Goal: Information Seeking & Learning: Learn about a topic

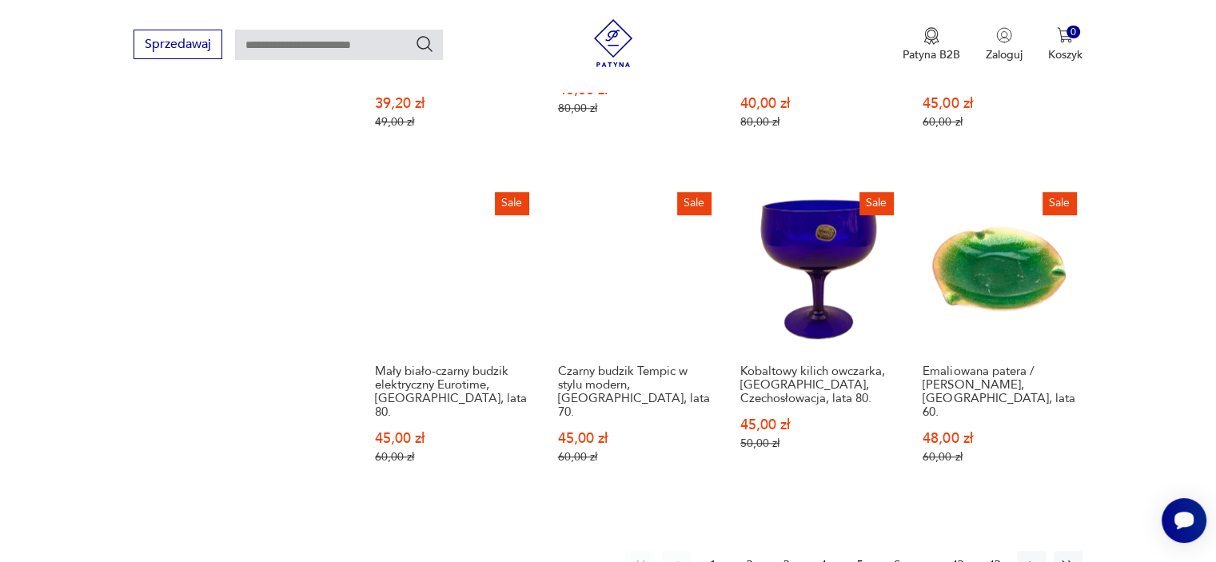
scroll to position [1479, 0]
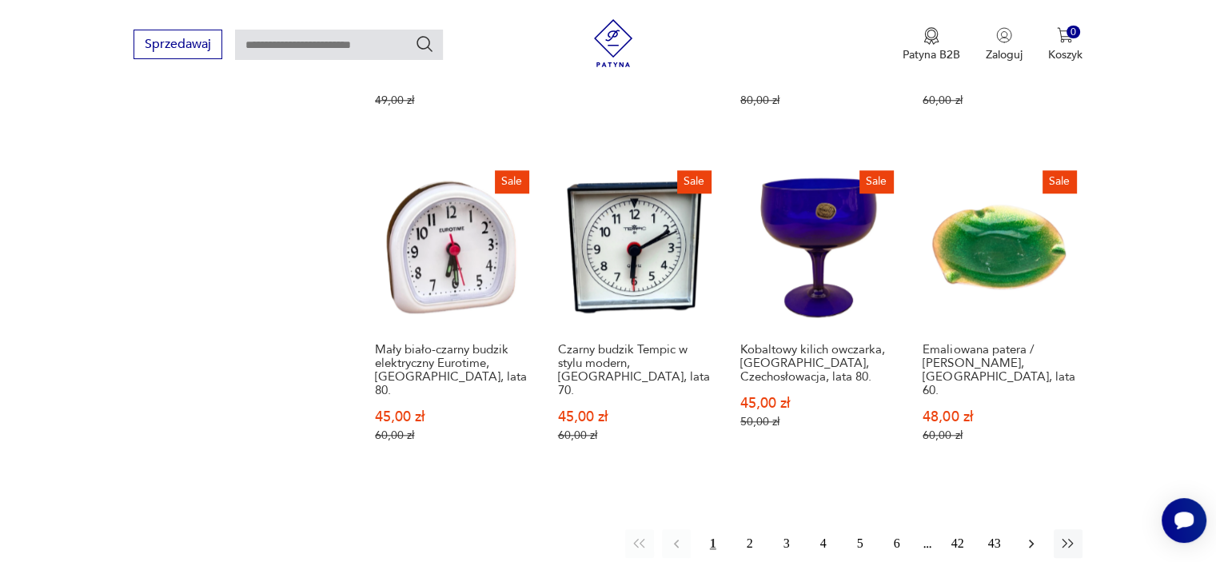
click at [1024, 536] on icon "button" at bounding box center [1031, 544] width 16 height 16
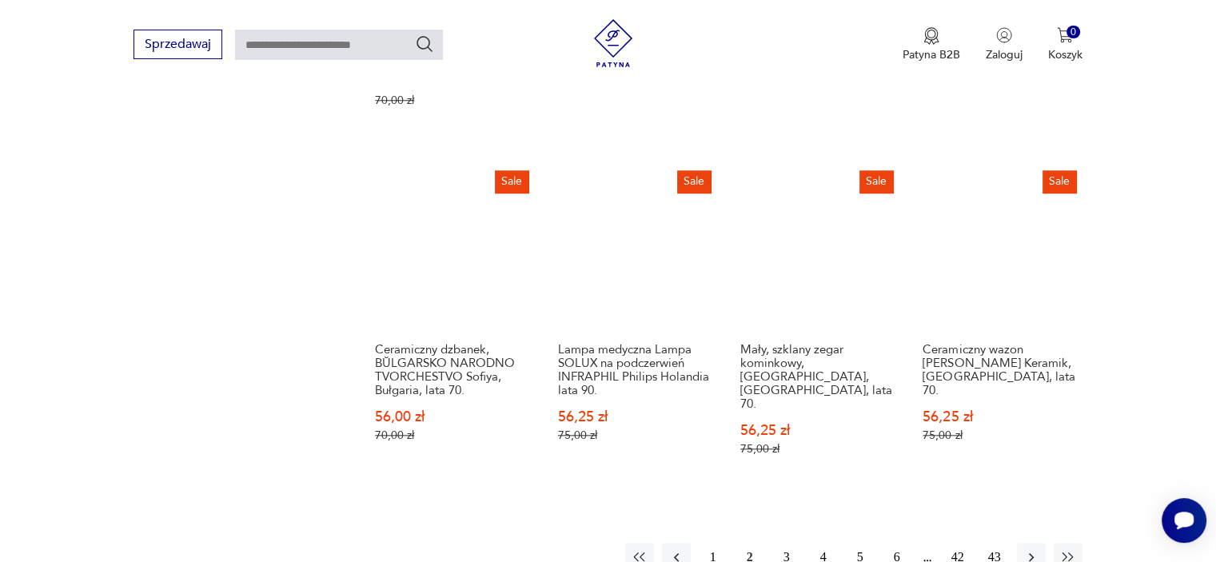
scroll to position [1512, 0]
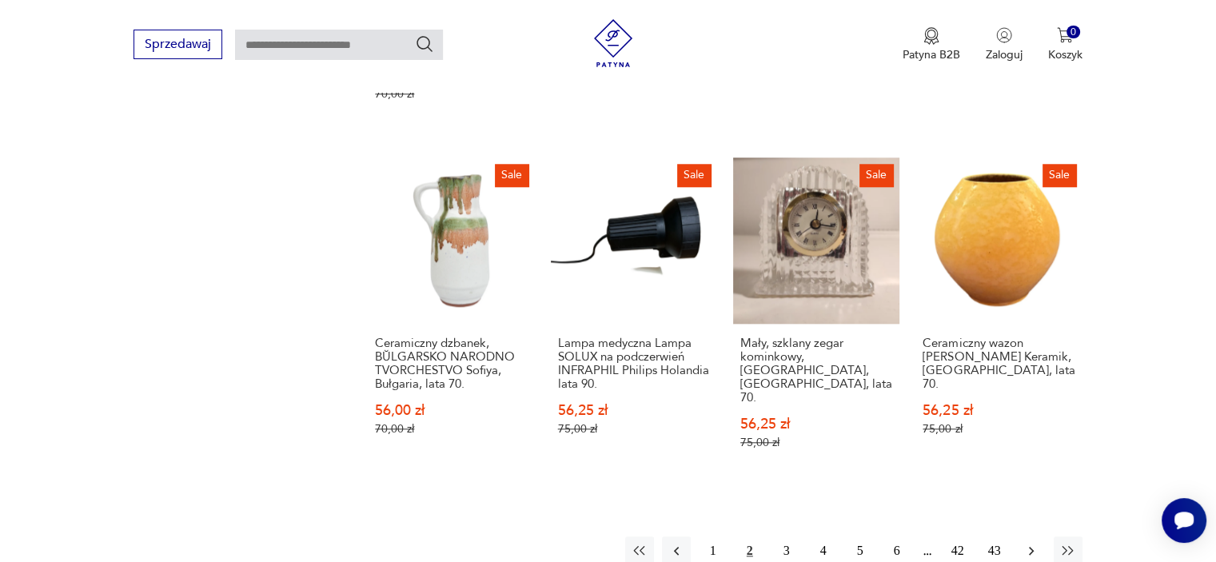
click at [1028, 543] on icon "button" at bounding box center [1031, 551] width 16 height 16
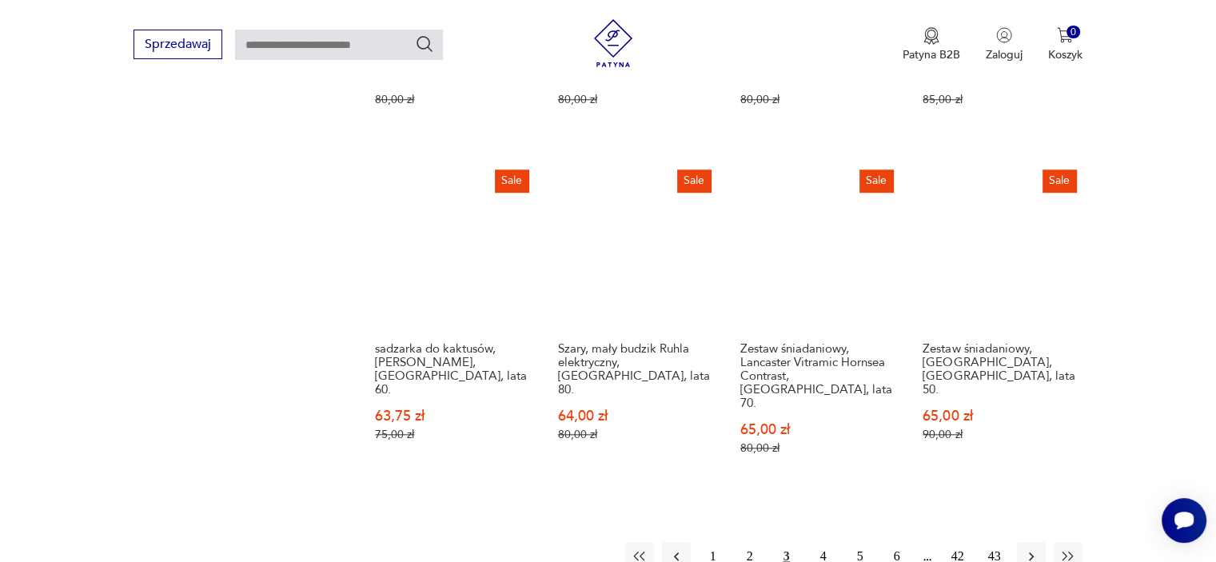
scroll to position [1480, 0]
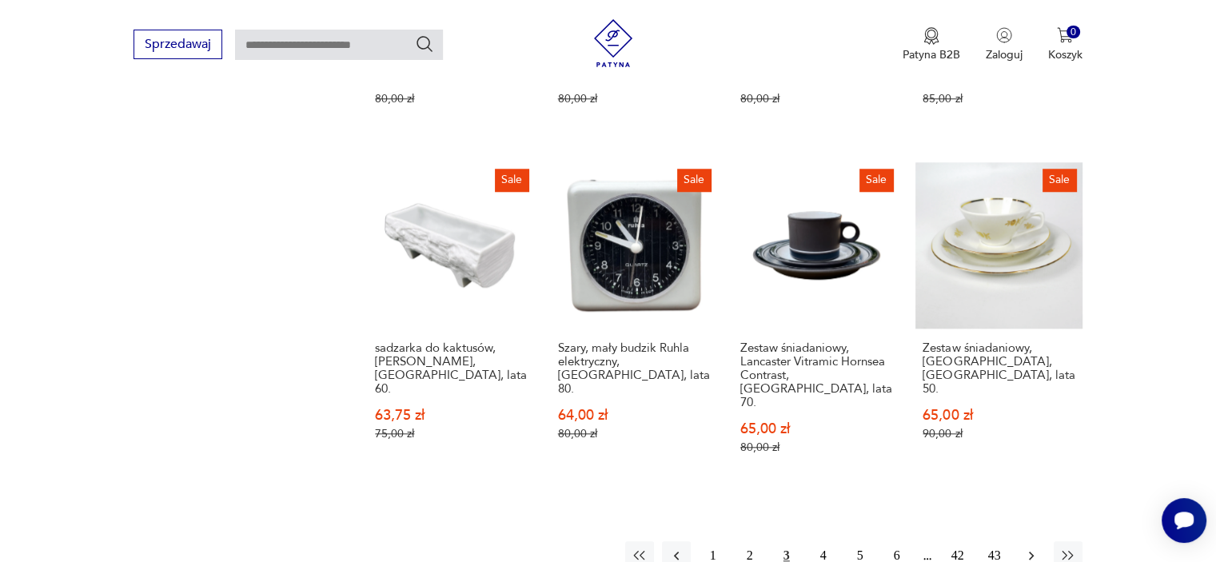
click at [1029, 548] on icon "button" at bounding box center [1031, 556] width 16 height 16
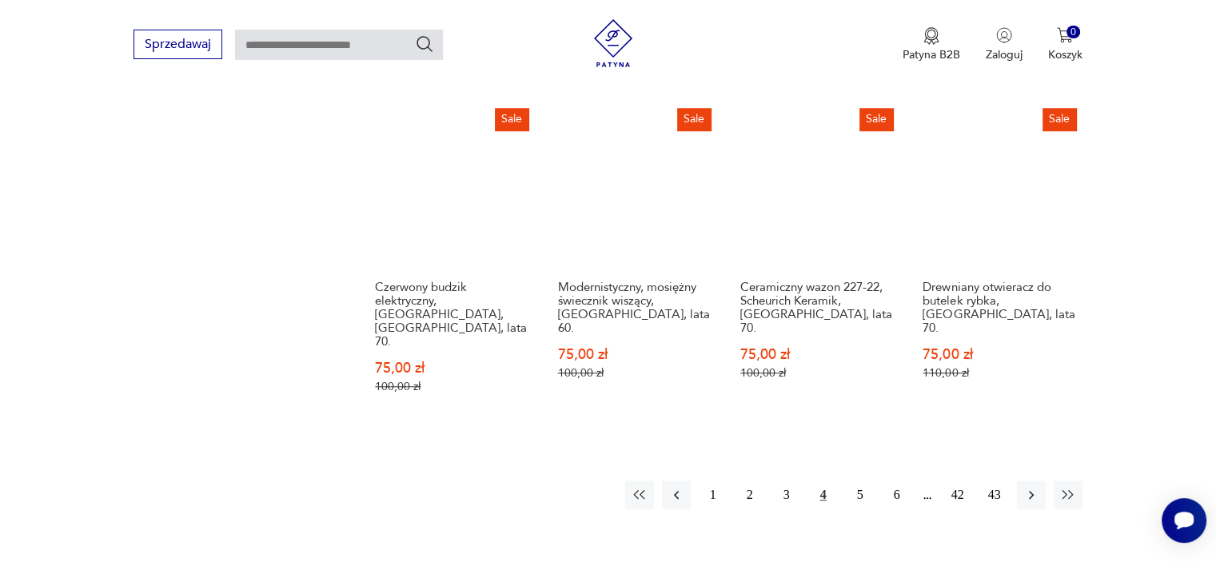
scroll to position [1544, 0]
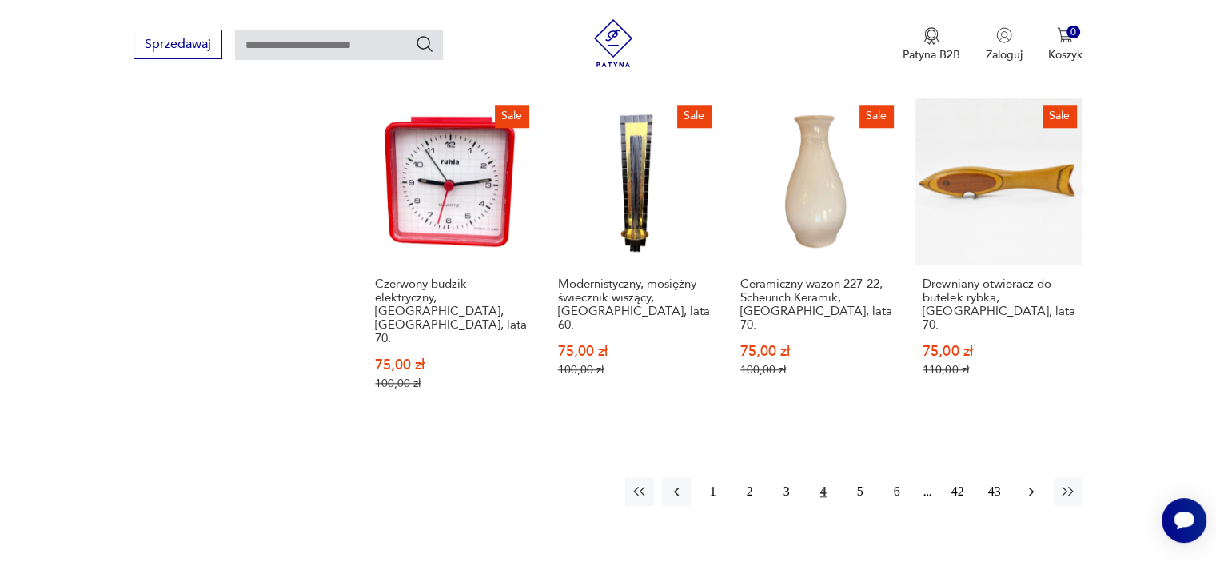
click at [1030, 488] on icon "button" at bounding box center [1031, 492] width 5 height 9
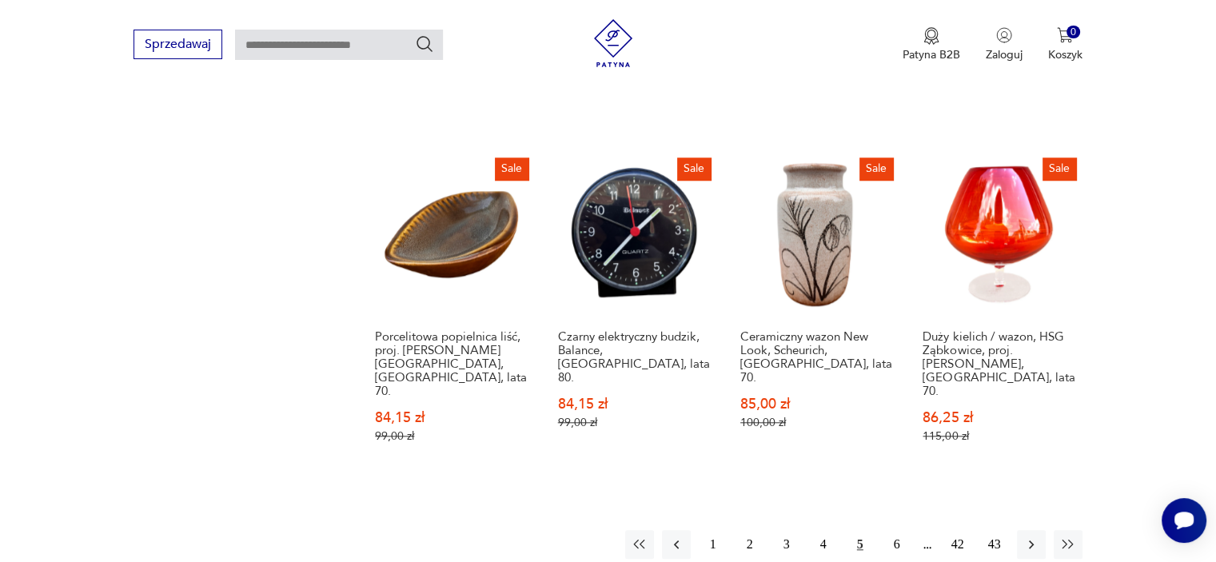
scroll to position [1544, 0]
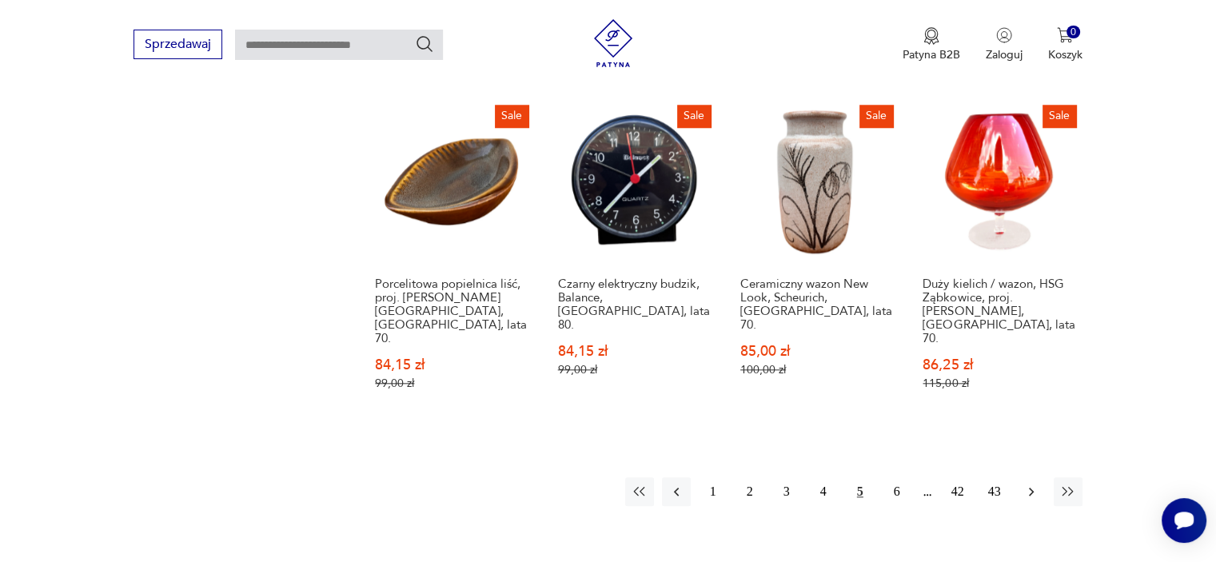
click at [1028, 484] on icon "button" at bounding box center [1031, 492] width 16 height 16
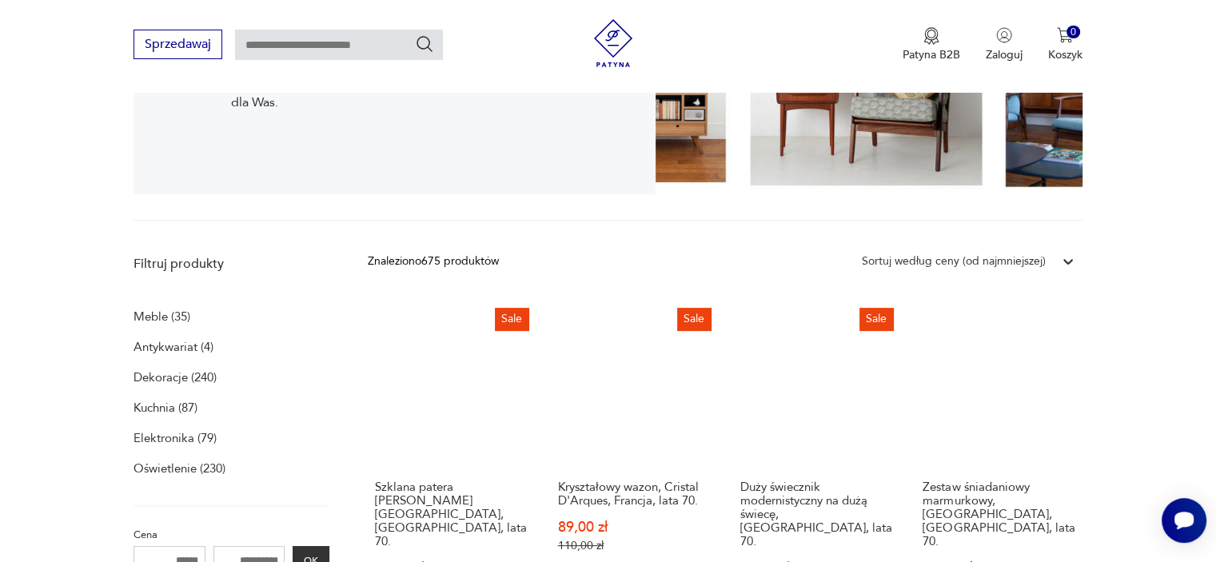
scroll to position [329, 0]
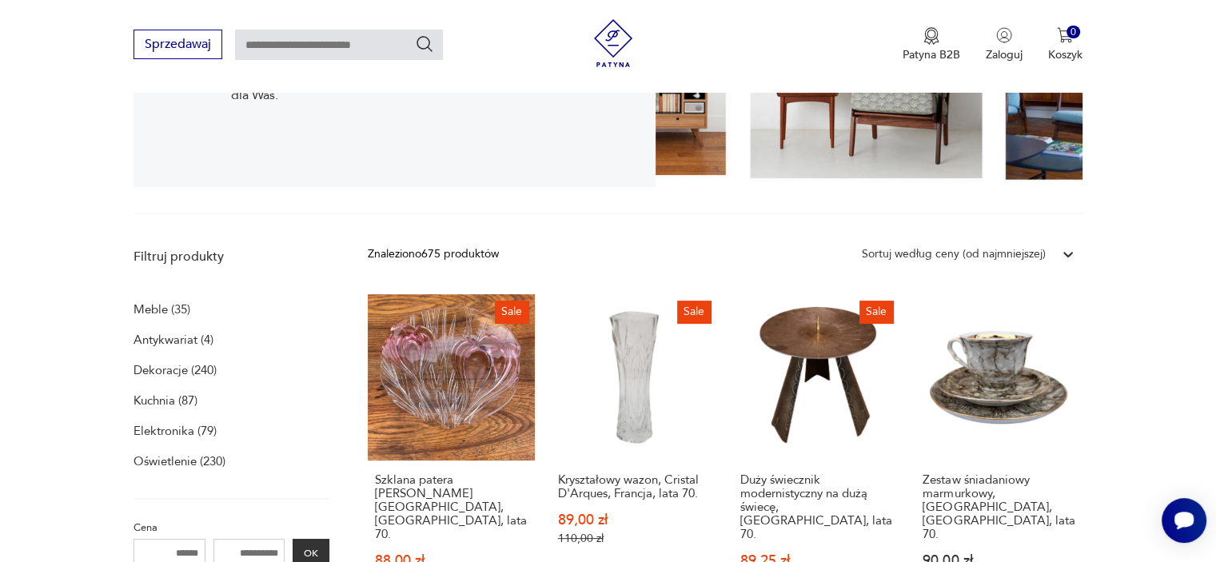
click at [149, 309] on p "Meble (35)" at bounding box center [161, 309] width 57 height 22
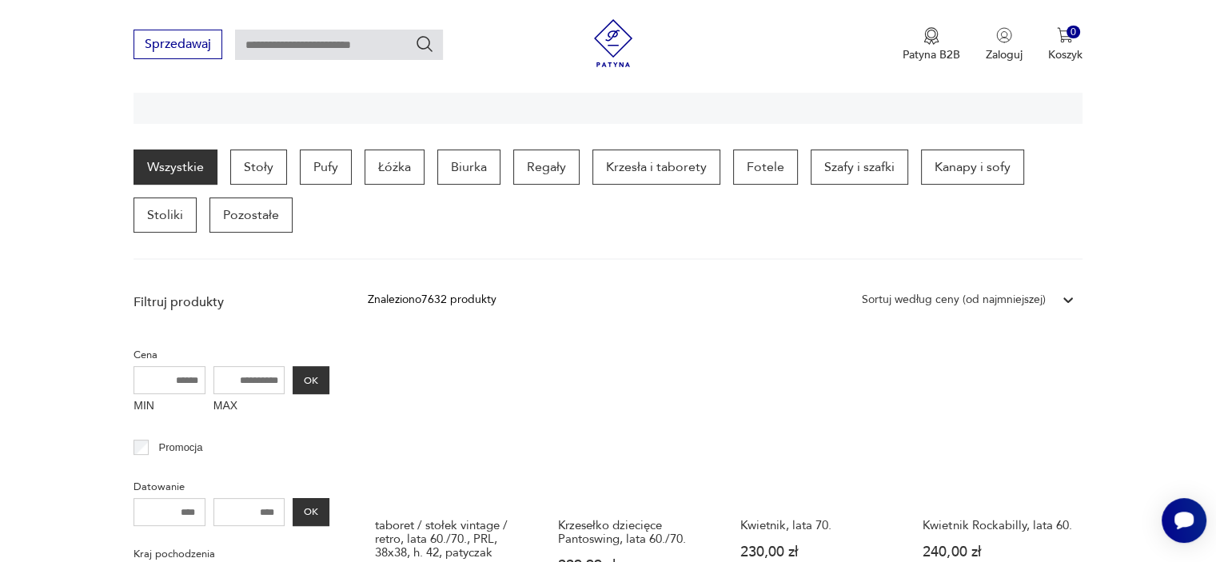
scroll to position [399, 0]
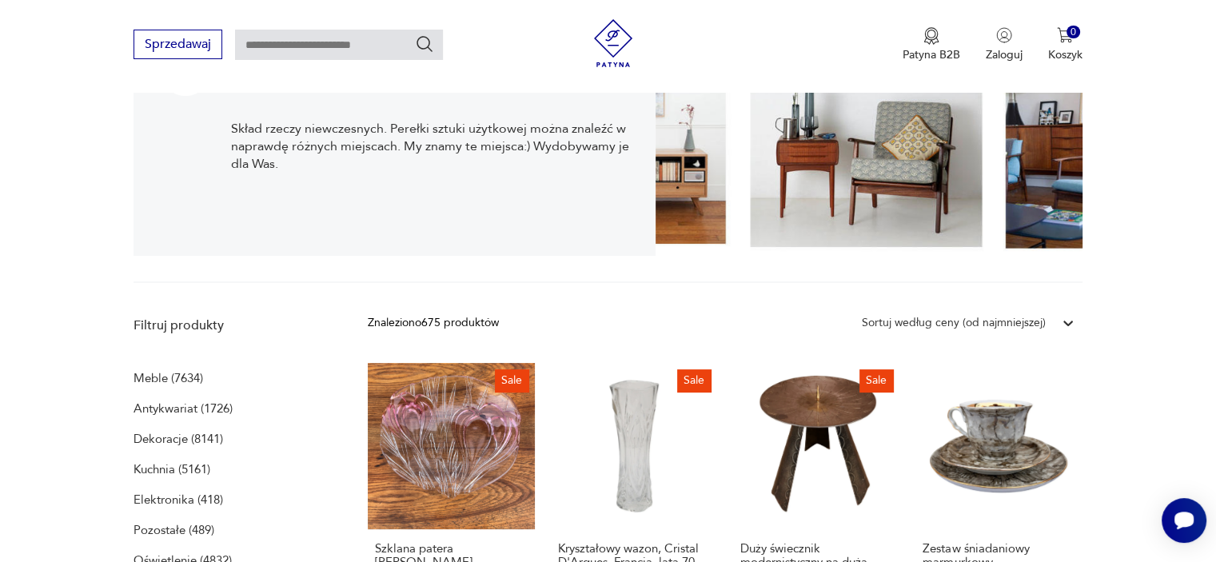
scroll to position [288, 0]
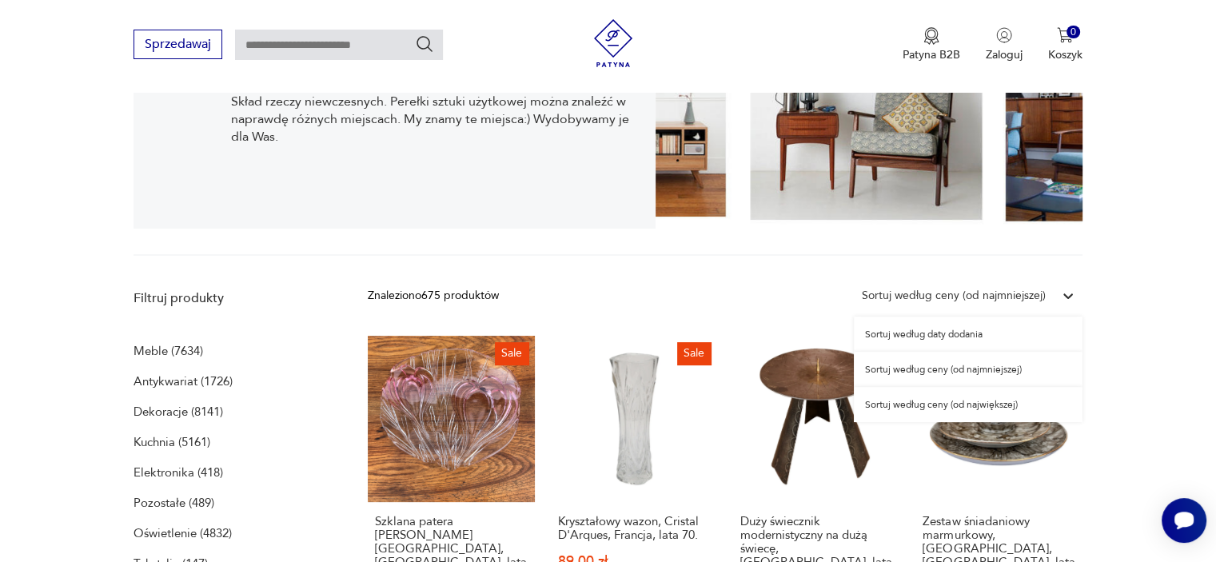
click at [1065, 297] on icon at bounding box center [1068, 296] width 10 height 6
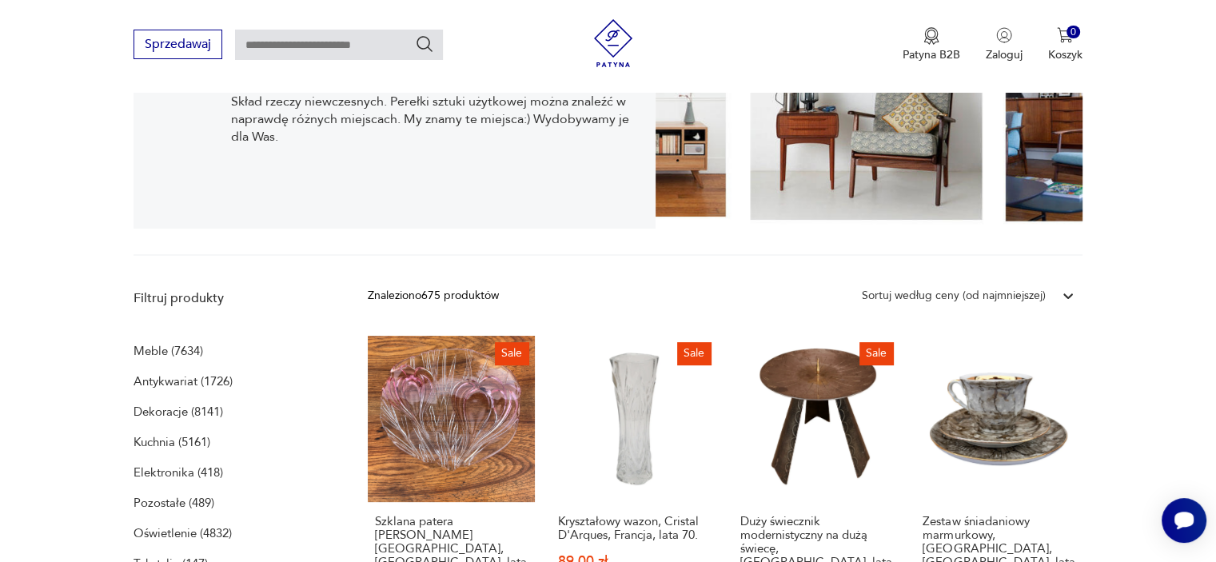
click at [70, 251] on section "Paweł Mikłaszewski Lwówek Śląski Skład rzeczy niewczesnych. Perełki sztuki użyt…" at bounding box center [608, 116] width 1216 height 280
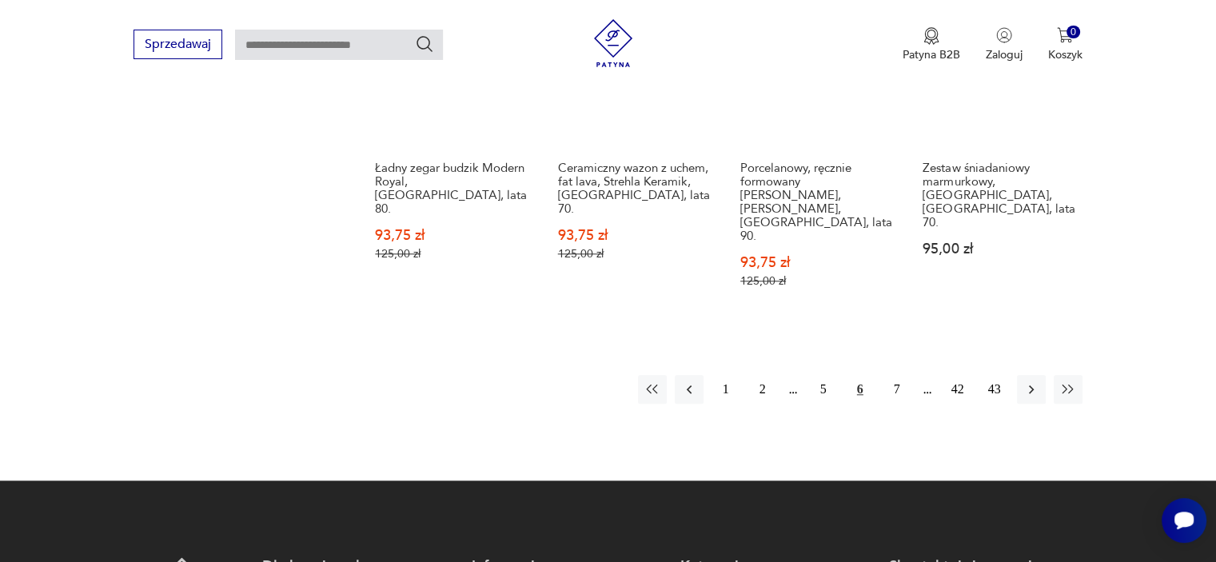
scroll to position [1663, 0]
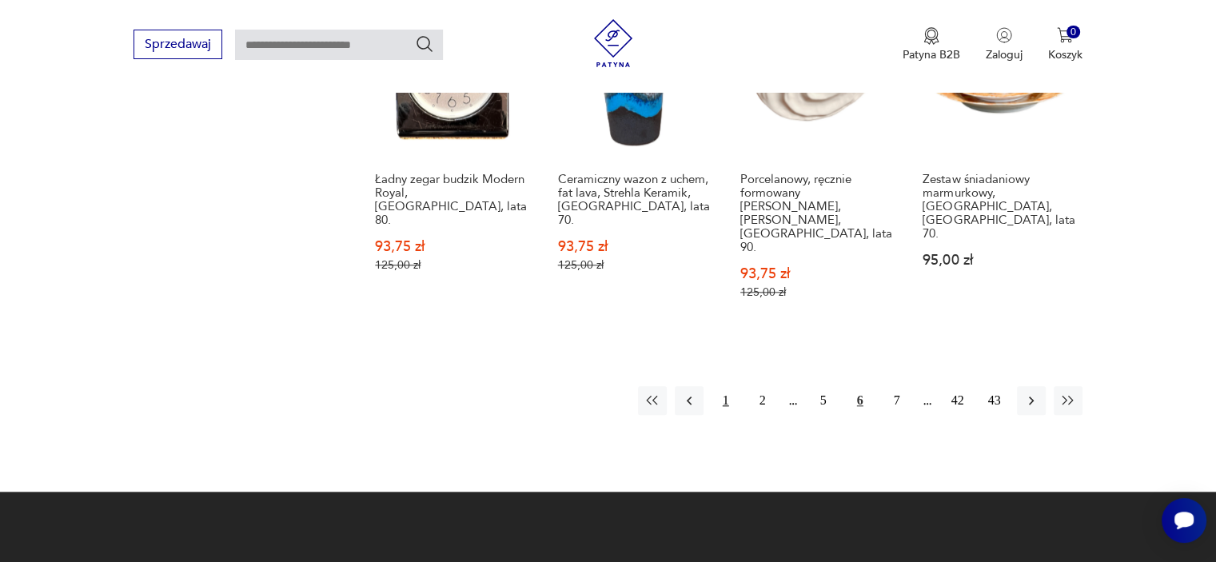
click at [725, 386] on button "1" at bounding box center [725, 400] width 29 height 29
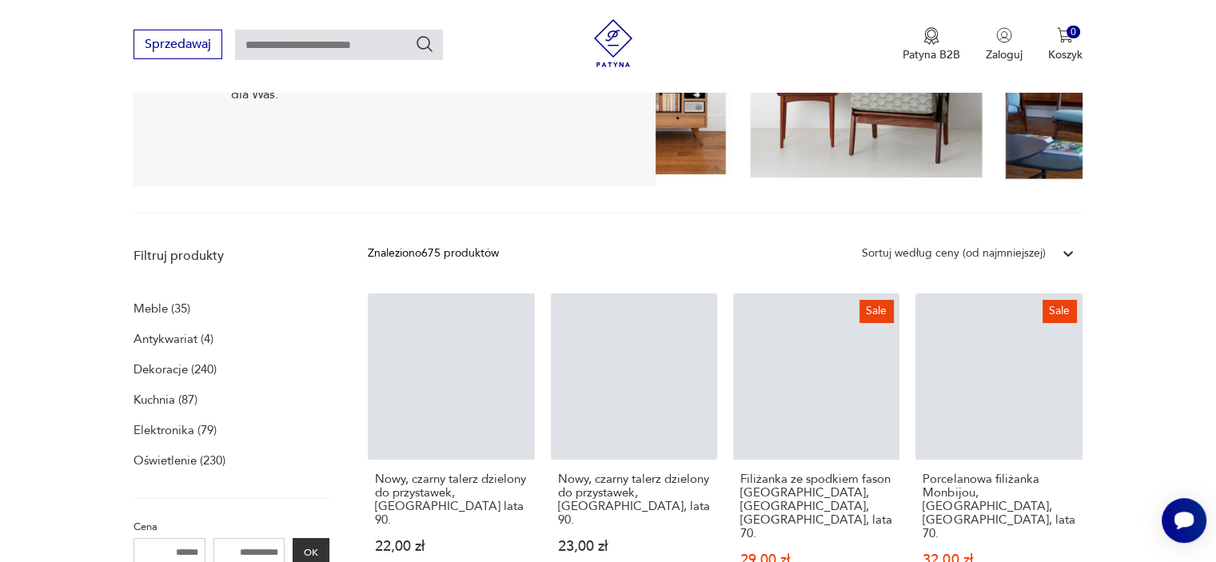
scroll to position [329, 0]
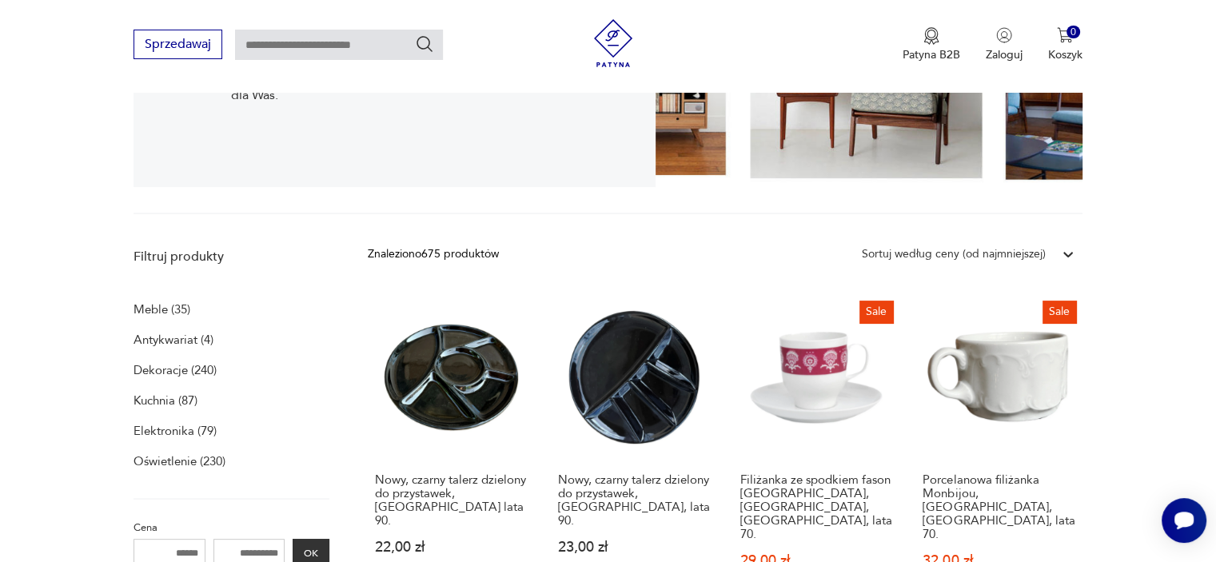
click at [153, 312] on p "Meble (35)" at bounding box center [161, 309] width 57 height 22
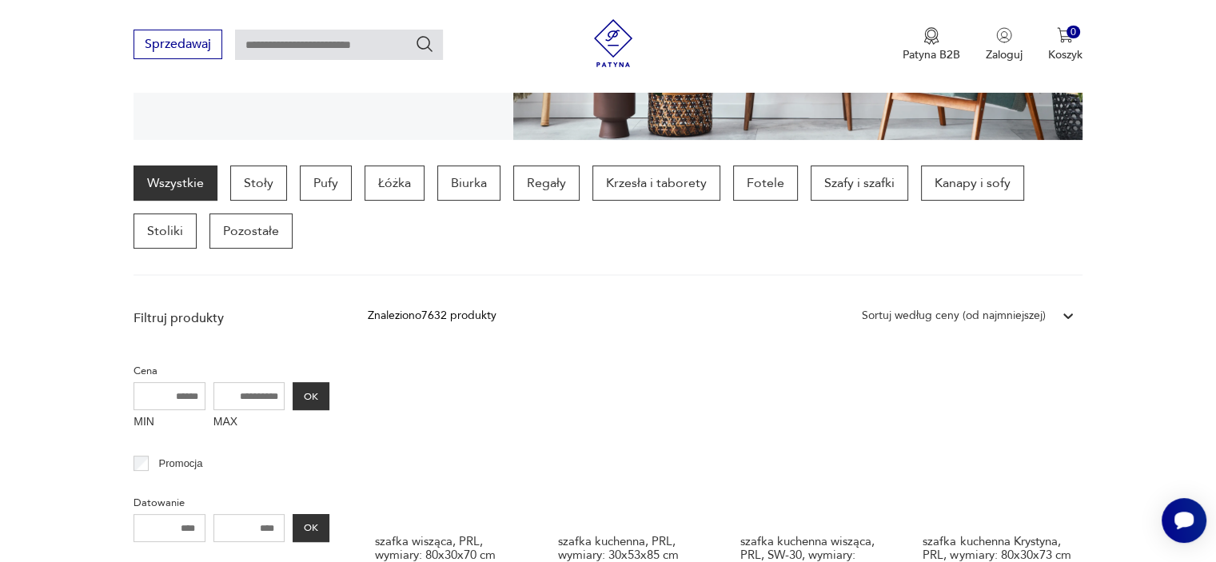
scroll to position [143, 0]
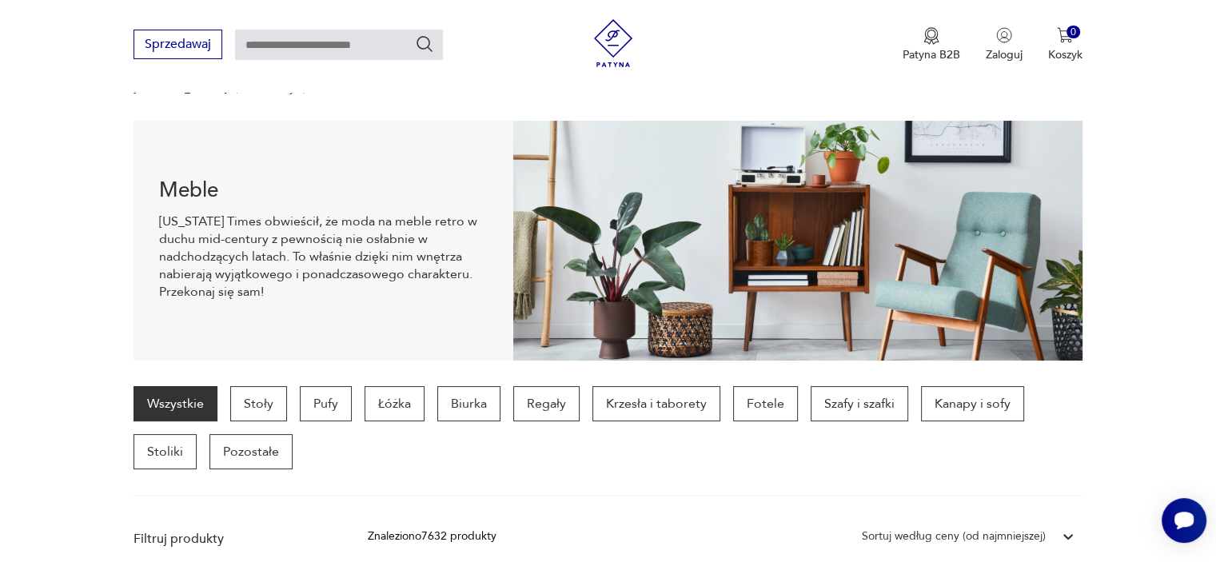
scroll to position [329, 0]
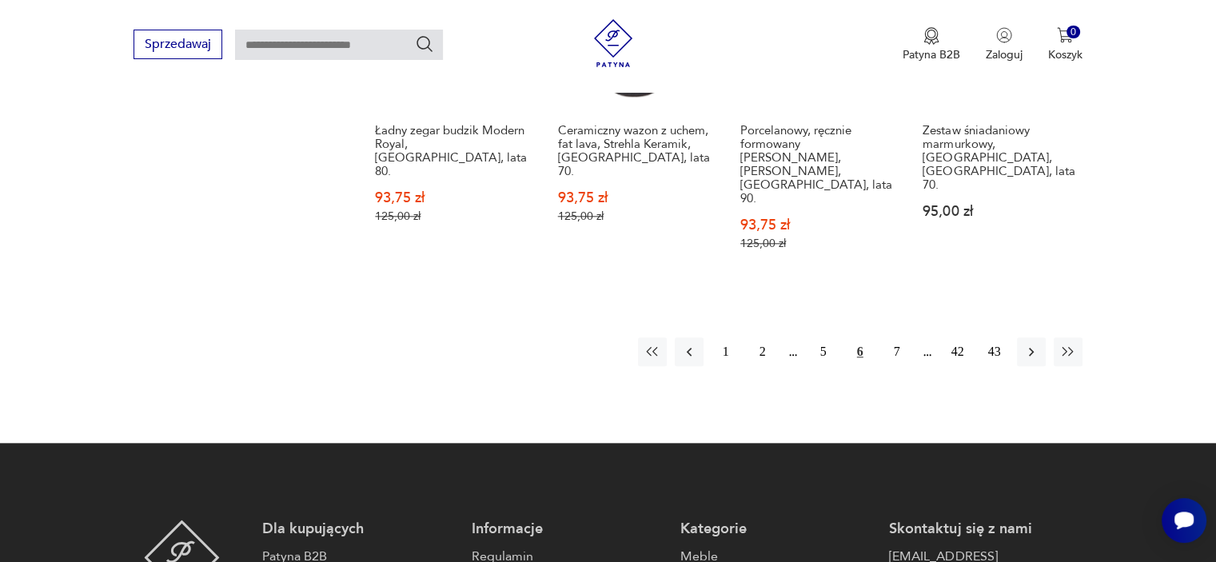
scroll to position [1663, 0]
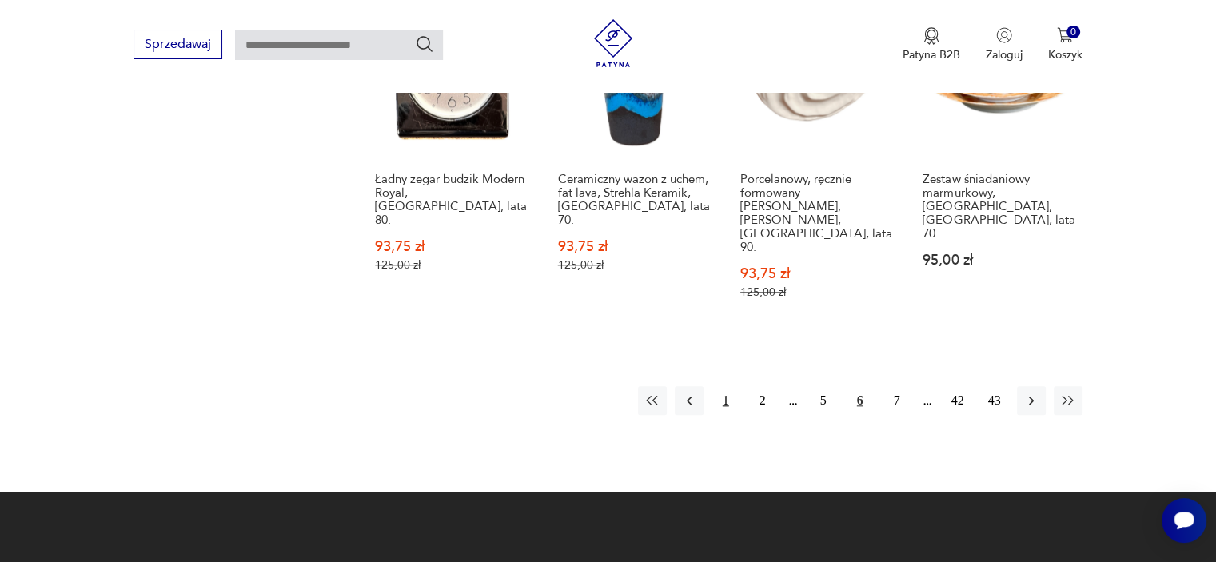
click at [723, 386] on button "1" at bounding box center [725, 400] width 29 height 29
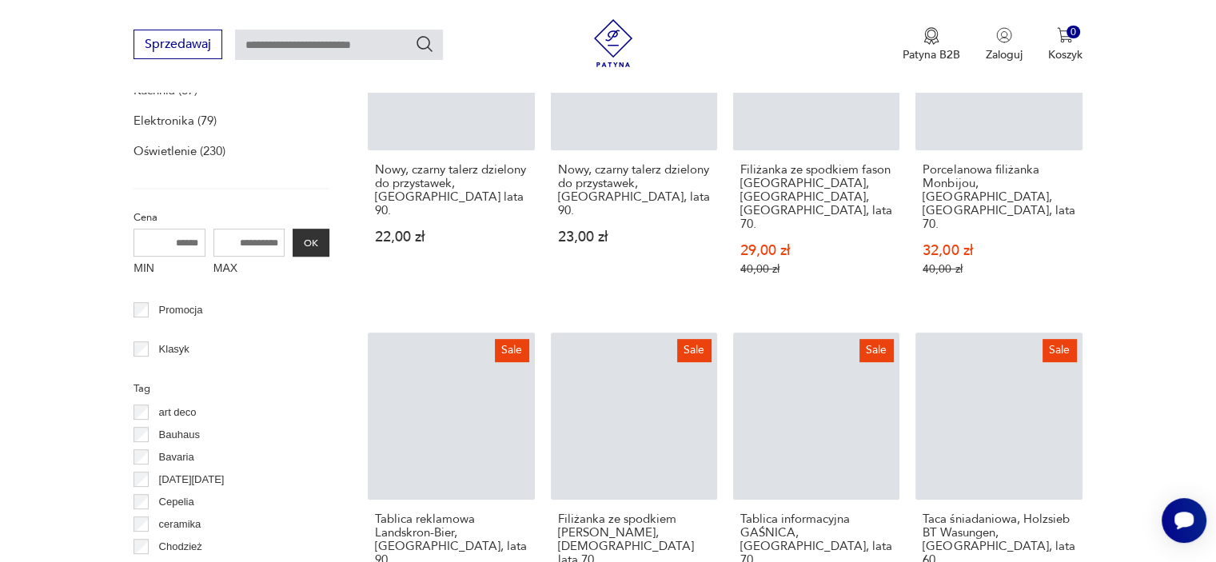
scroll to position [329, 0]
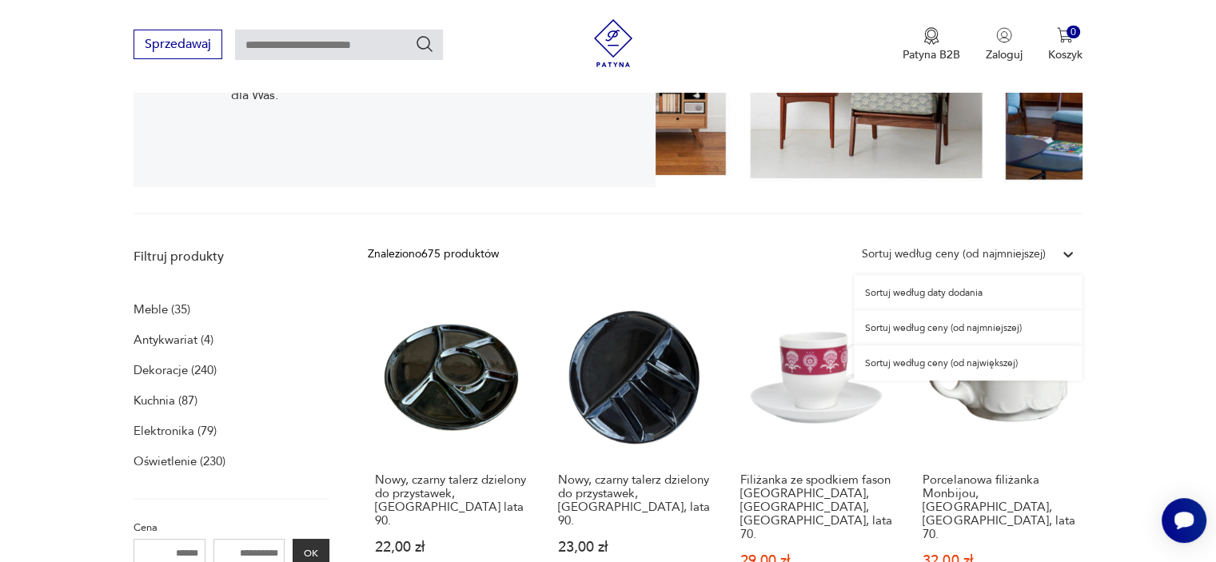
click at [1065, 250] on icon at bounding box center [1068, 254] width 16 height 16
click at [953, 359] on div "Sortuj według ceny (od największej)" at bounding box center [968, 362] width 229 height 35
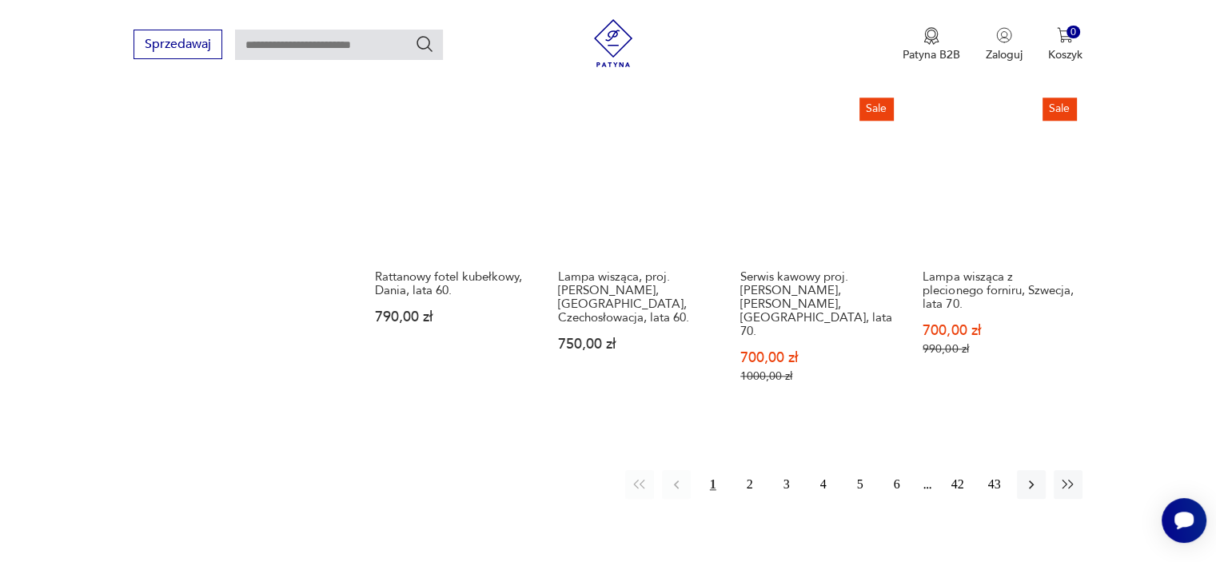
scroll to position [1608, 0]
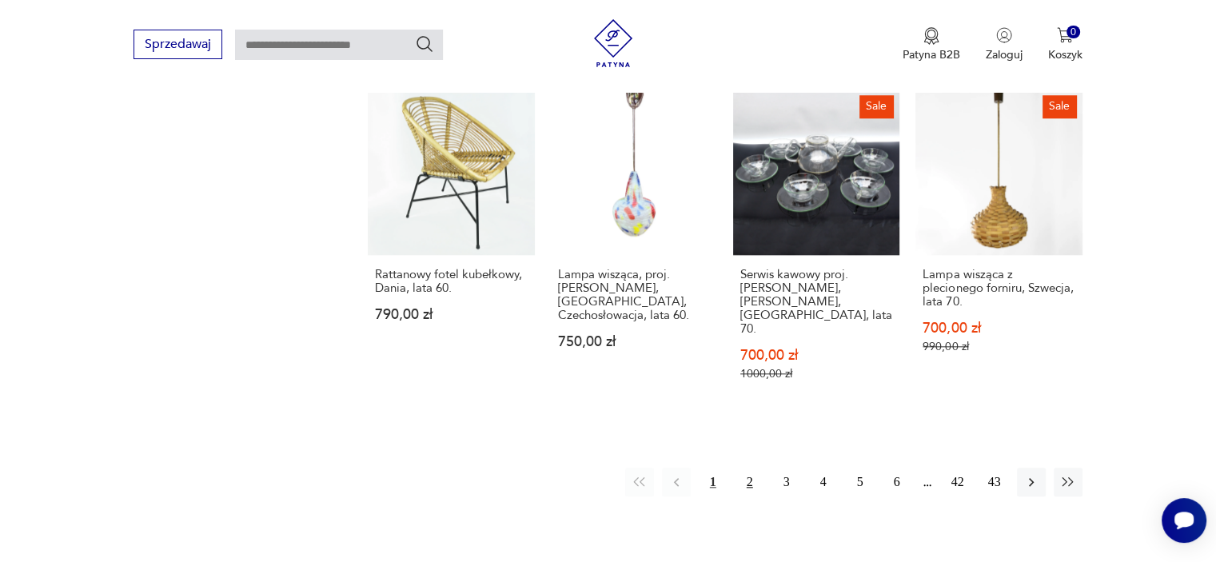
click at [747, 468] on button "2" at bounding box center [749, 482] width 29 height 29
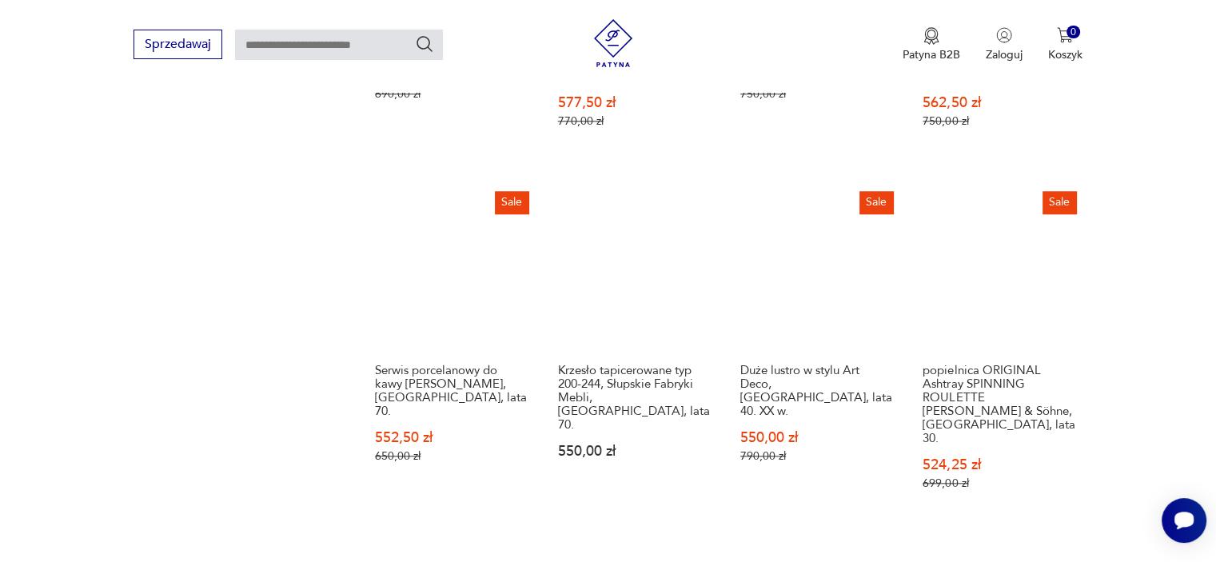
scroll to position [1544, 0]
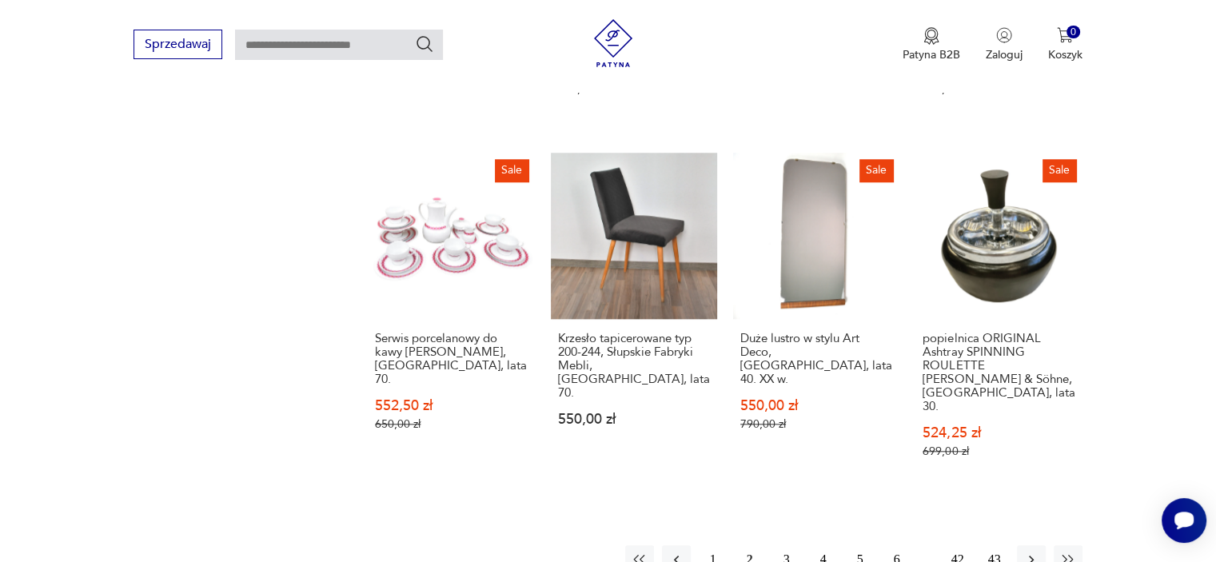
click at [783, 545] on button "3" at bounding box center [786, 559] width 29 height 29
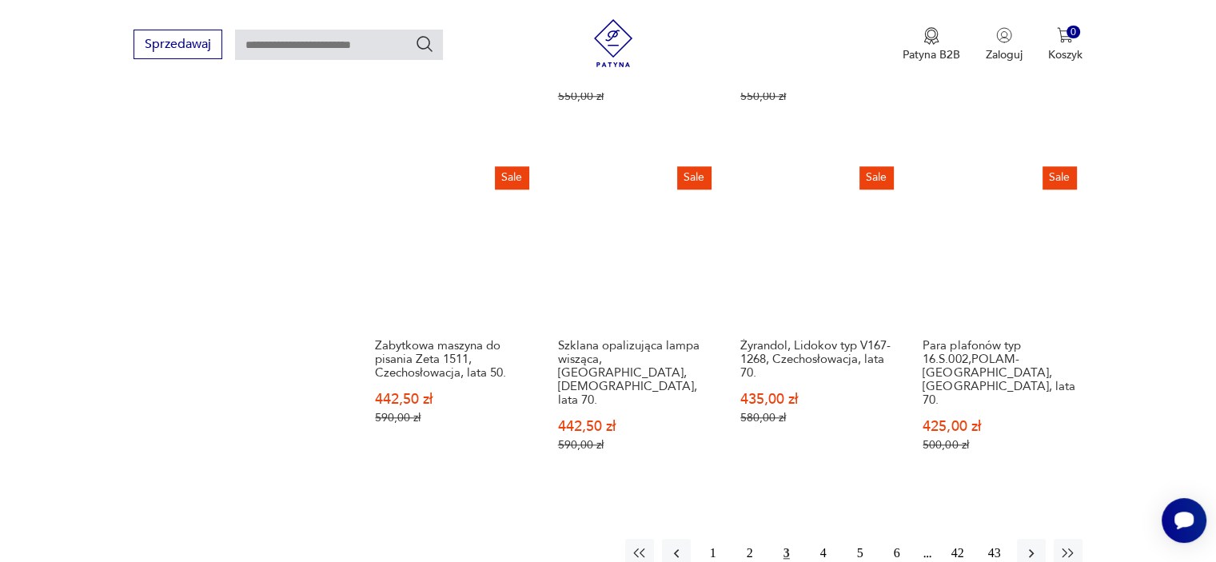
scroll to position [1512, 0]
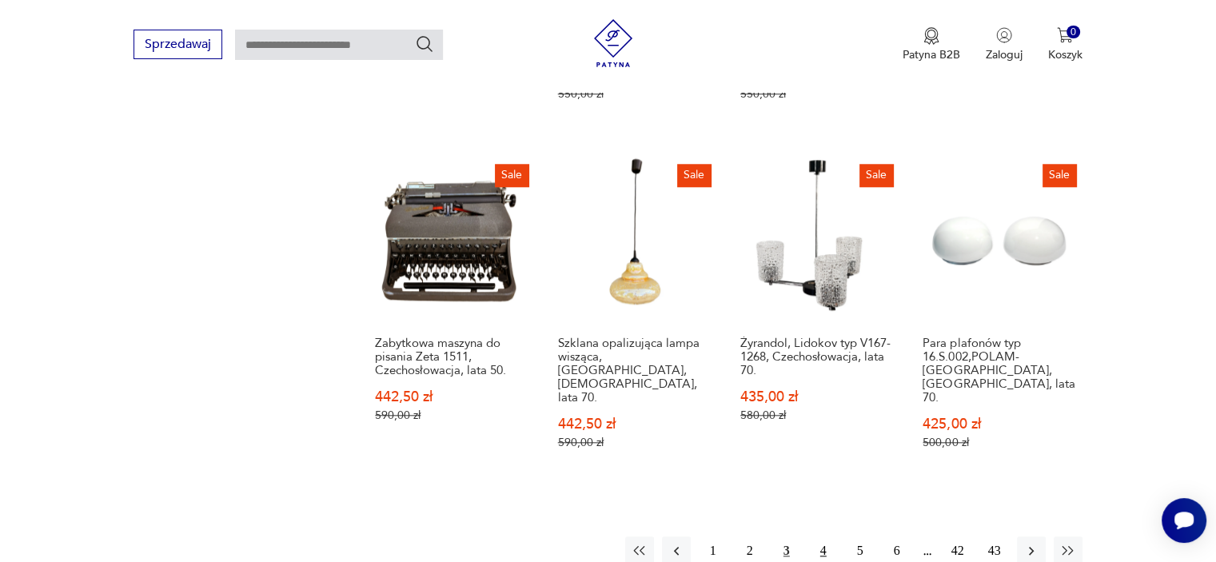
click at [823, 536] on button "4" at bounding box center [823, 550] width 29 height 29
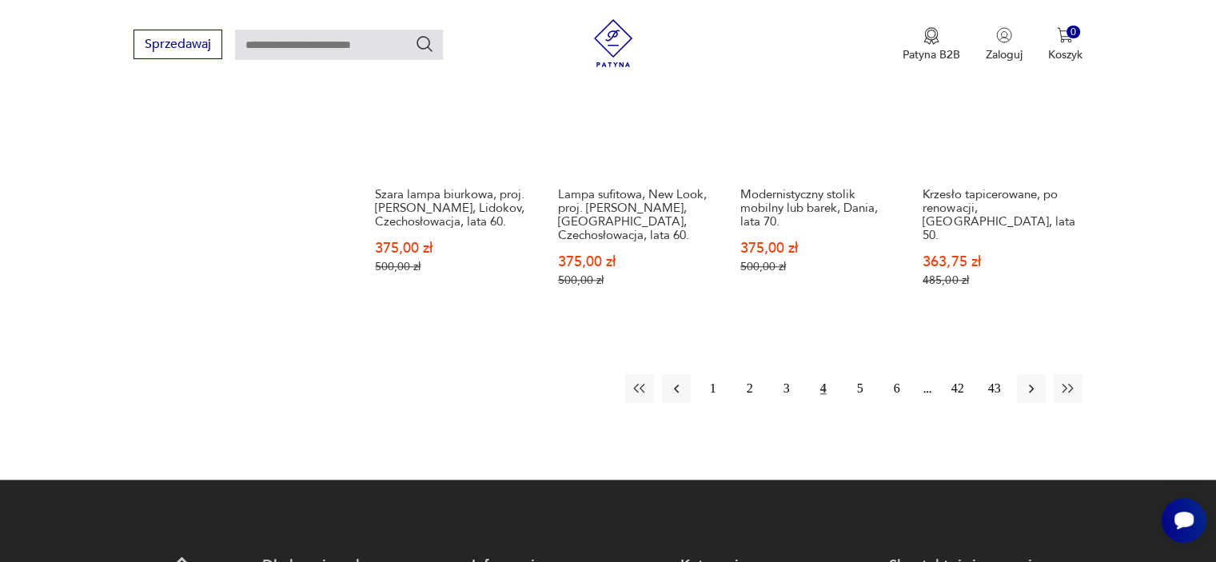
scroll to position [1672, 0]
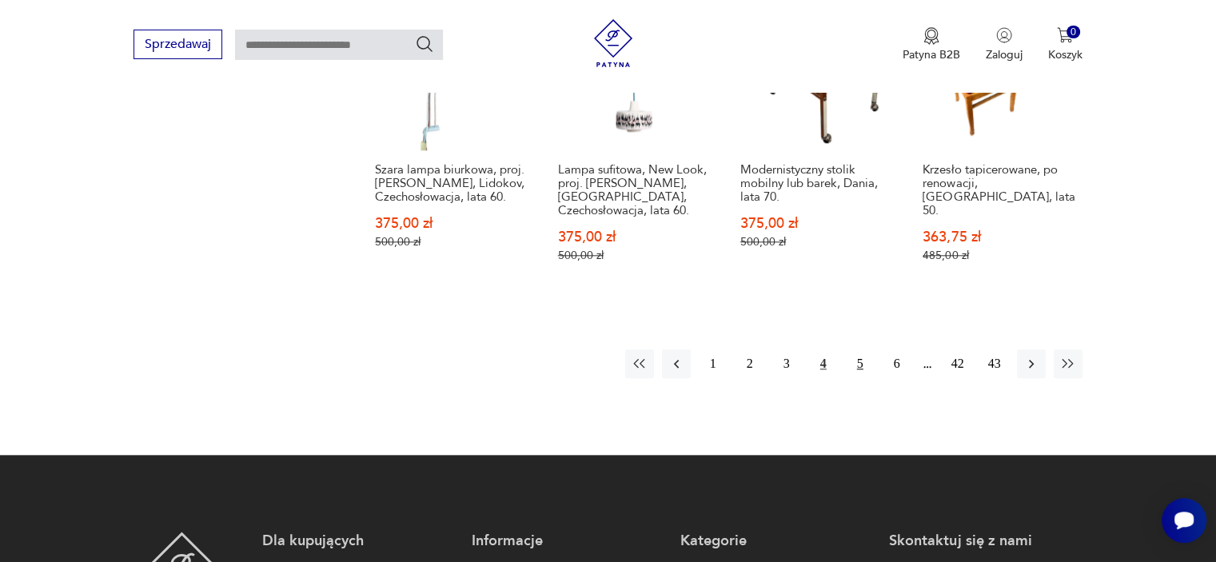
click at [859, 349] on button "5" at bounding box center [860, 363] width 29 height 29
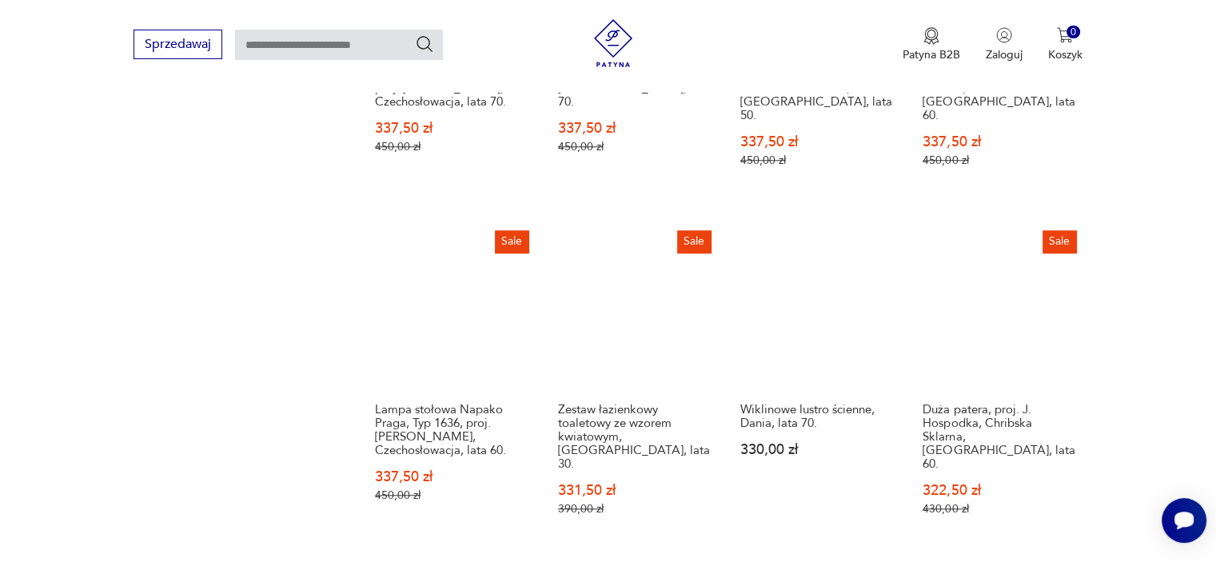
scroll to position [1448, 0]
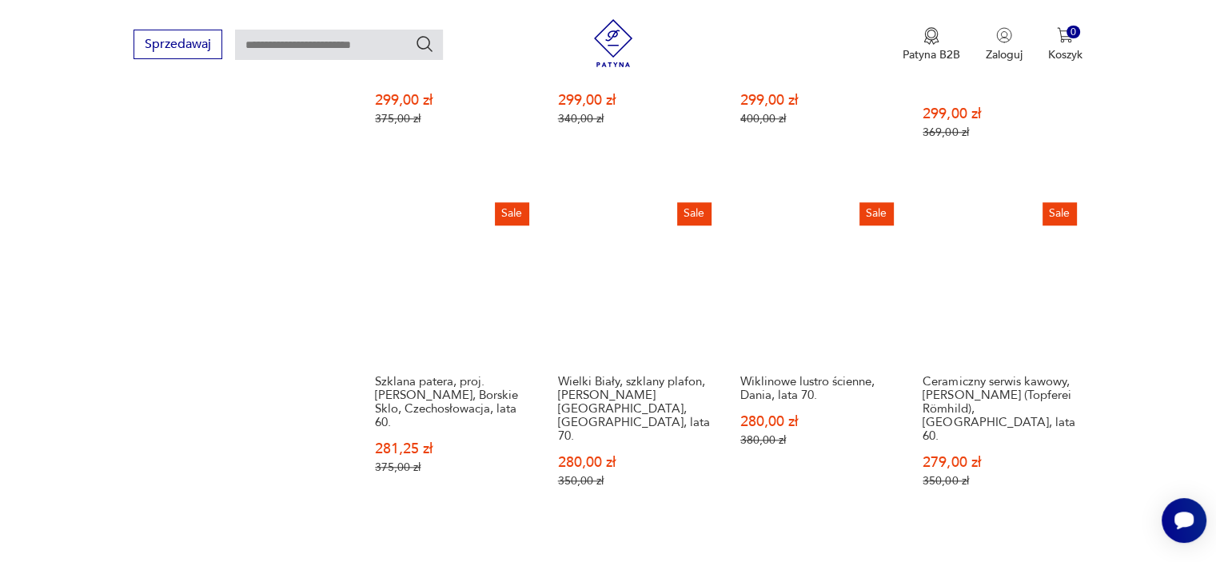
scroll to position [1448, 0]
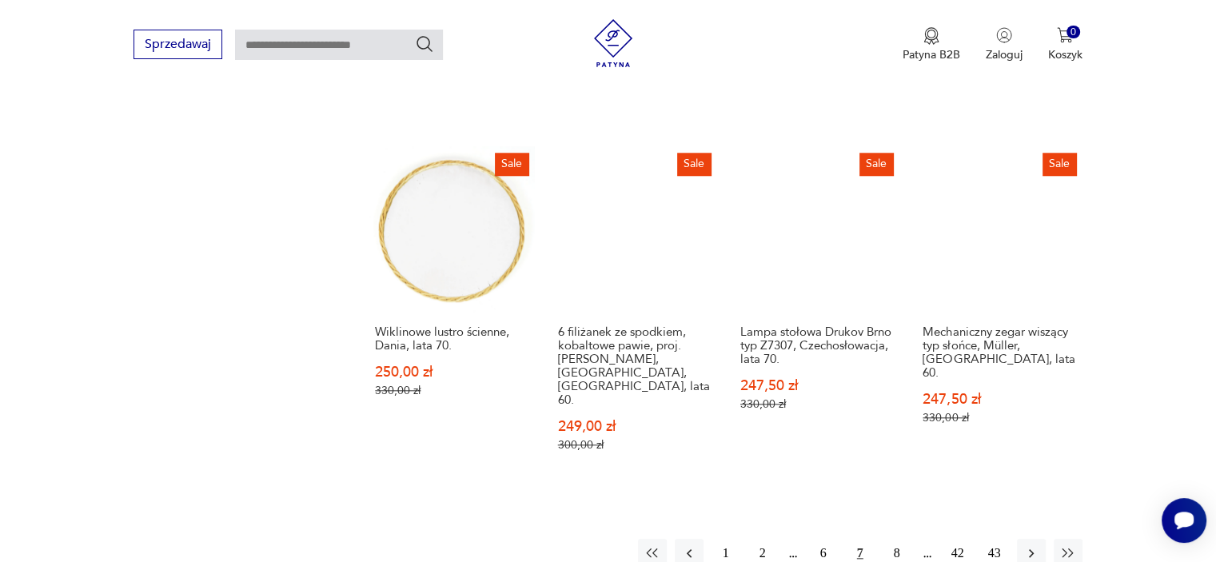
scroll to position [1544, 0]
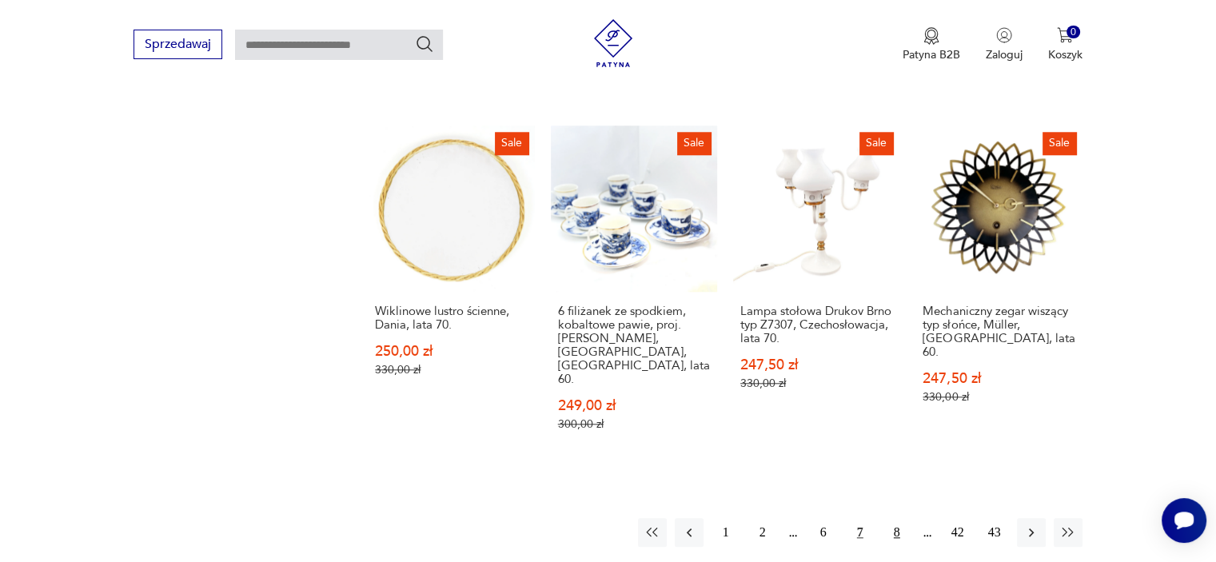
click at [894, 518] on button "8" at bounding box center [896, 532] width 29 height 29
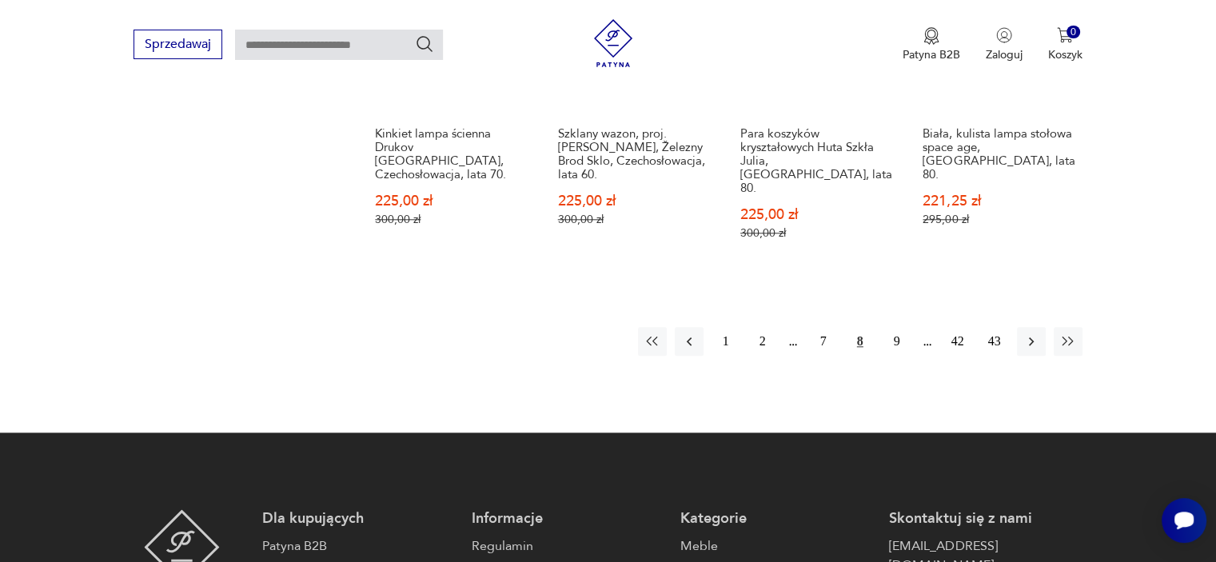
scroll to position [1736, 0]
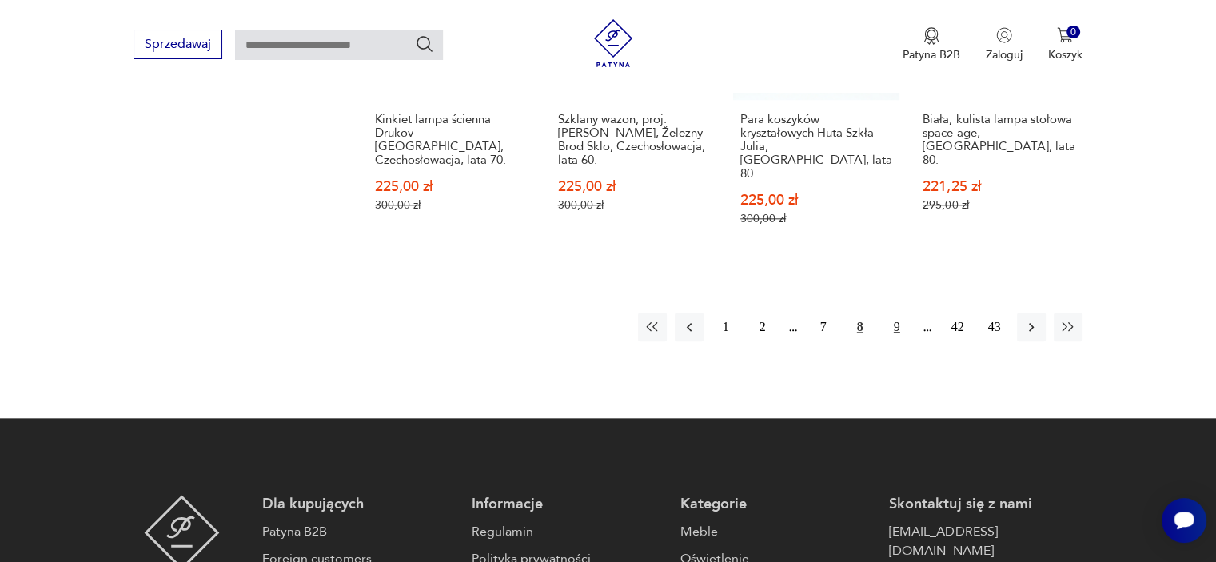
click at [894, 313] on button "9" at bounding box center [896, 327] width 29 height 29
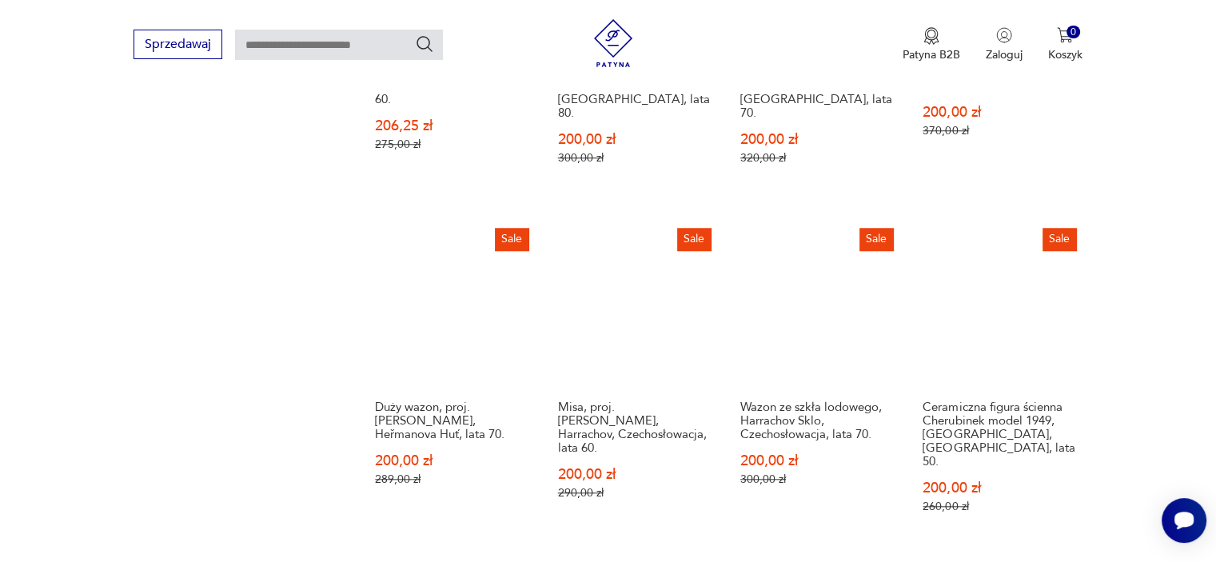
scroll to position [1480, 0]
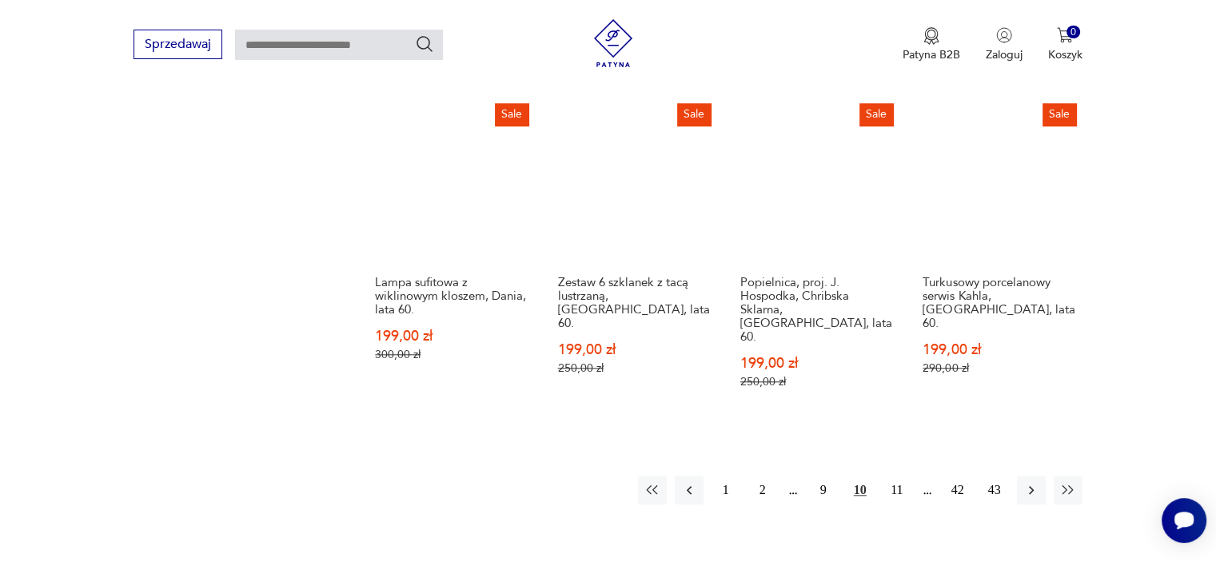
scroll to position [1576, 0]
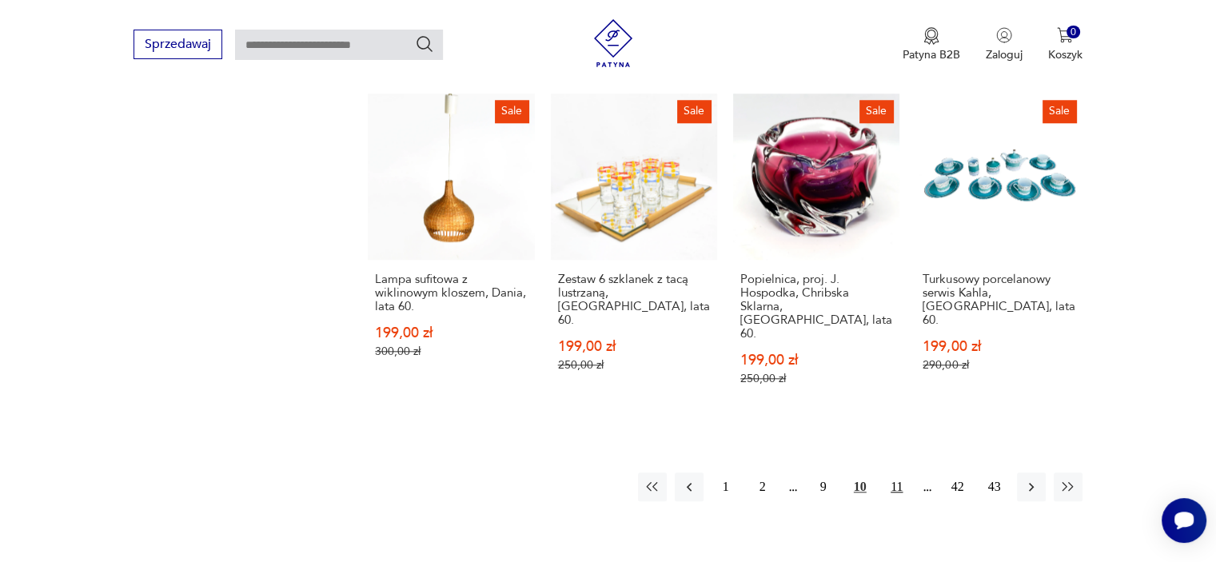
click at [898, 472] on button "11" at bounding box center [896, 486] width 29 height 29
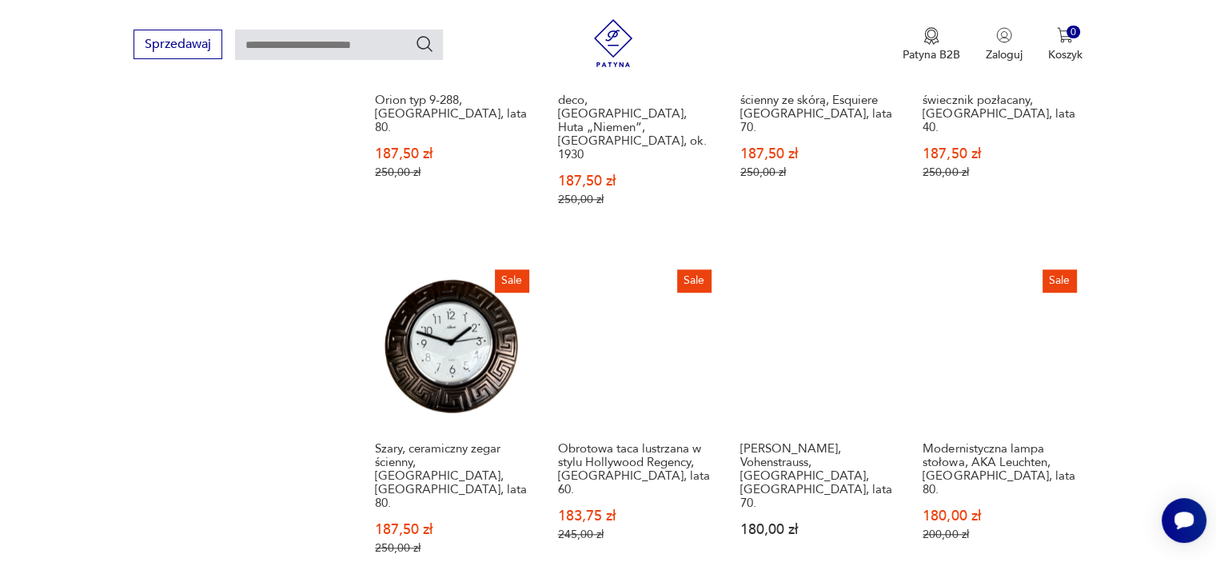
scroll to position [1448, 0]
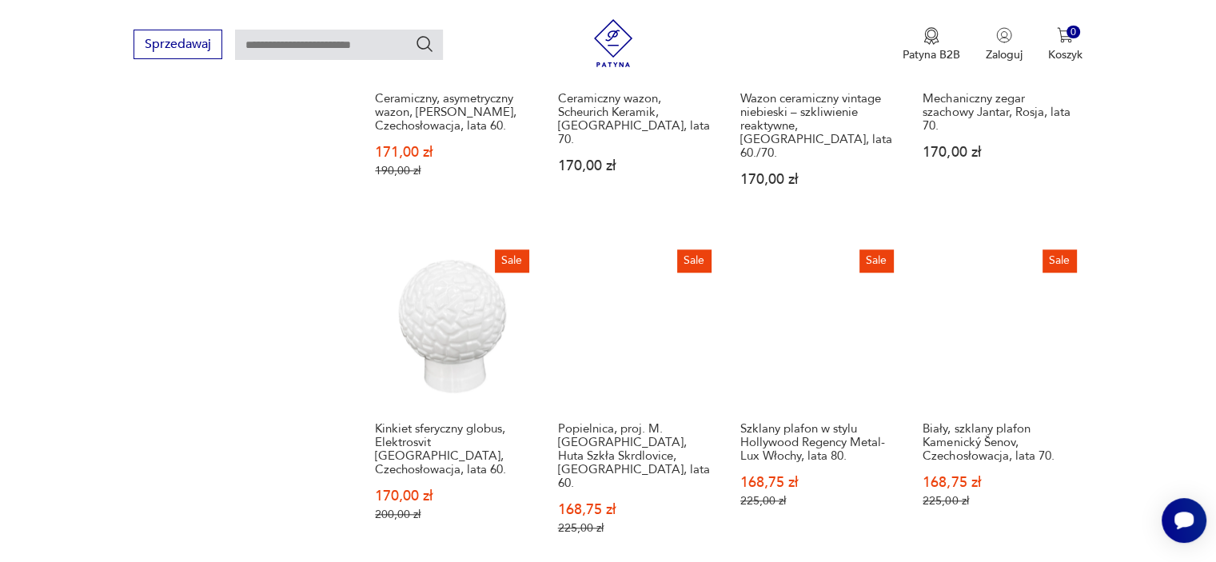
scroll to position [1416, 0]
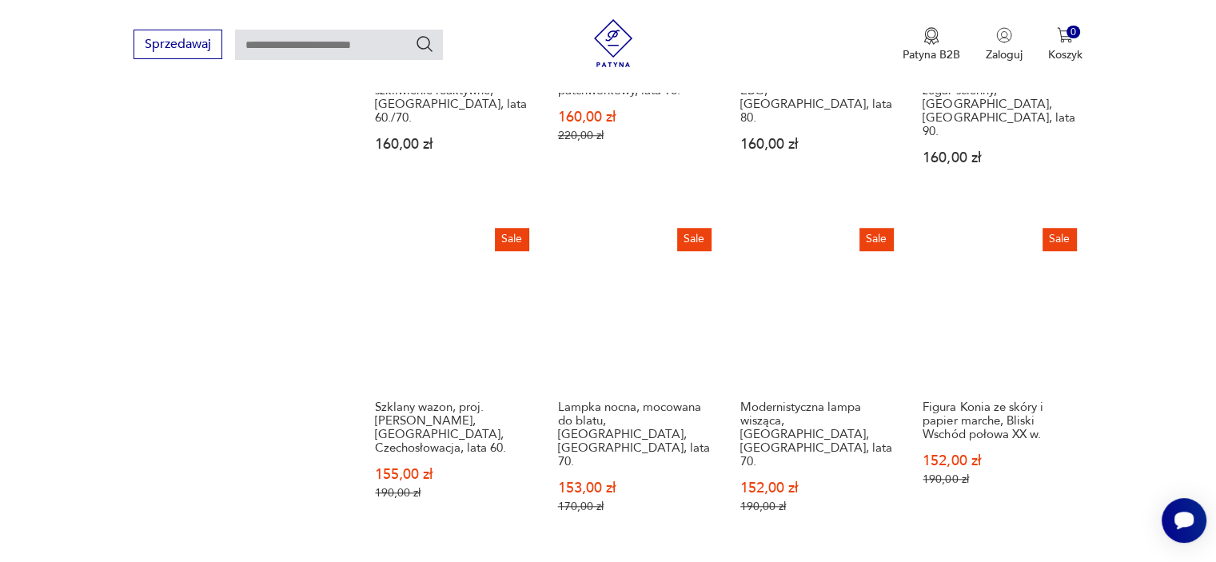
scroll to position [1448, 0]
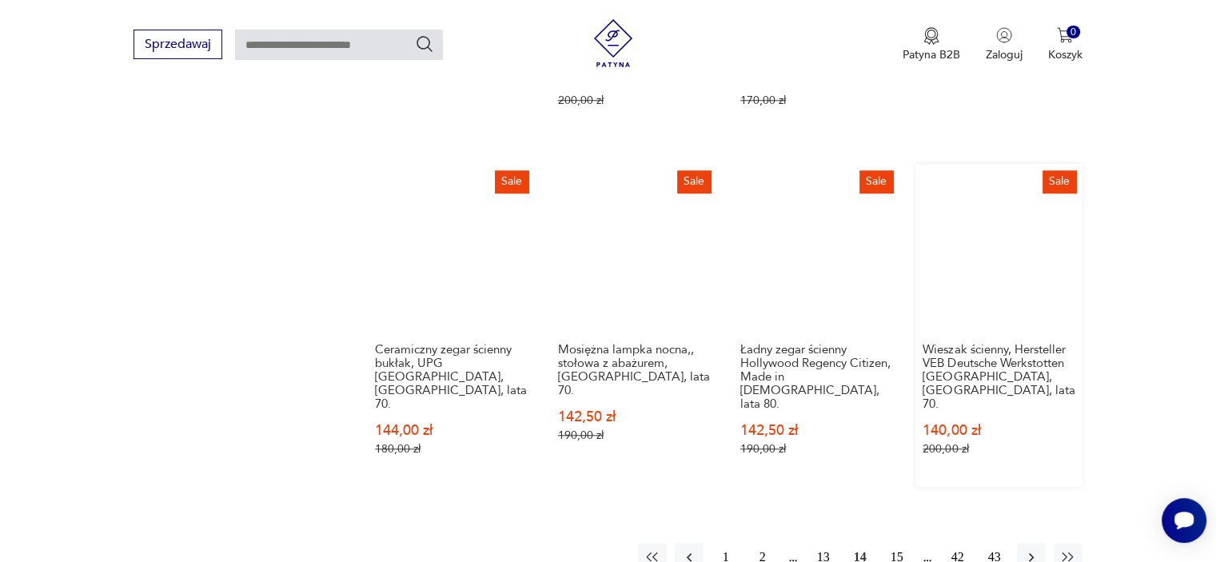
scroll to position [1480, 0]
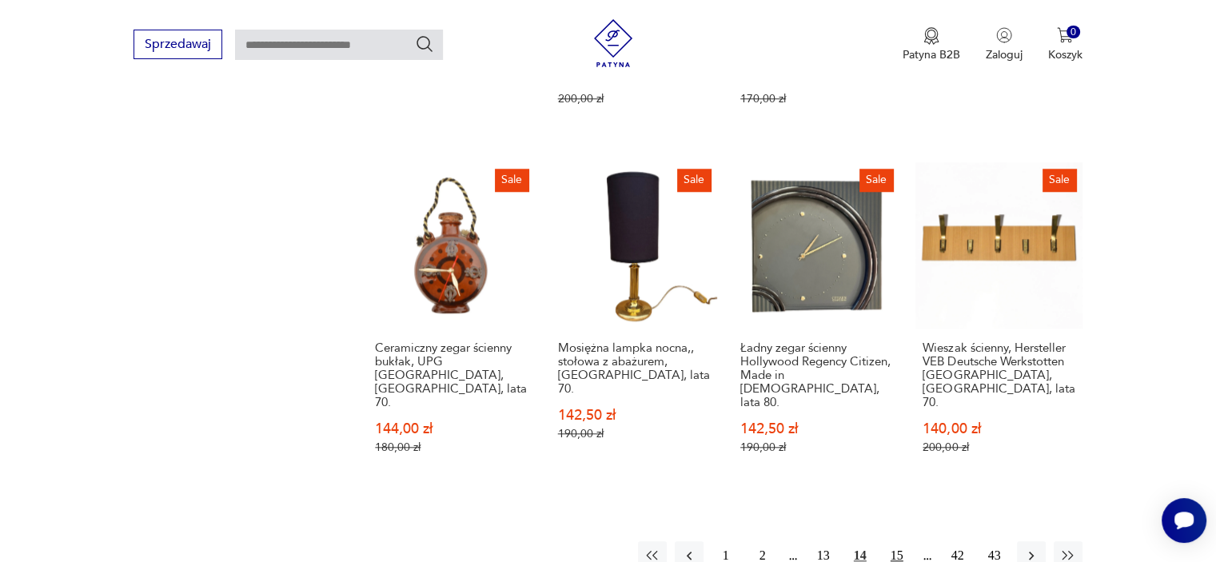
click at [898, 541] on button "15" at bounding box center [896, 555] width 29 height 29
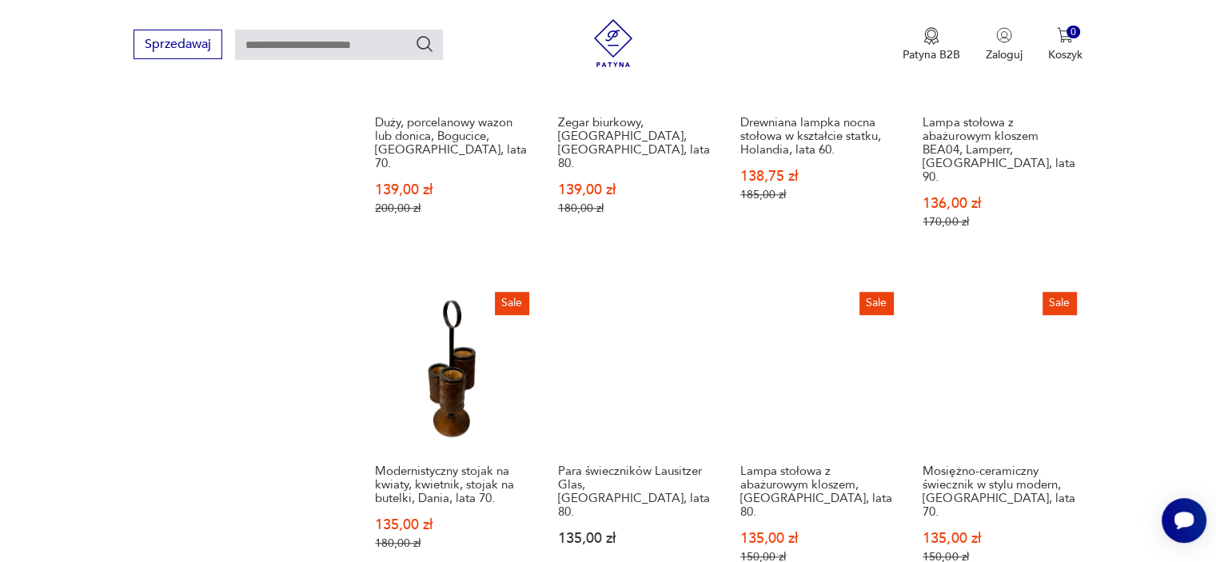
scroll to position [1416, 0]
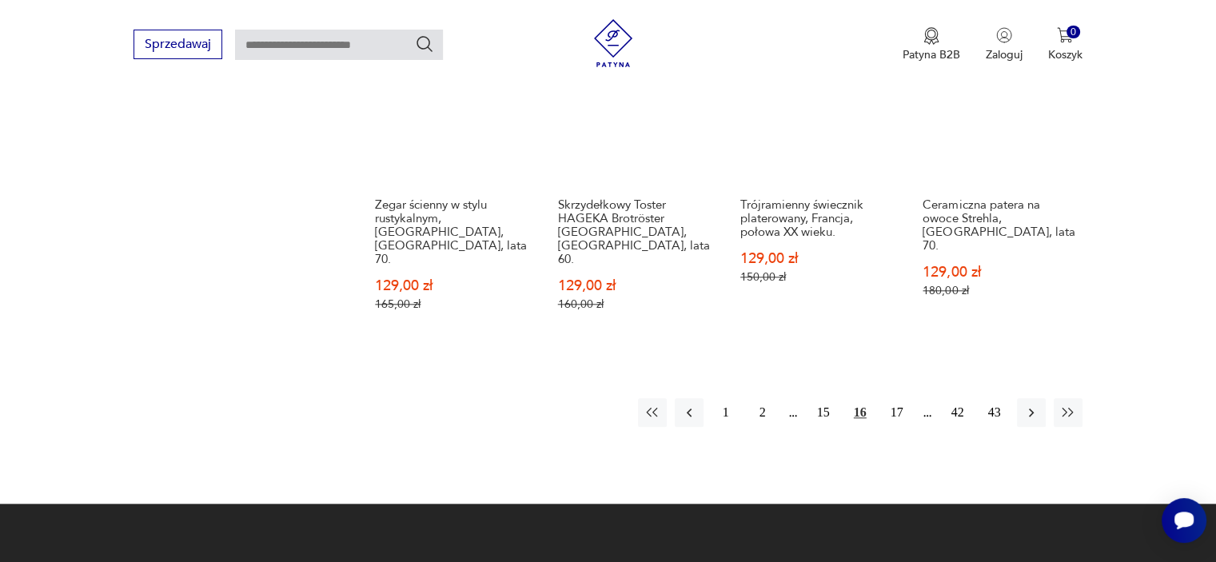
scroll to position [1672, 0]
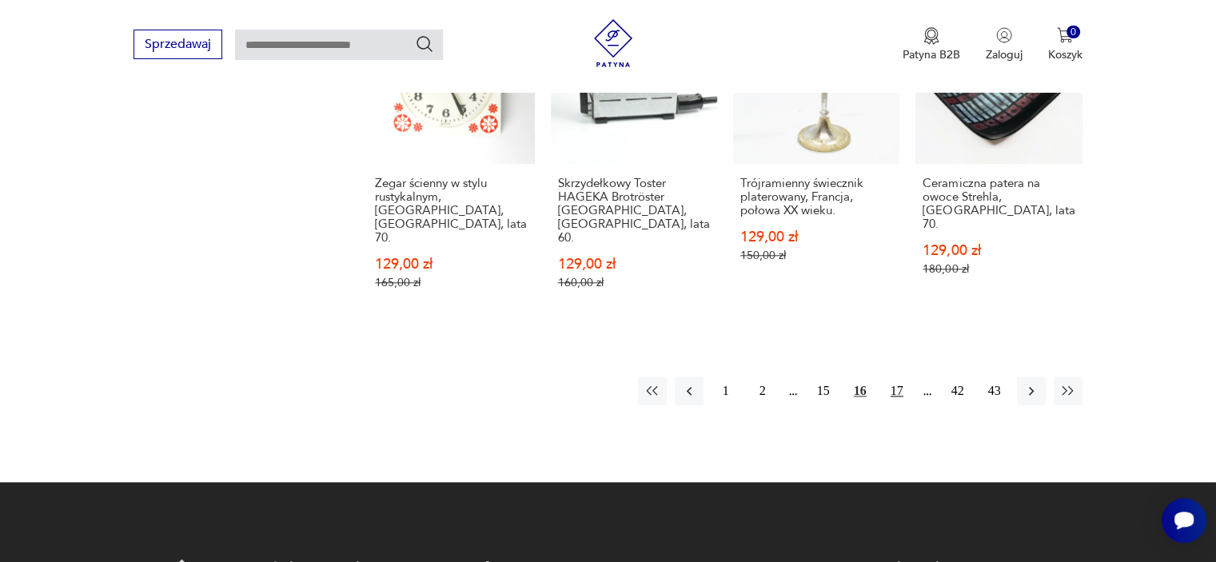
click at [898, 376] on button "17" at bounding box center [896, 390] width 29 height 29
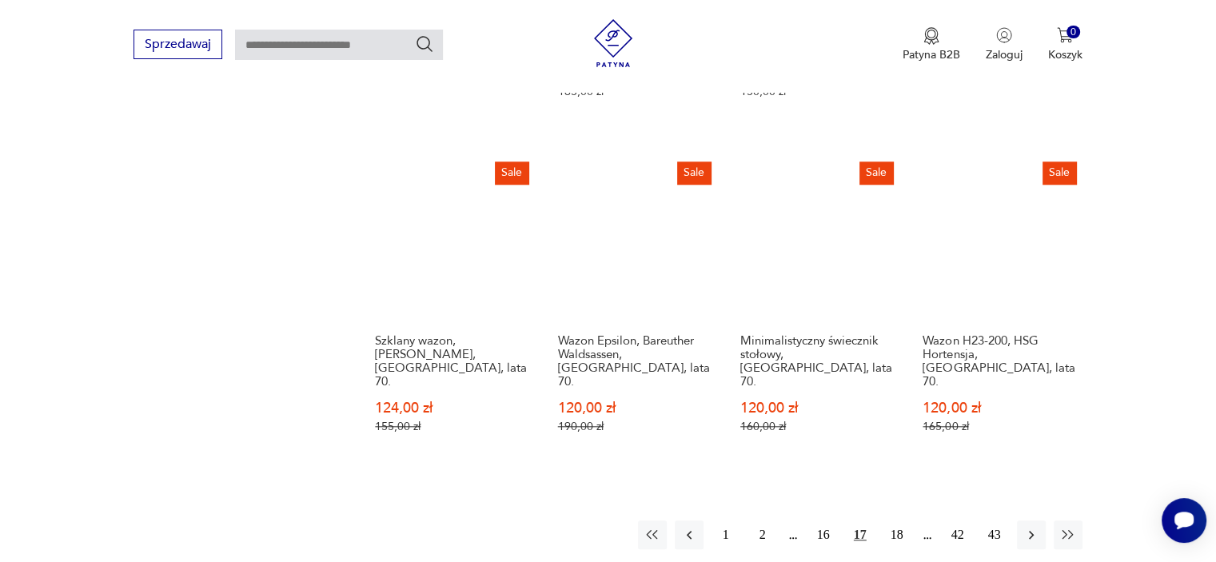
scroll to position [1512, 0]
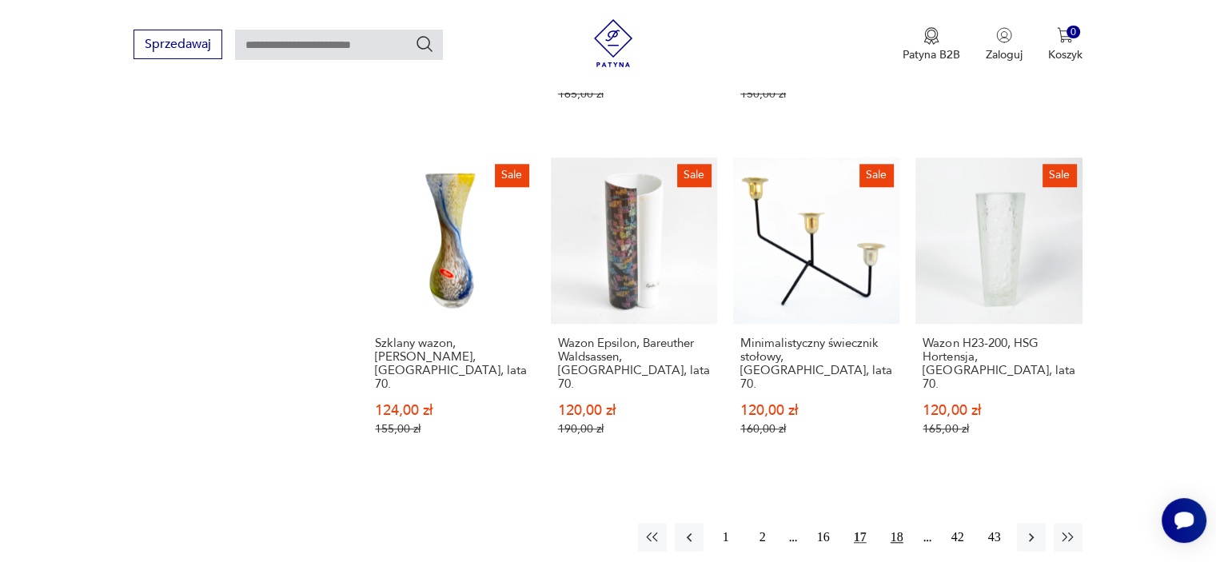
click at [896, 523] on button "18" at bounding box center [896, 537] width 29 height 29
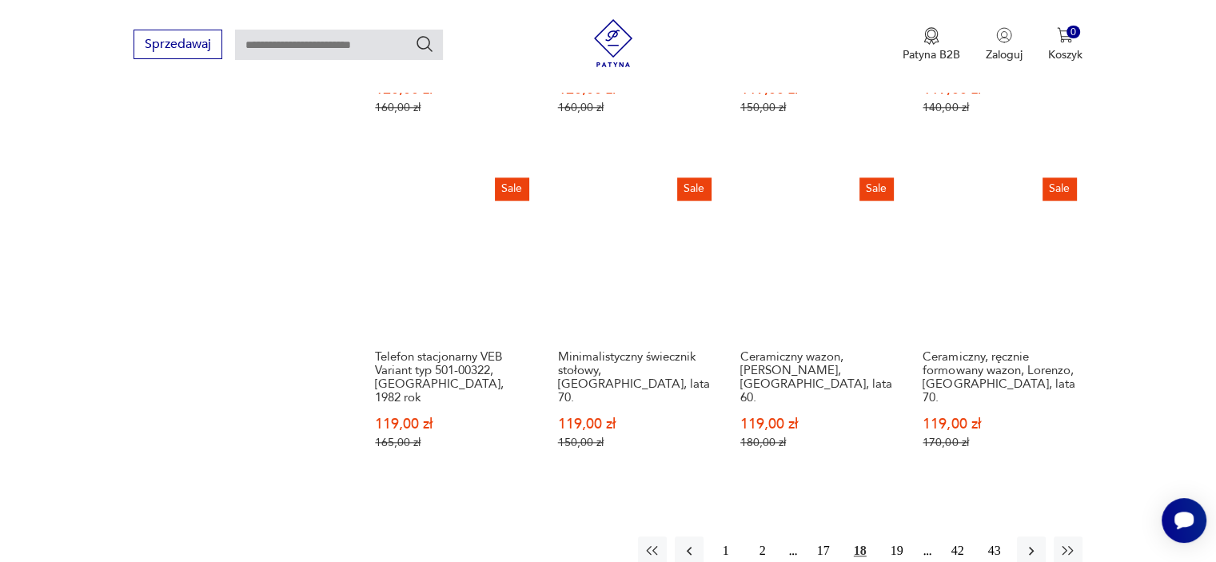
scroll to position [1512, 0]
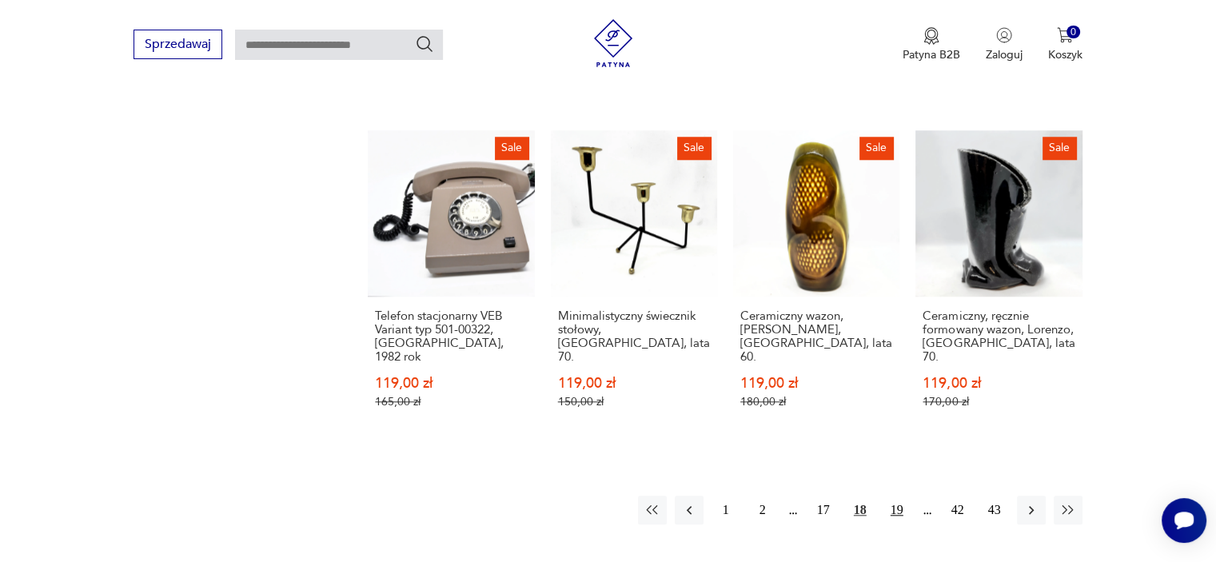
click at [895, 496] on button "19" at bounding box center [896, 510] width 29 height 29
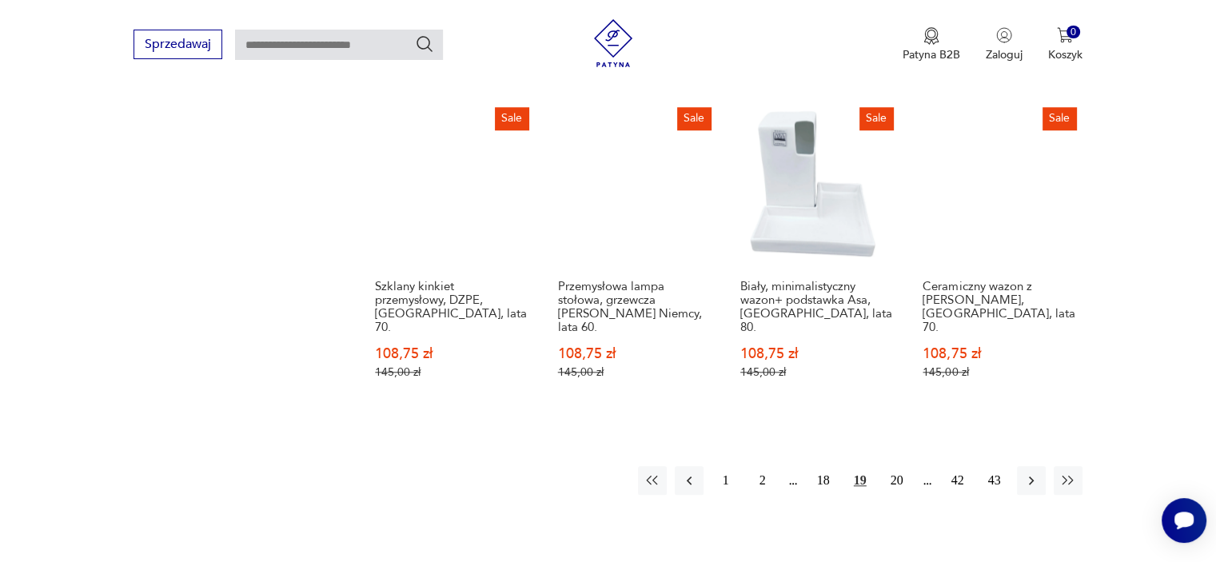
scroll to position [1544, 0]
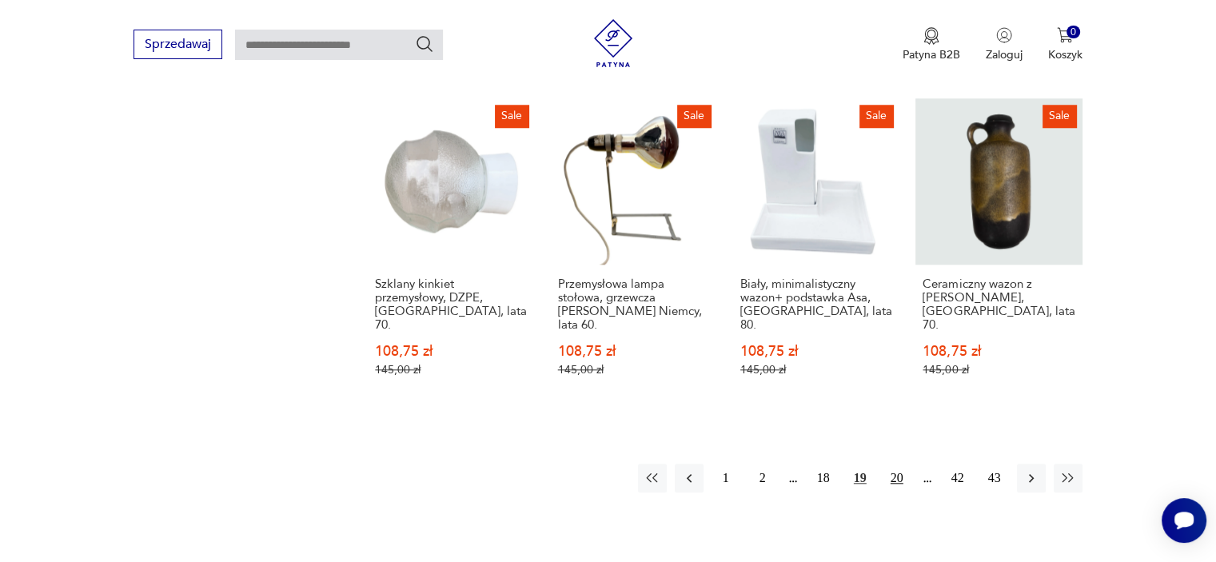
click at [898, 464] on button "20" at bounding box center [896, 478] width 29 height 29
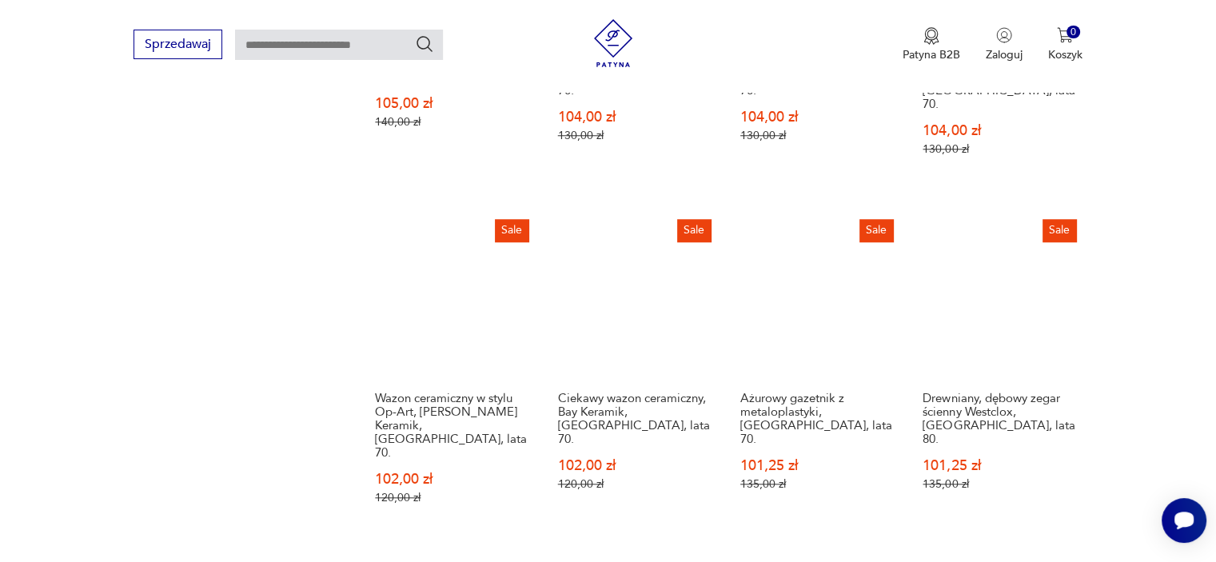
scroll to position [1544, 0]
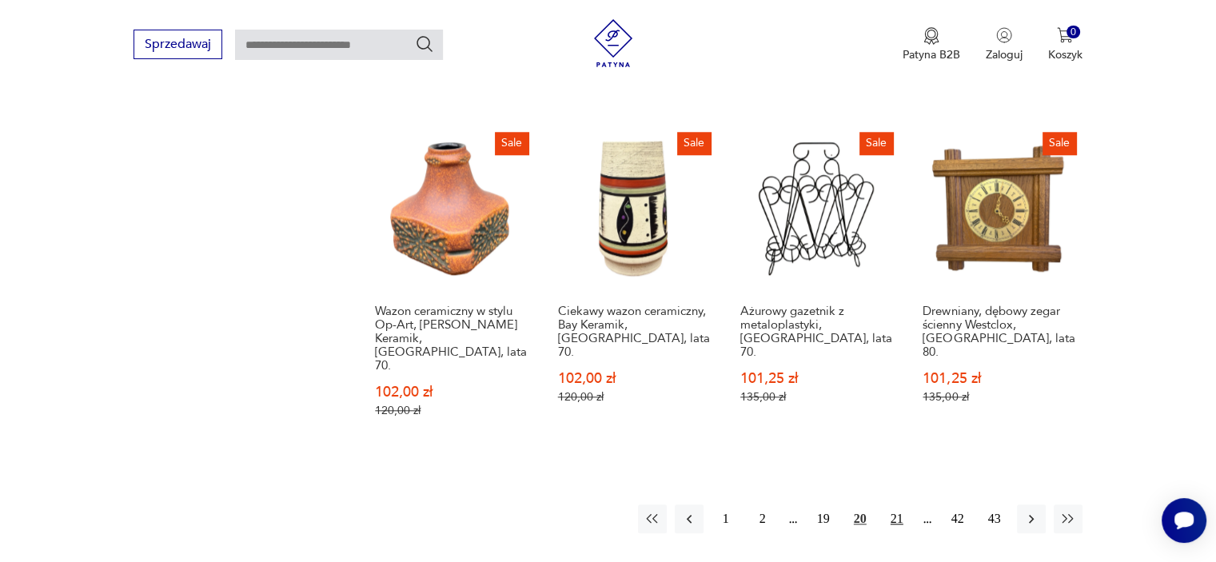
click at [895, 504] on button "21" at bounding box center [896, 518] width 29 height 29
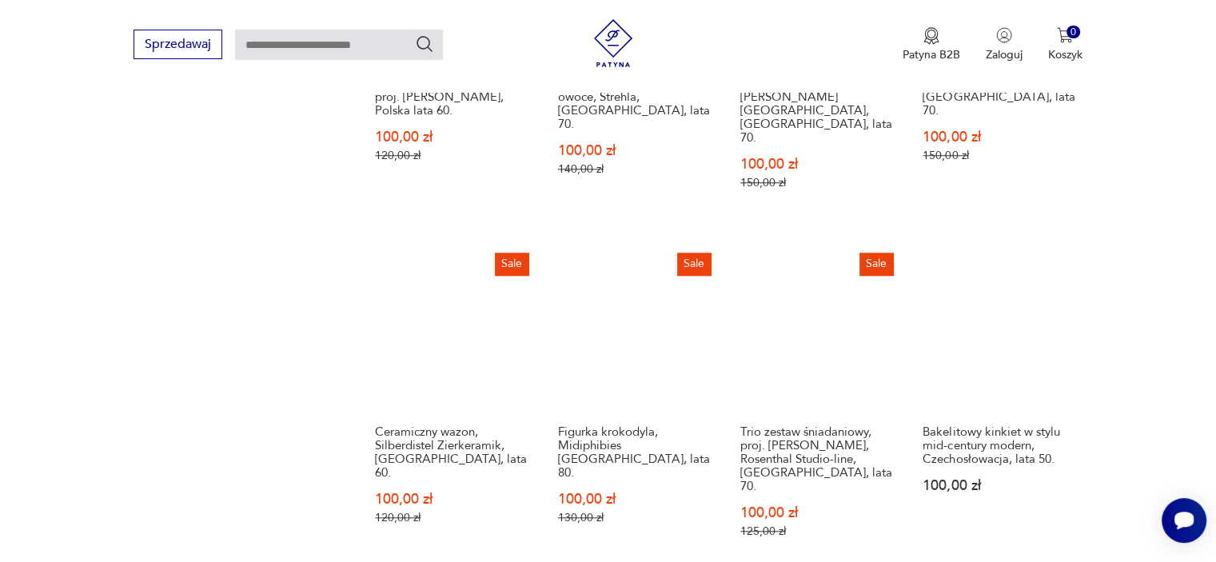
scroll to position [1416, 0]
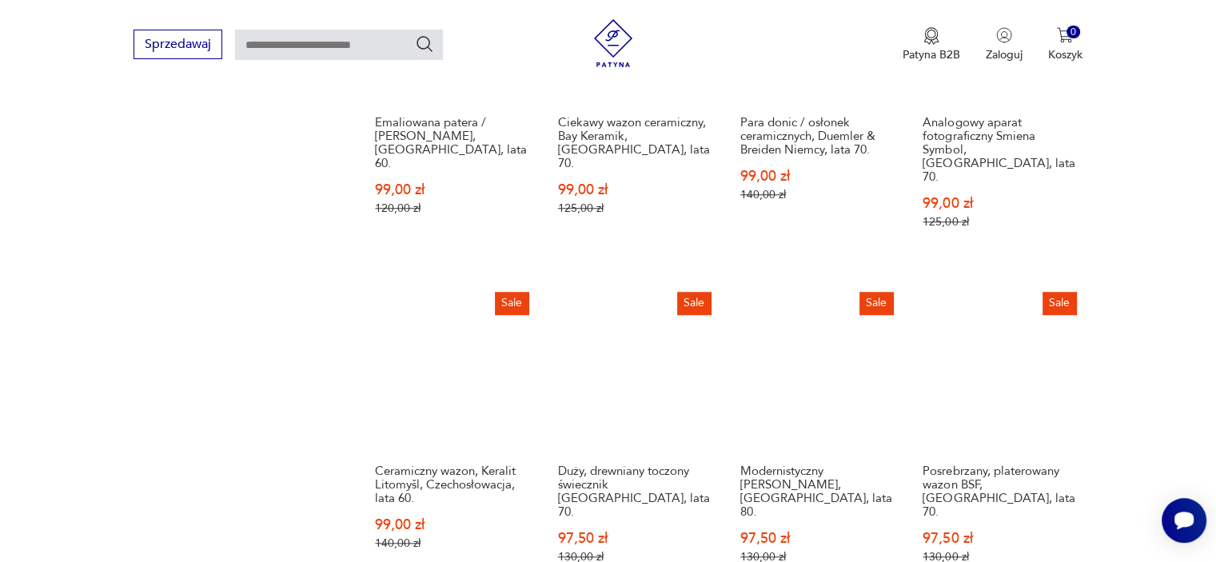
scroll to position [1416, 0]
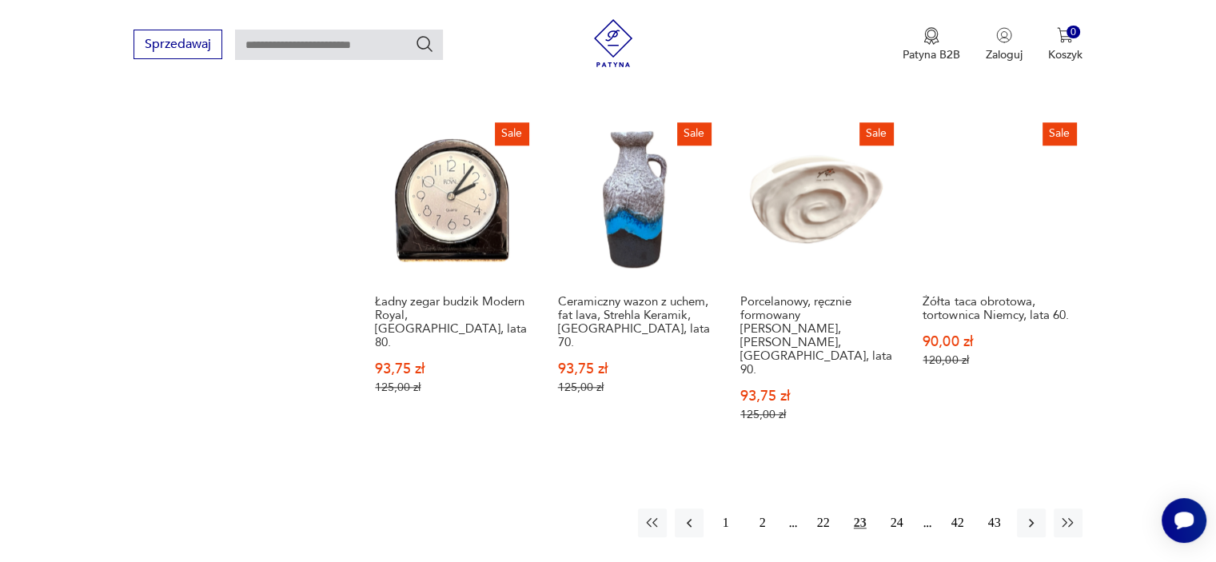
scroll to position [1544, 0]
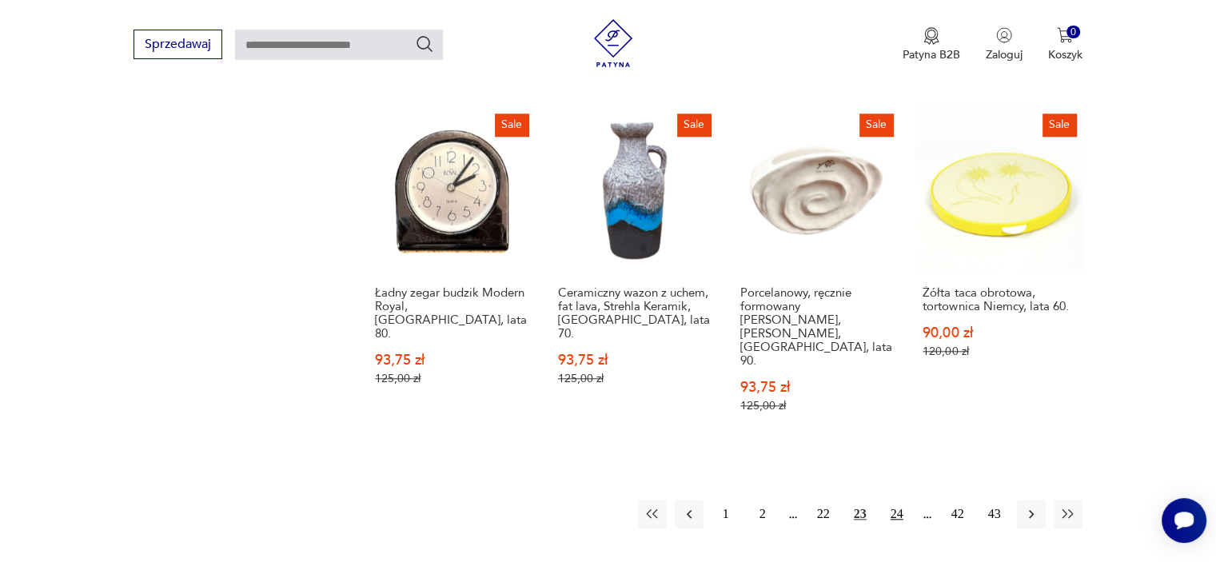
click at [892, 500] on button "24" at bounding box center [896, 514] width 29 height 29
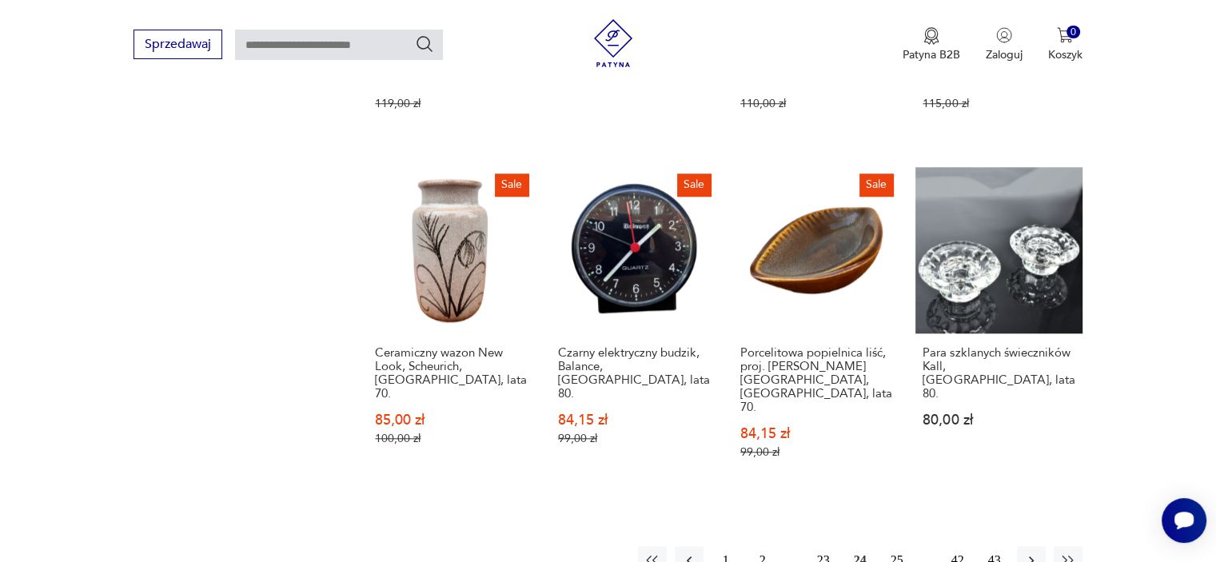
scroll to position [1484, 0]
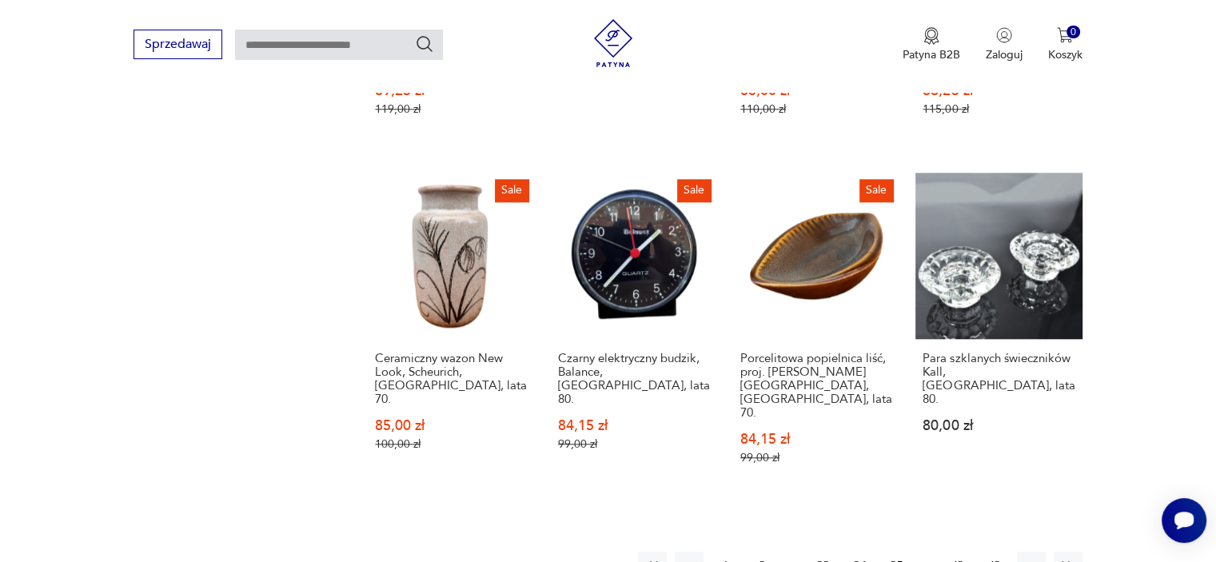
click at [764, 552] on button "2" at bounding box center [762, 566] width 29 height 29
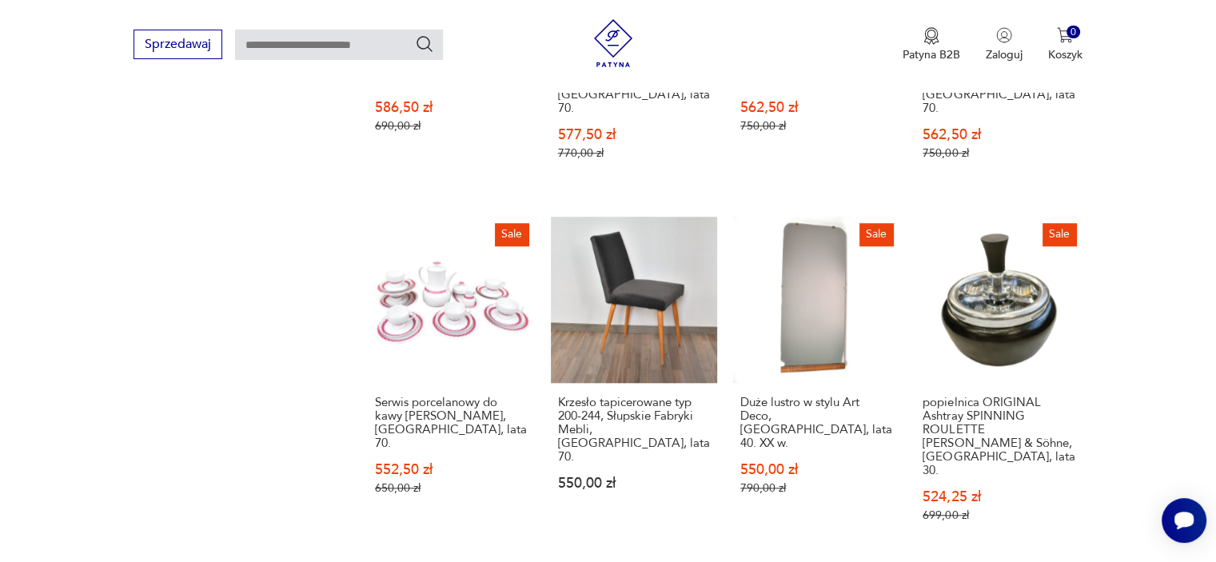
scroll to position [1512, 0]
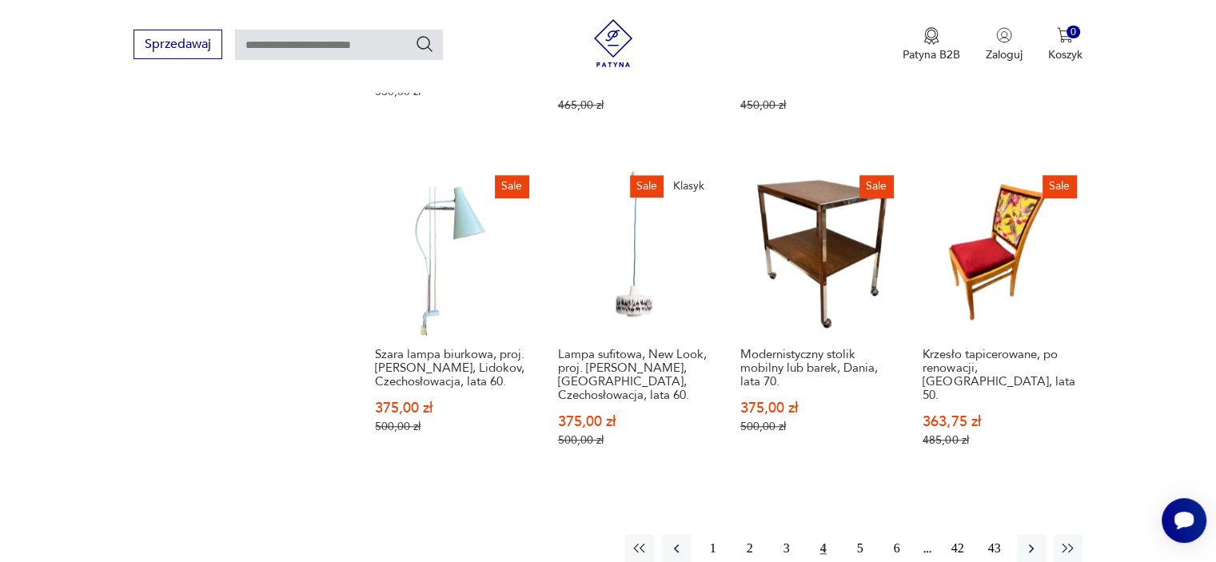
scroll to position [1512, 0]
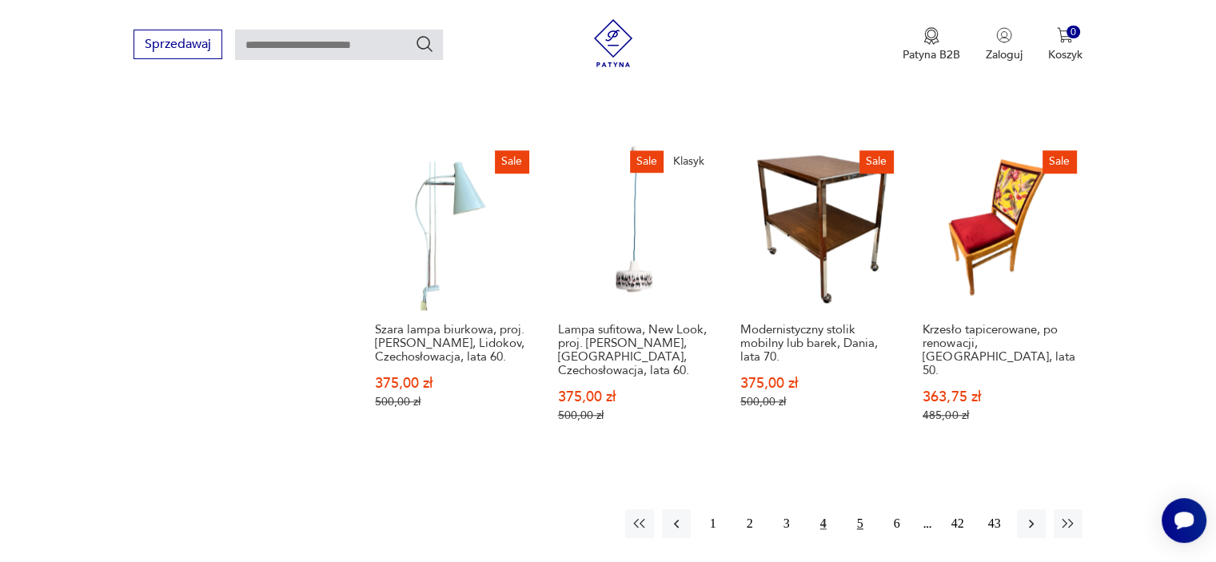
click at [858, 509] on button "5" at bounding box center [860, 523] width 29 height 29
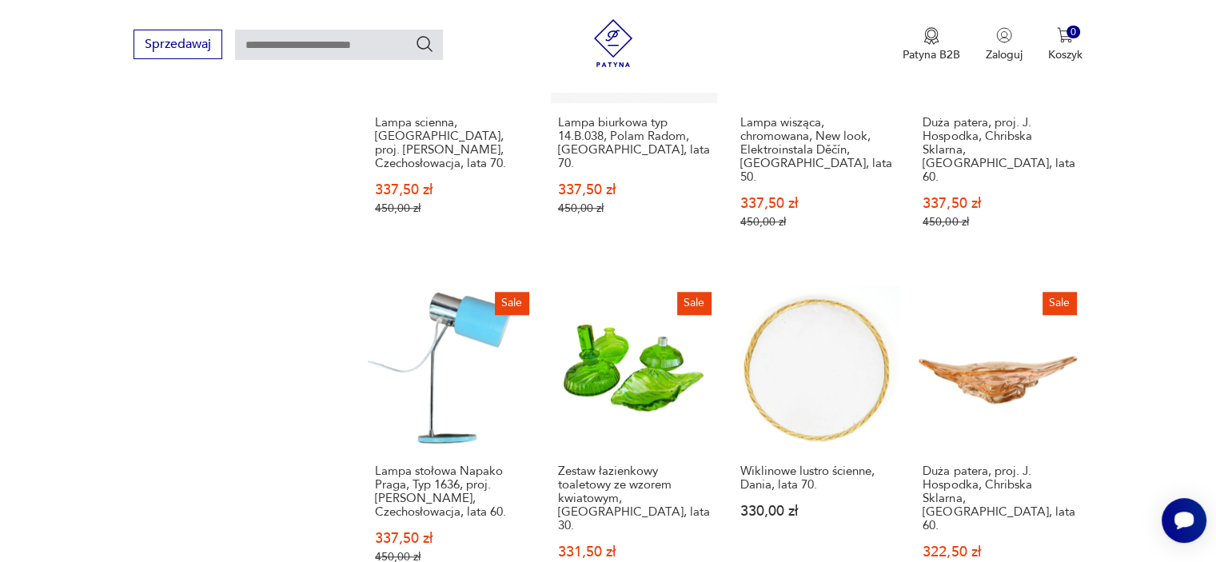
scroll to position [1480, 0]
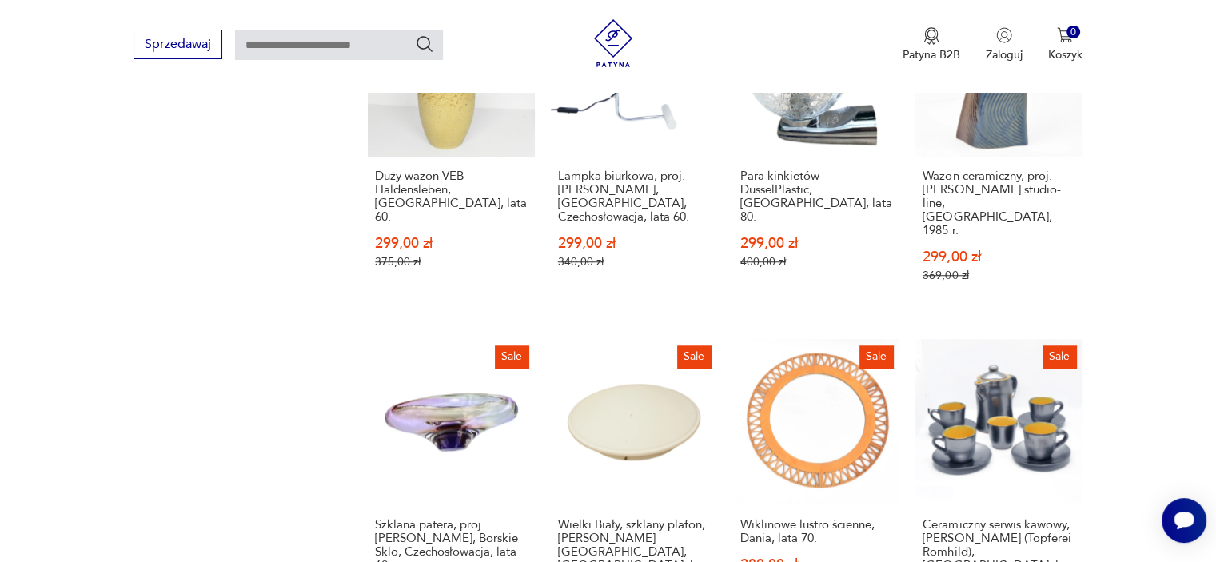
scroll to position [1448, 0]
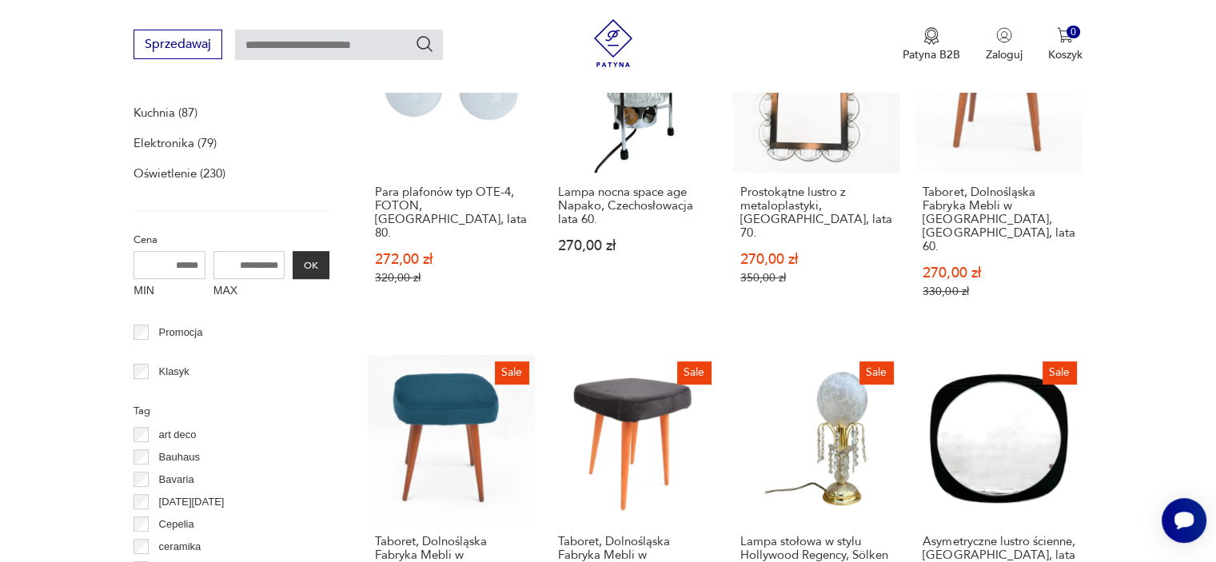
scroll to position [649, 0]
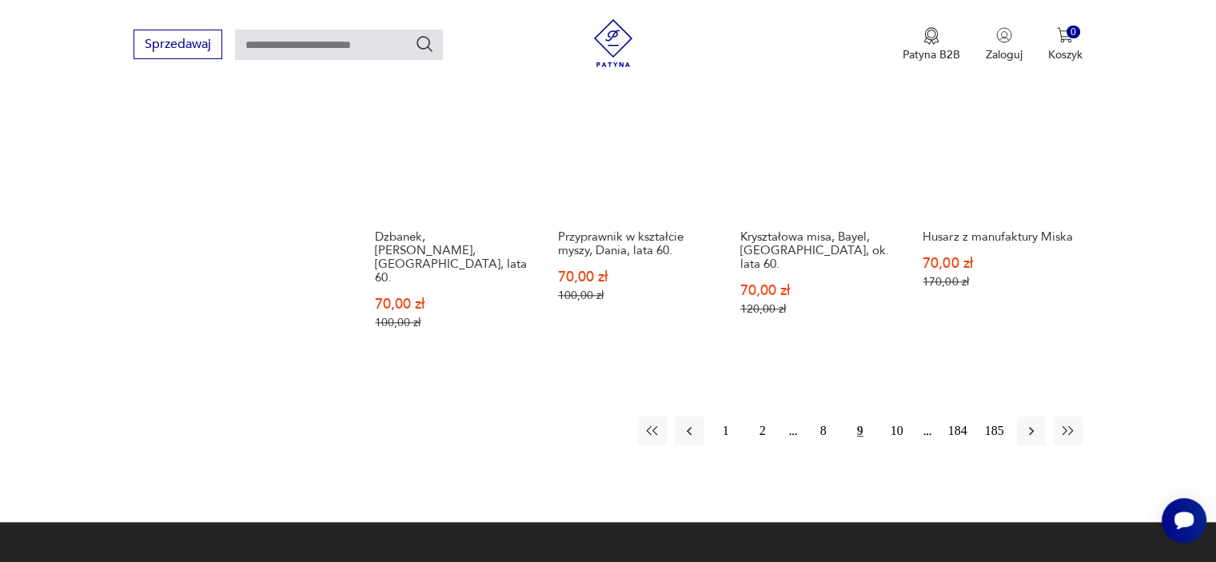
scroll to position [1446, 0]
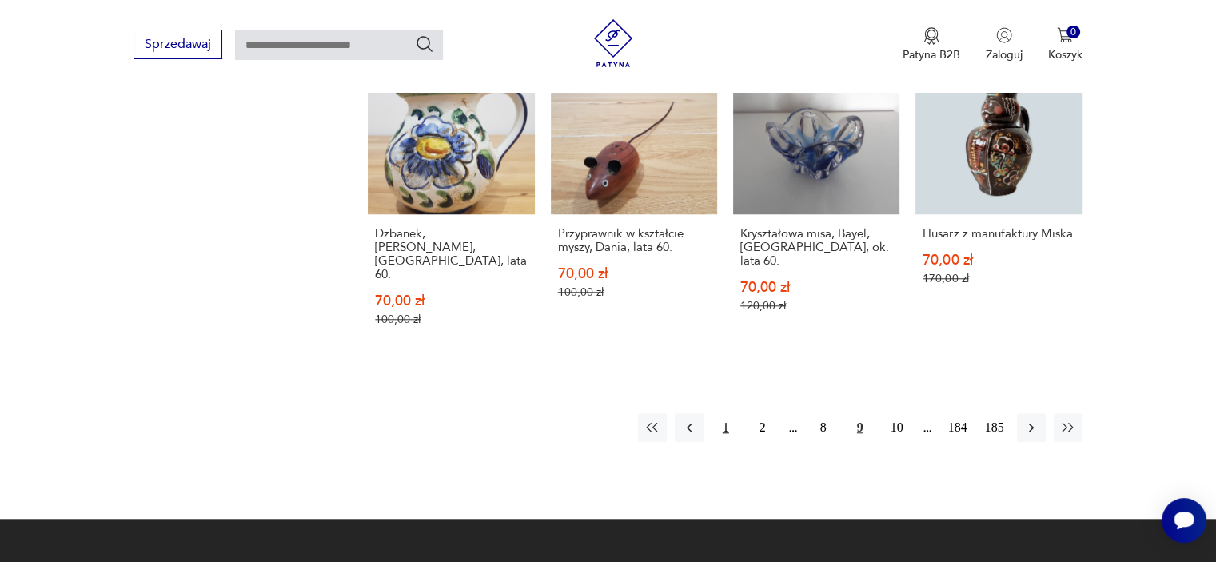
click at [723, 413] on button "1" at bounding box center [725, 427] width 29 height 29
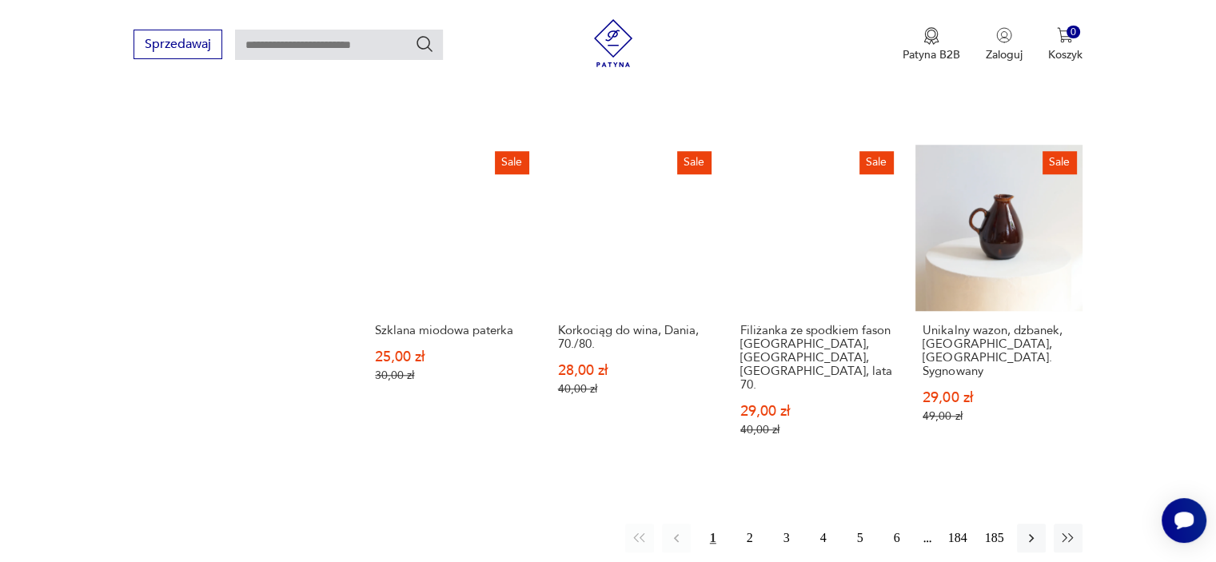
scroll to position [1325, 0]
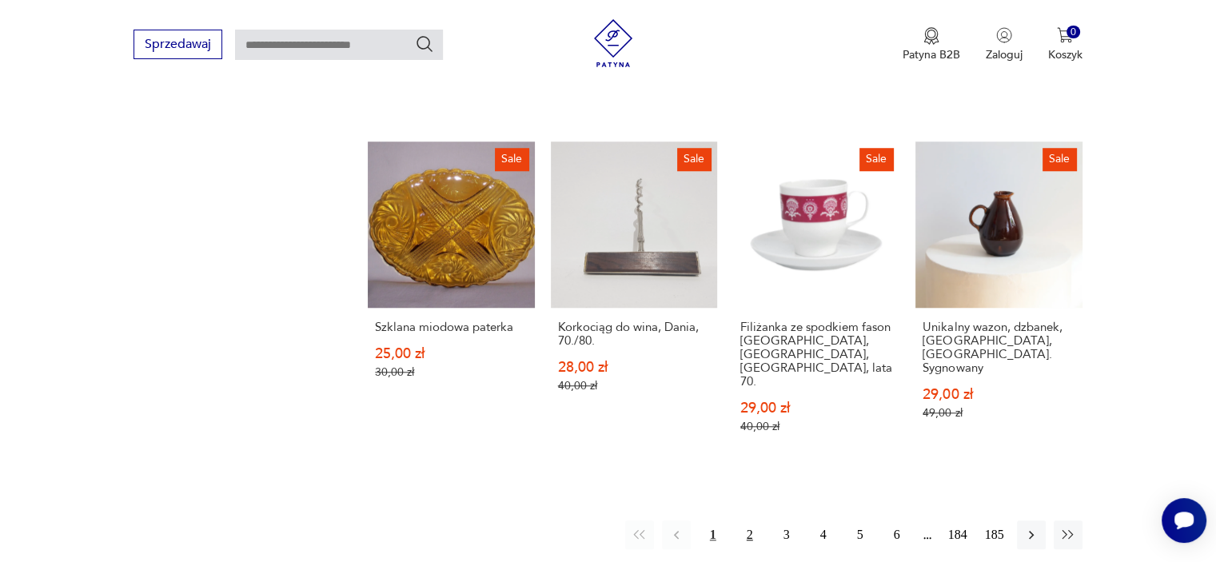
click at [751, 520] on button "2" at bounding box center [749, 534] width 29 height 29
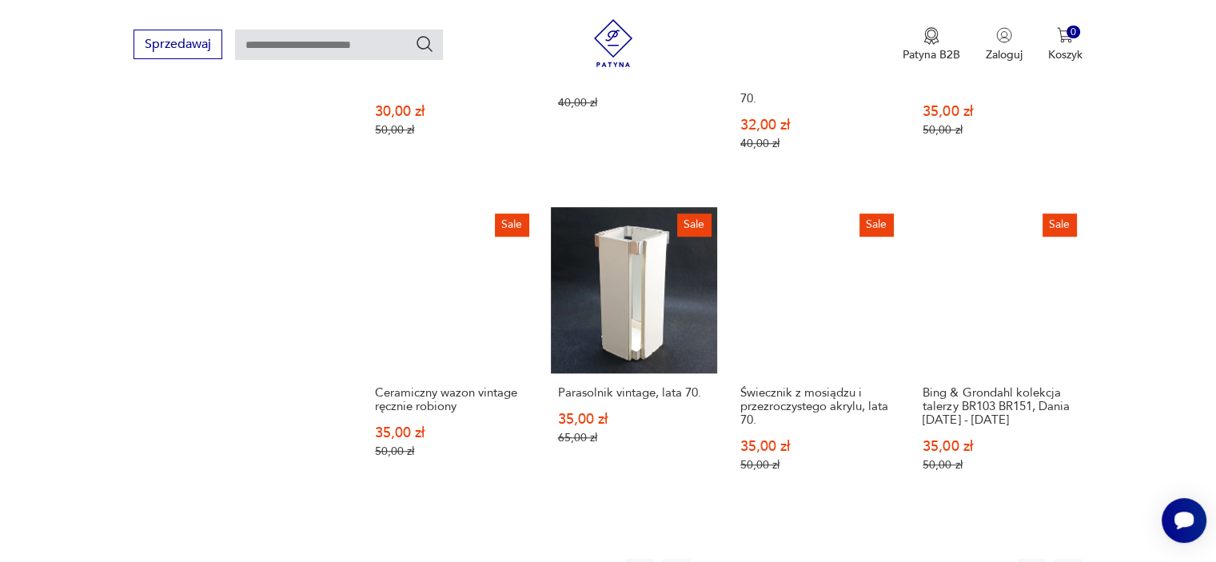
scroll to position [1261, 0]
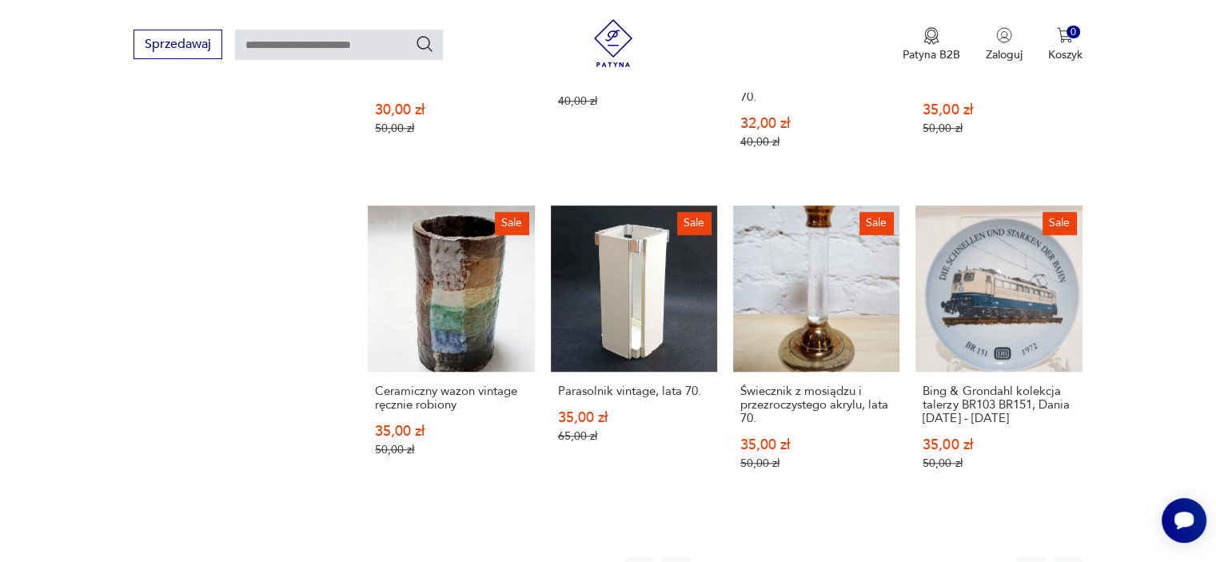
click at [784, 557] on button "3" at bounding box center [786, 571] width 29 height 29
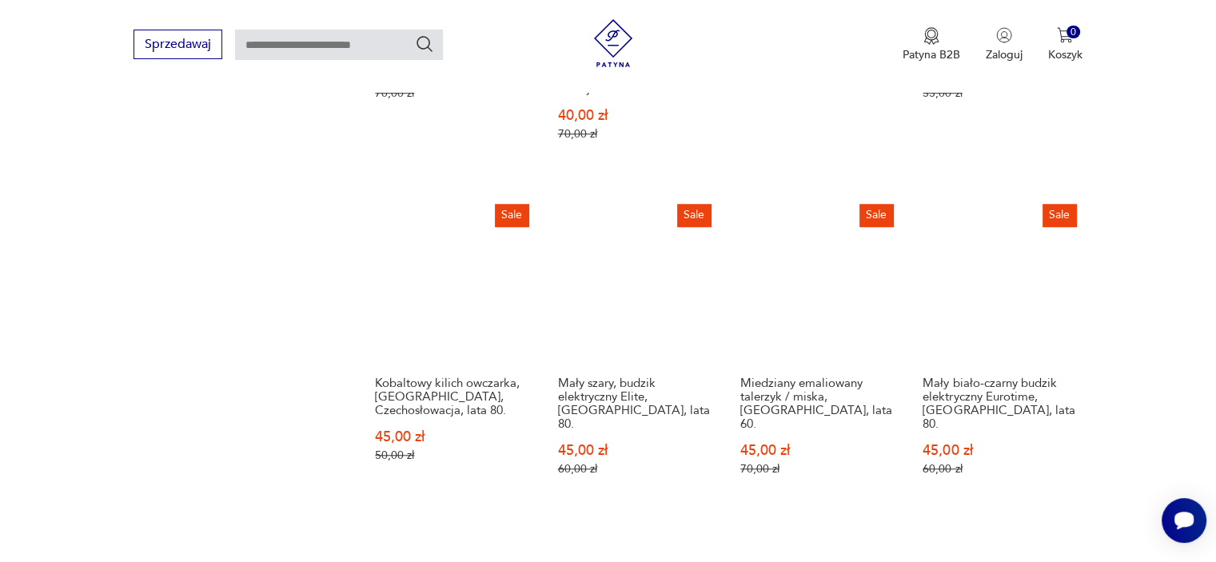
scroll to position [1325, 0]
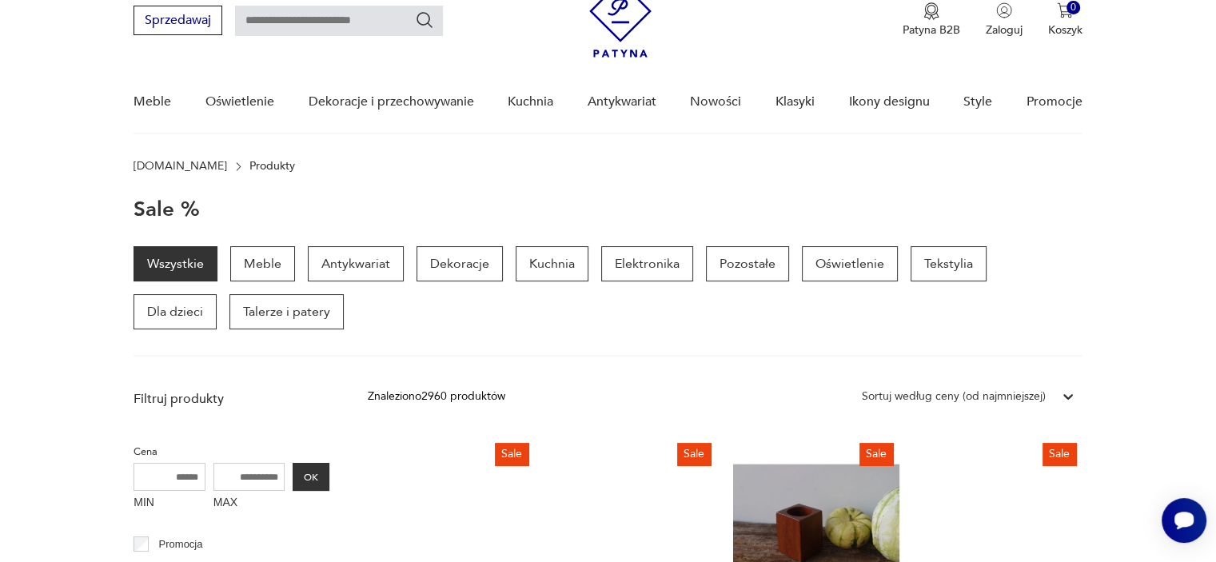
scroll to position [64, 0]
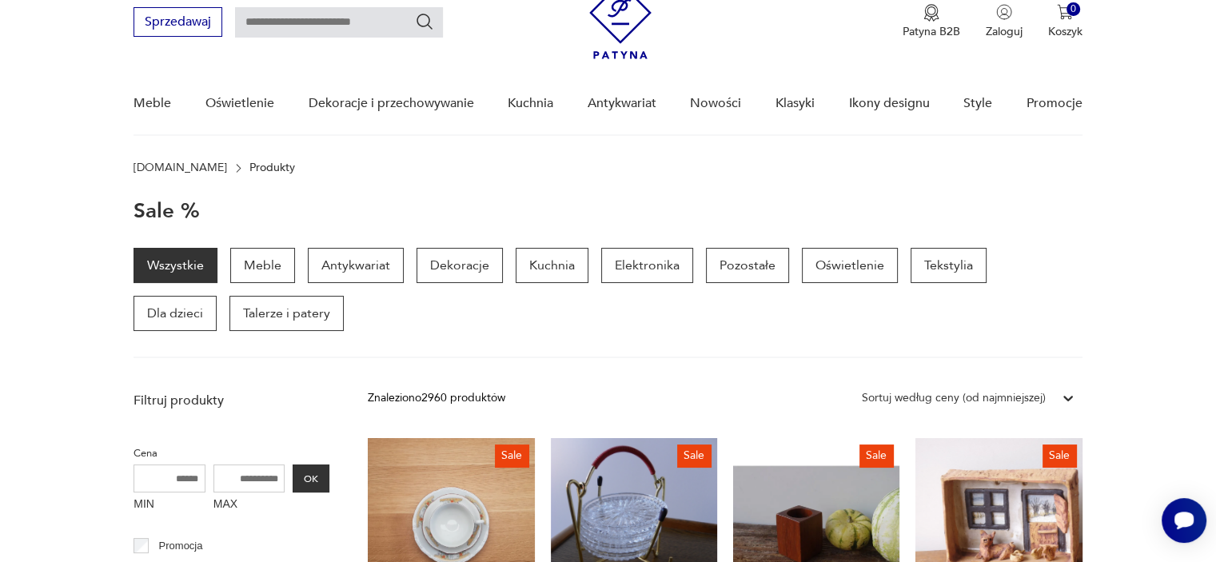
click at [349, 26] on input "text" at bounding box center [339, 22] width 208 height 30
type input "**********"
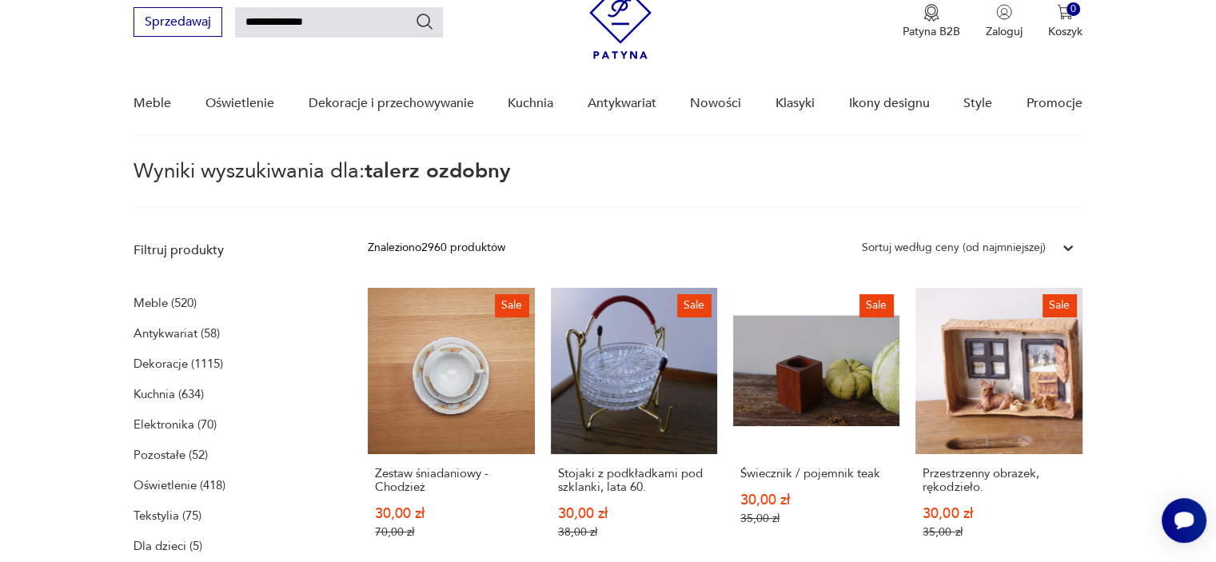
scroll to position [57, 0]
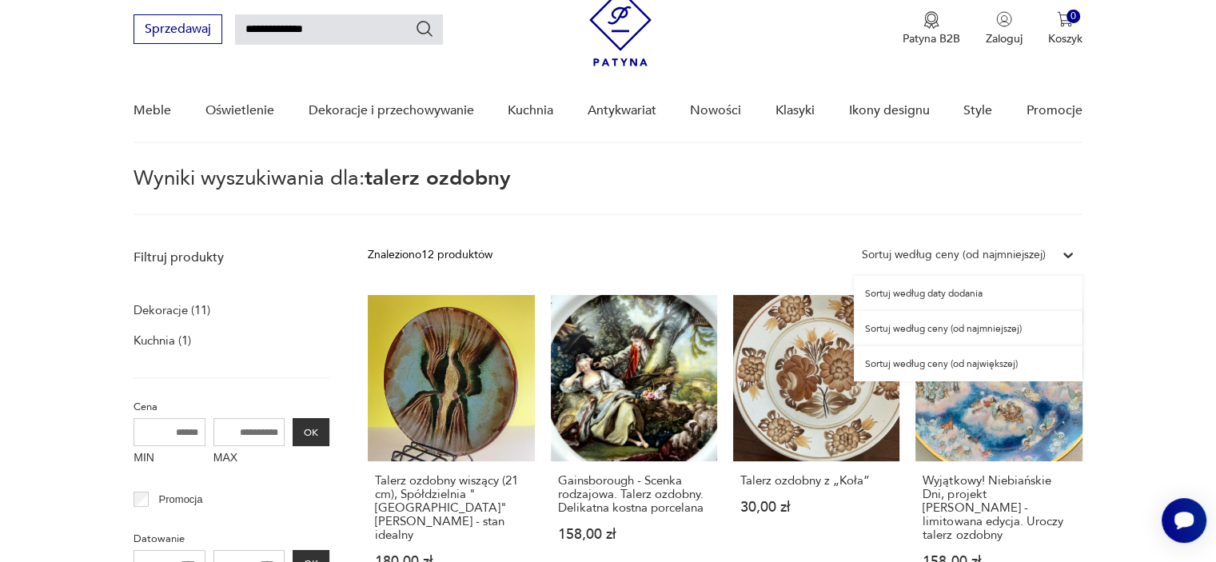
click at [1068, 257] on icon at bounding box center [1068, 256] width 10 height 6
click at [914, 329] on div "Sortuj według ceny (od najmniejszej)" at bounding box center [968, 328] width 229 height 35
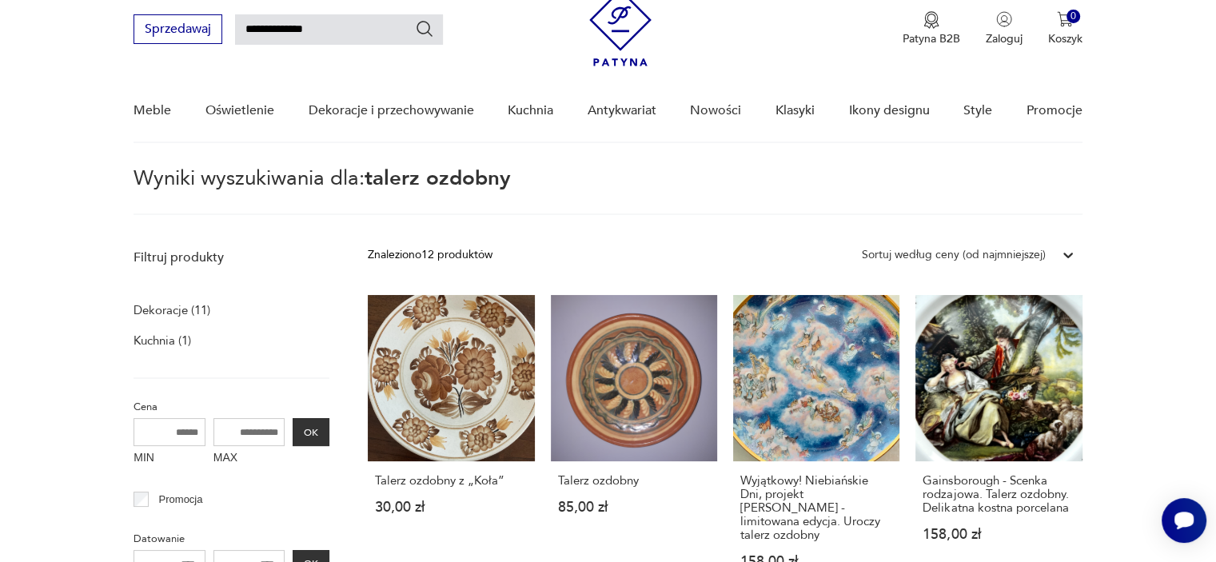
click at [1178, 207] on section "Wyniki wyszukiwania dla: talerz ozdobny" at bounding box center [608, 192] width 1216 height 46
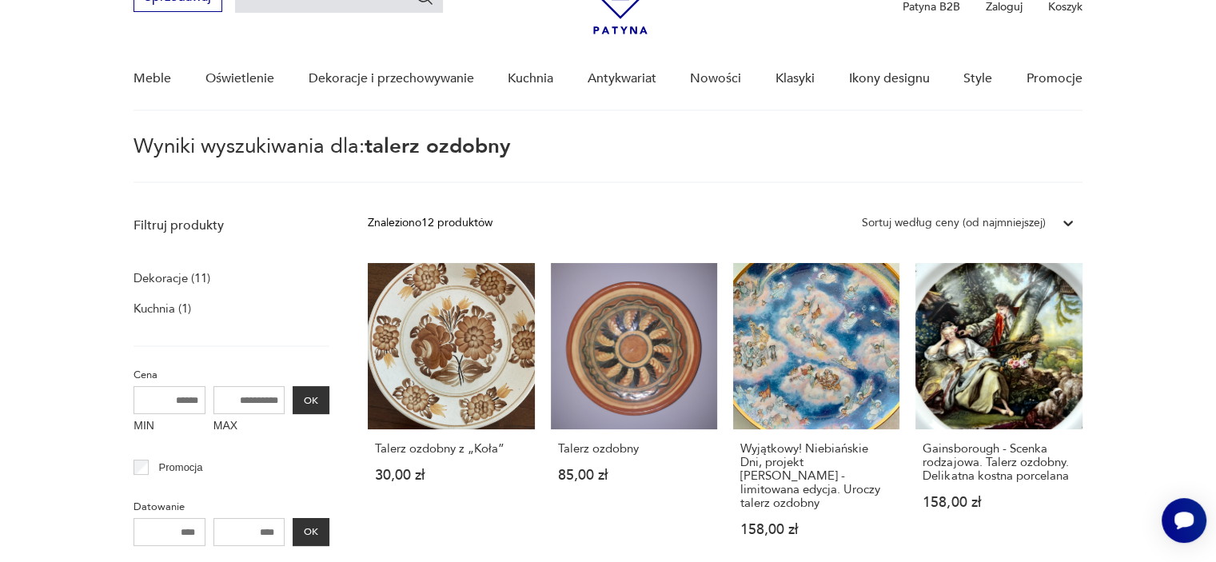
scroll to position [57, 0]
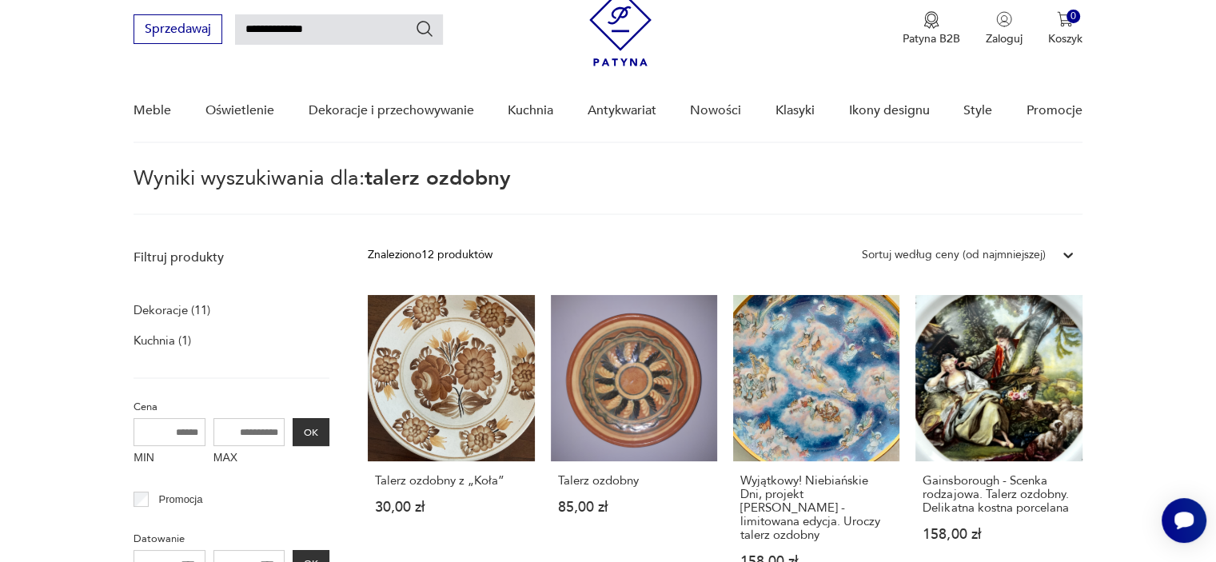
click at [344, 34] on input "**********" at bounding box center [339, 29] width 208 height 30
type input "**********"
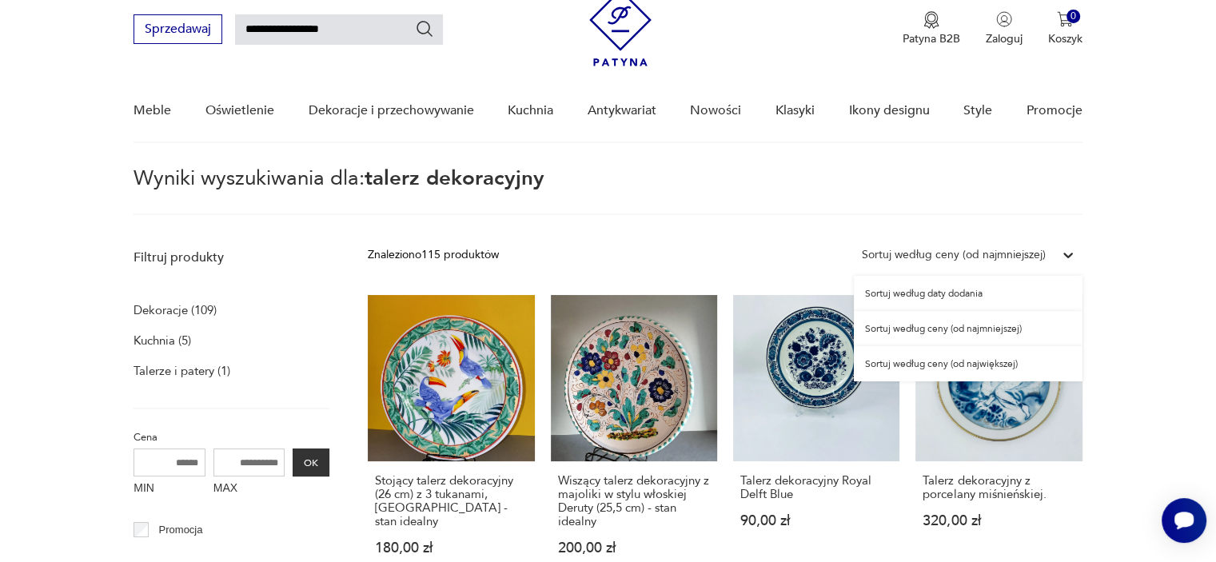
click at [1064, 256] on icon at bounding box center [1068, 255] width 16 height 16
click at [923, 325] on div "Sortuj według ceny (od najmniejszej)" at bounding box center [968, 328] width 229 height 35
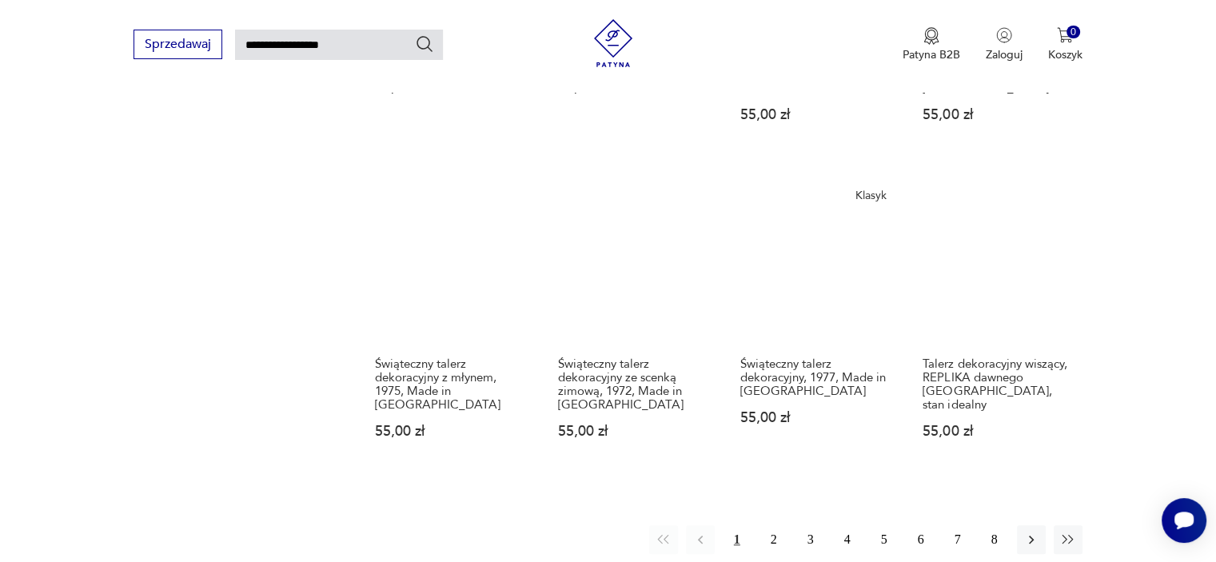
scroll to position [1112, 0]
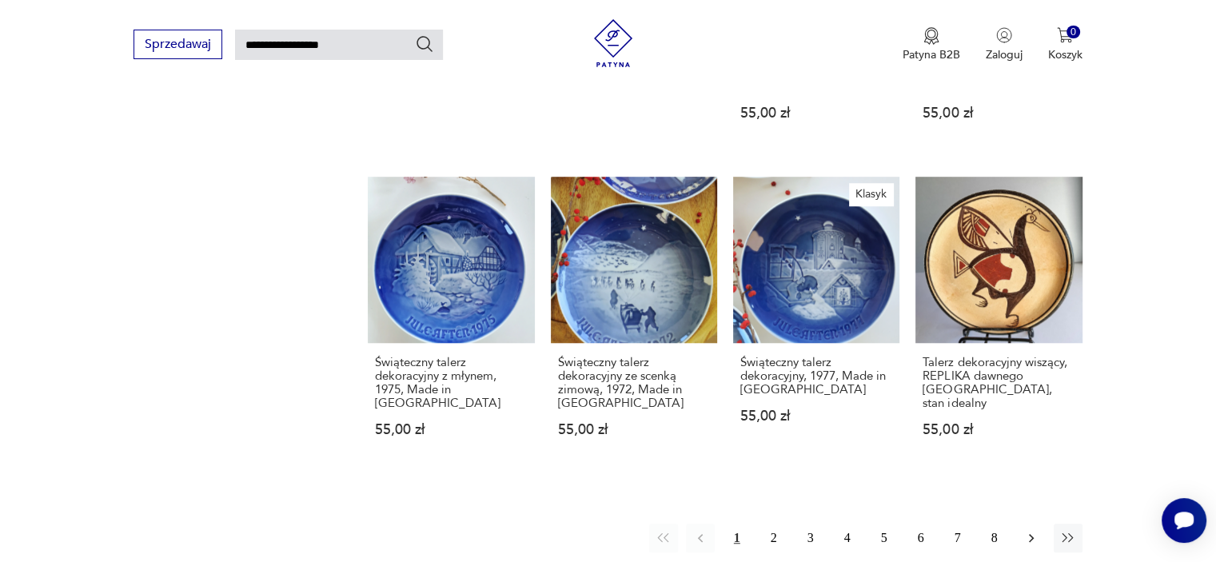
click at [1029, 530] on icon "button" at bounding box center [1031, 538] width 16 height 16
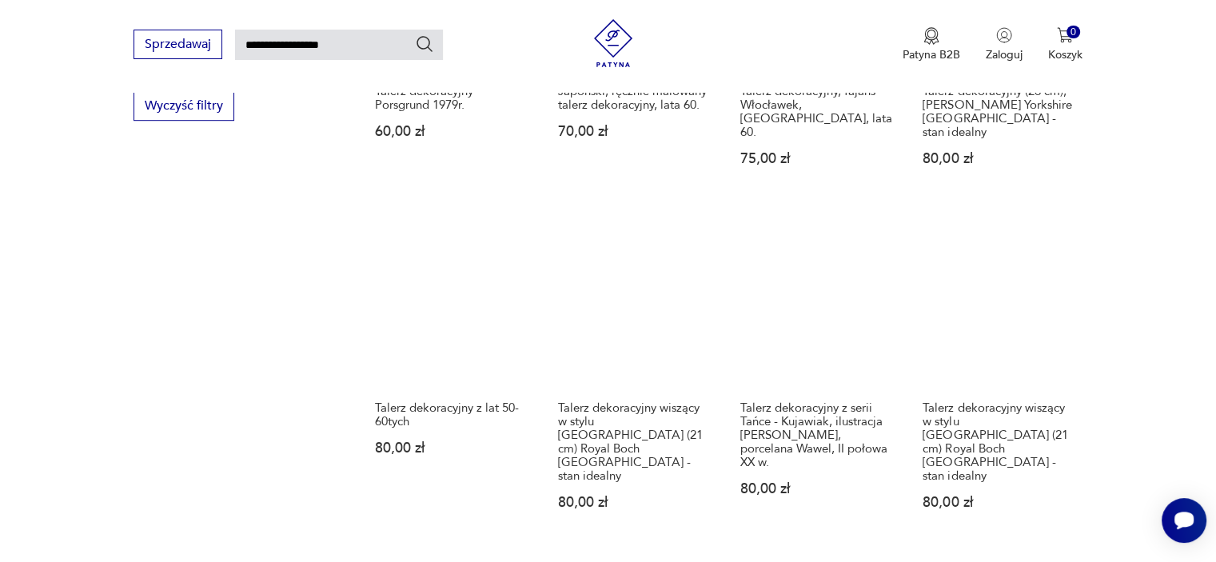
scroll to position [1112, 0]
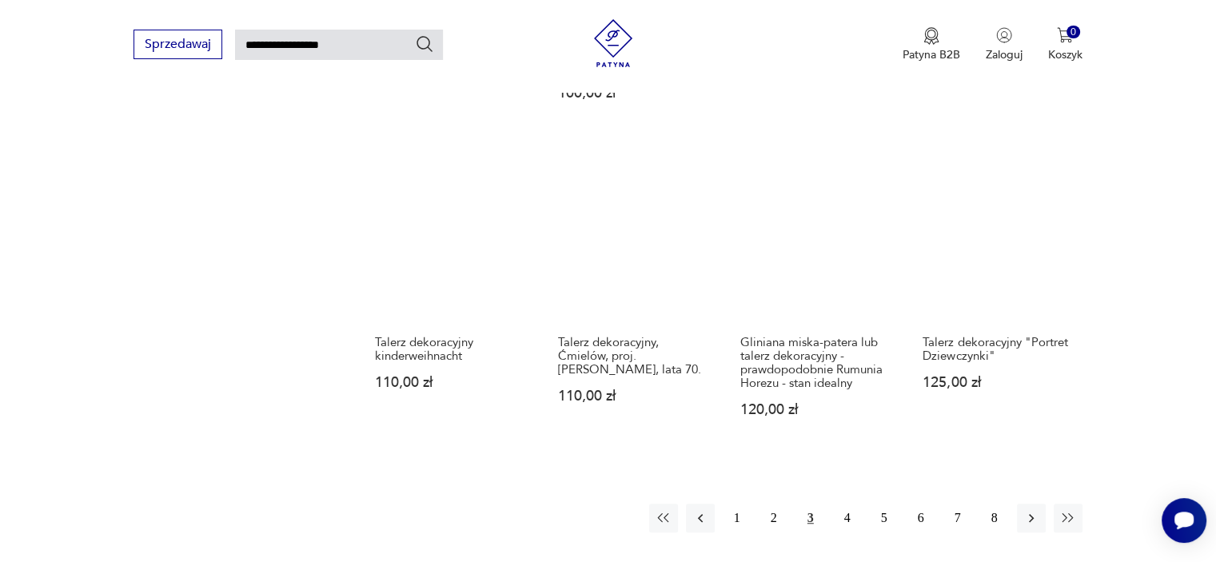
scroll to position [1176, 0]
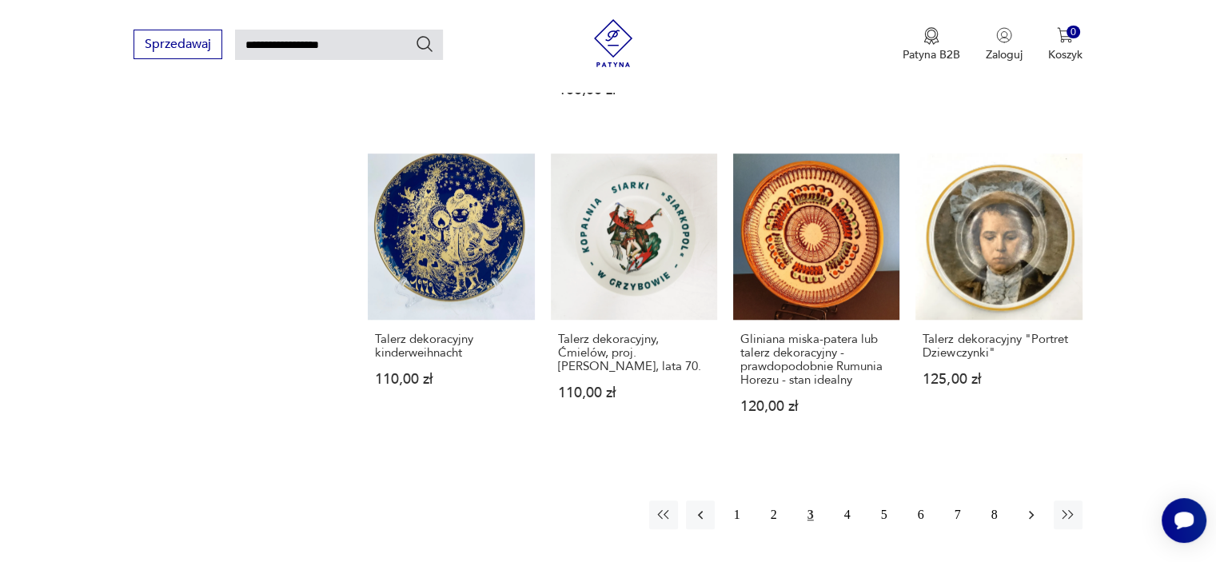
click at [1029, 511] on icon "button" at bounding box center [1031, 515] width 5 height 9
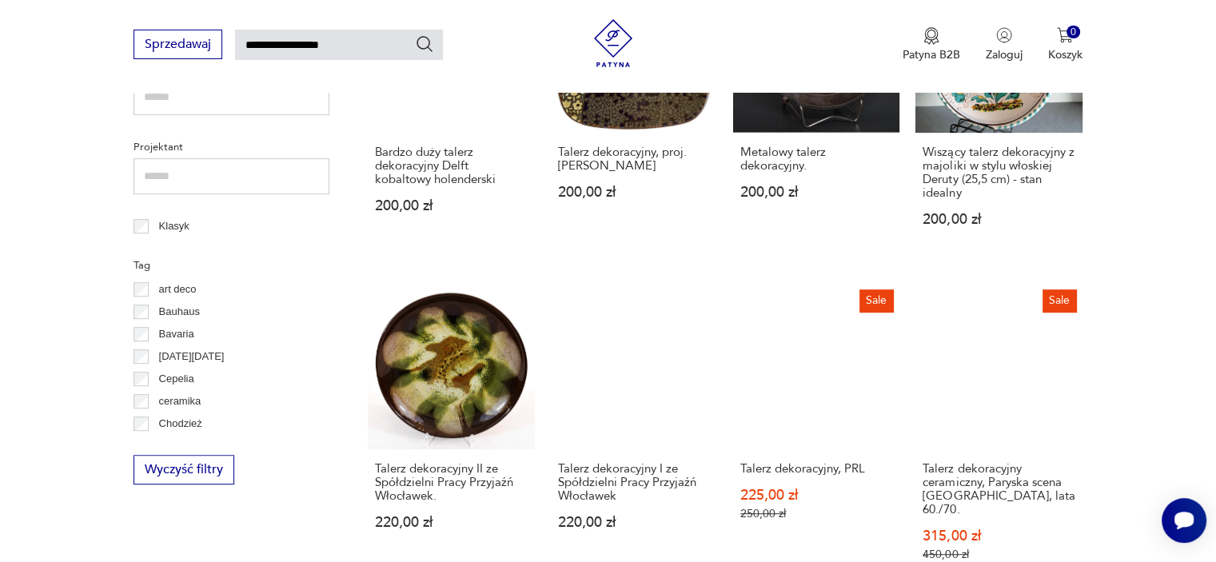
scroll to position [60, 0]
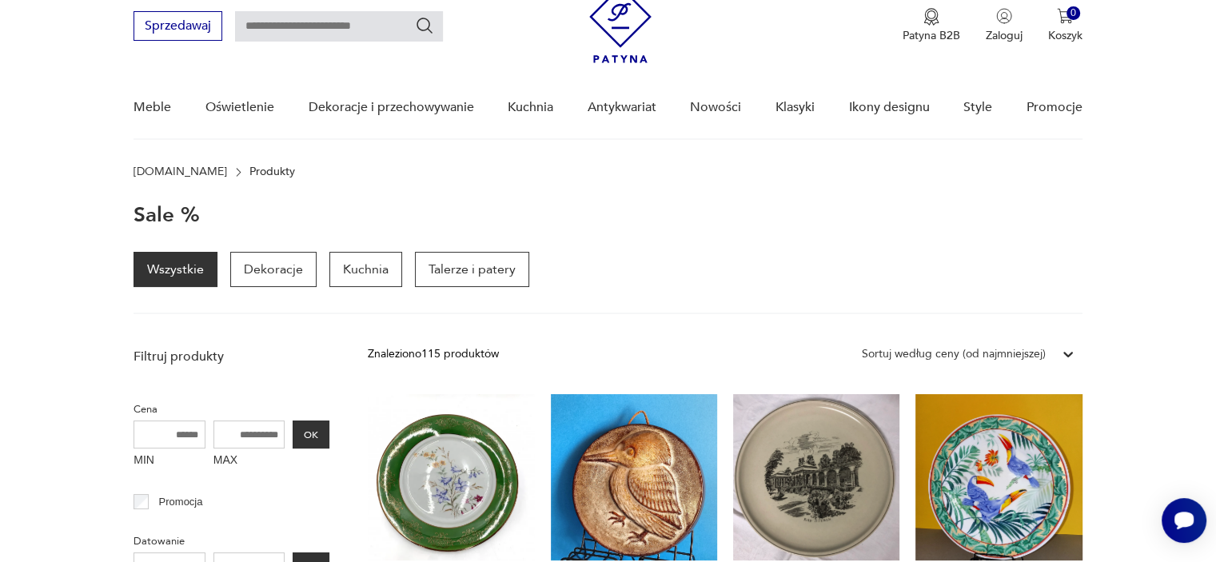
scroll to position [1446, 0]
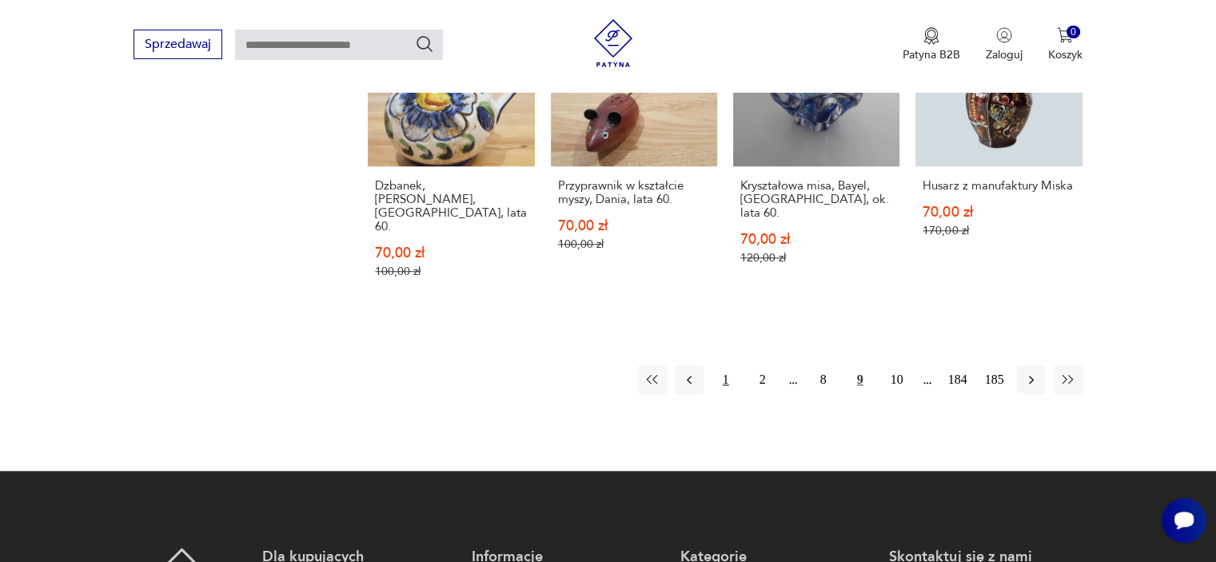
click at [726, 365] on button "1" at bounding box center [725, 379] width 29 height 29
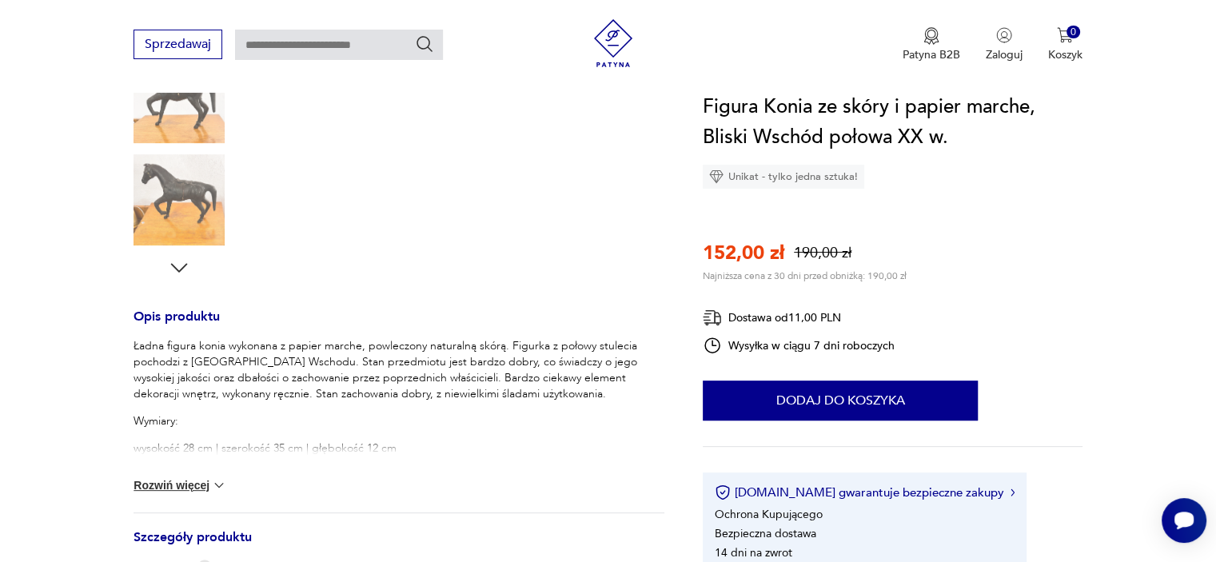
scroll to position [480, 0]
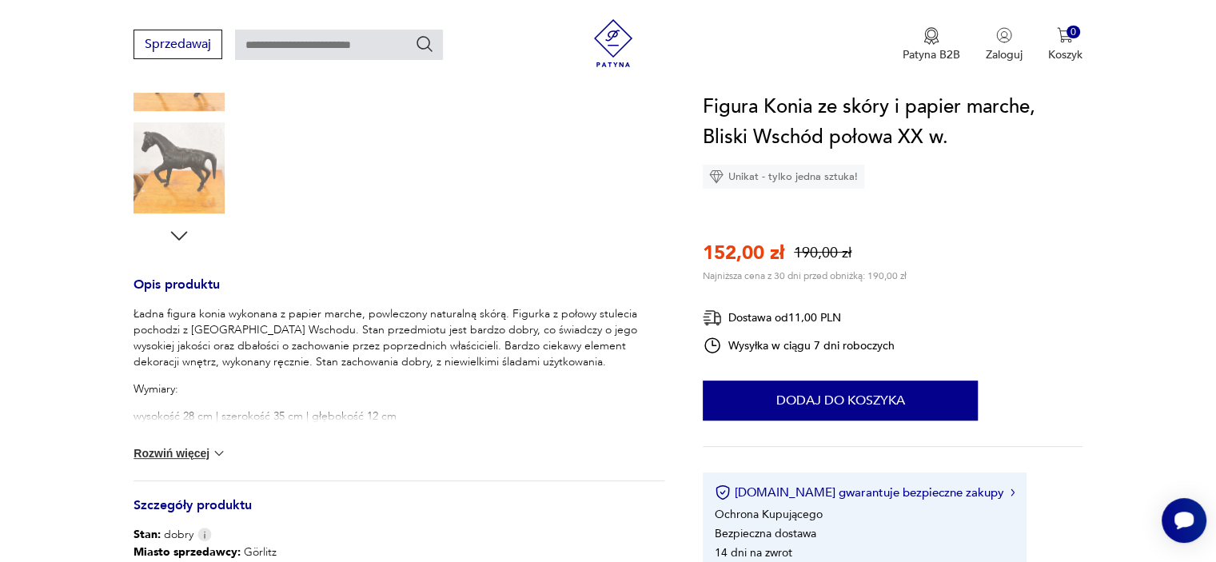
click at [173, 456] on button "Rozwiń więcej" at bounding box center [179, 453] width 93 height 16
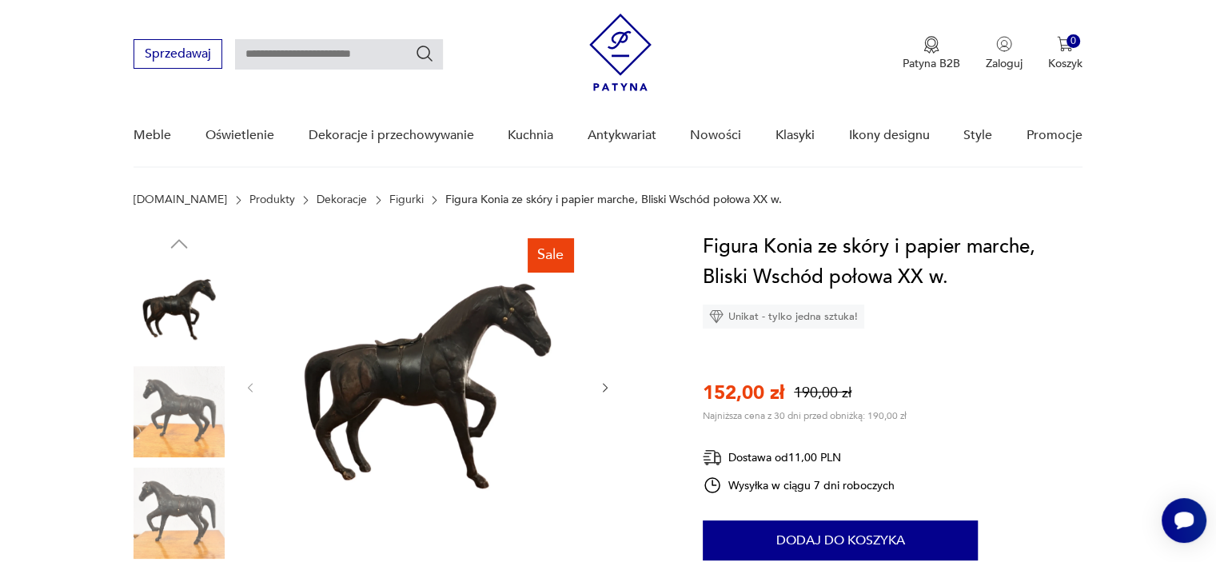
scroll to position [64, 0]
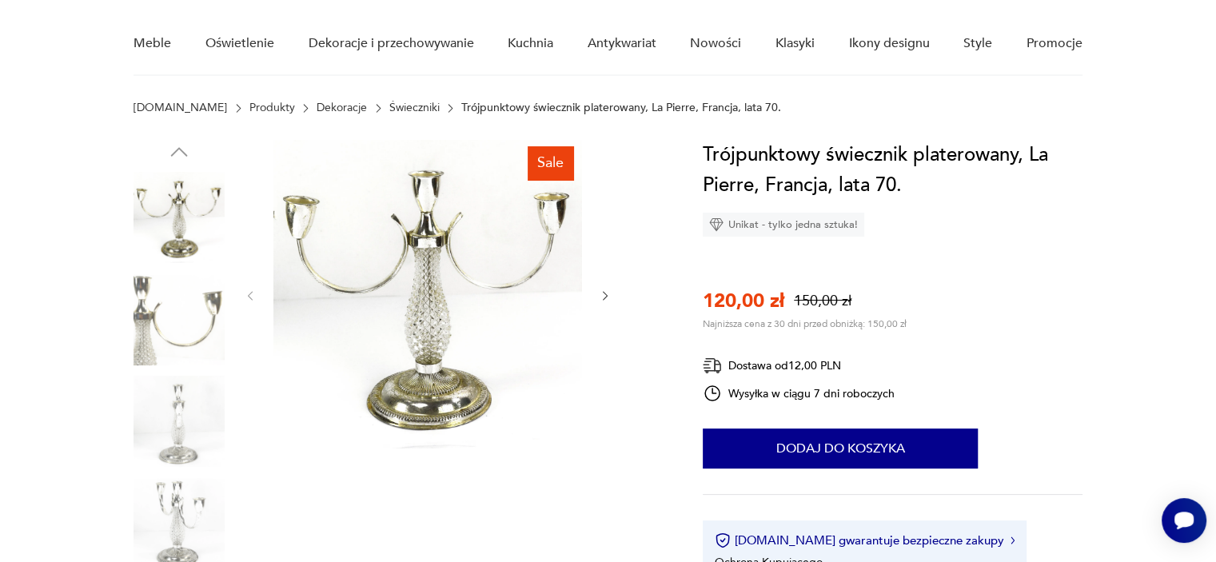
scroll to position [128, 0]
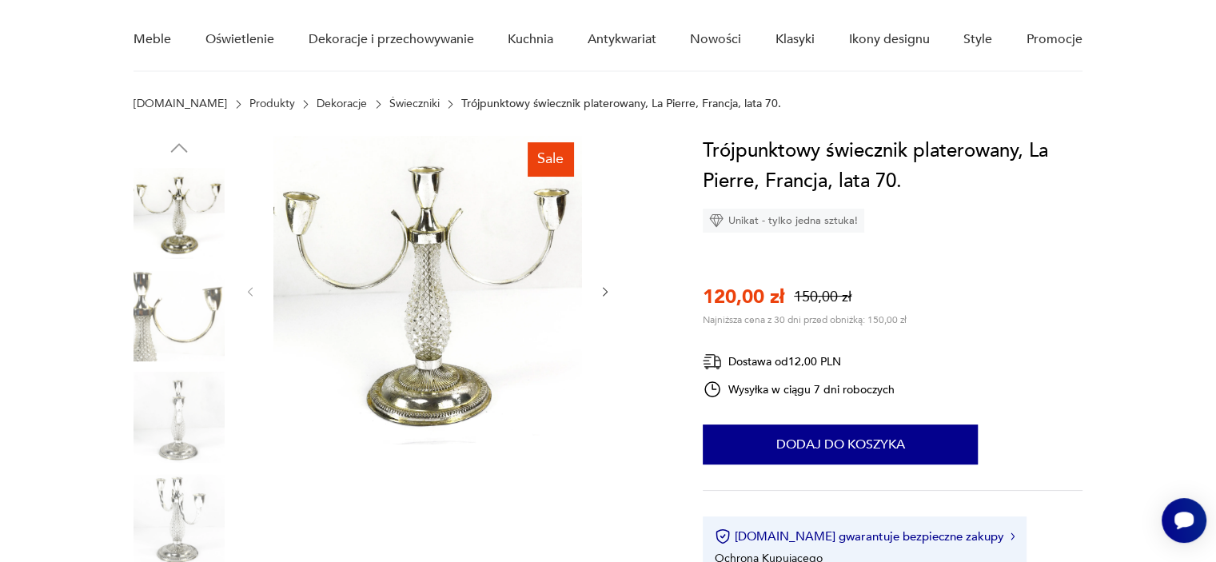
click at [160, 341] on img at bounding box center [178, 315] width 91 height 91
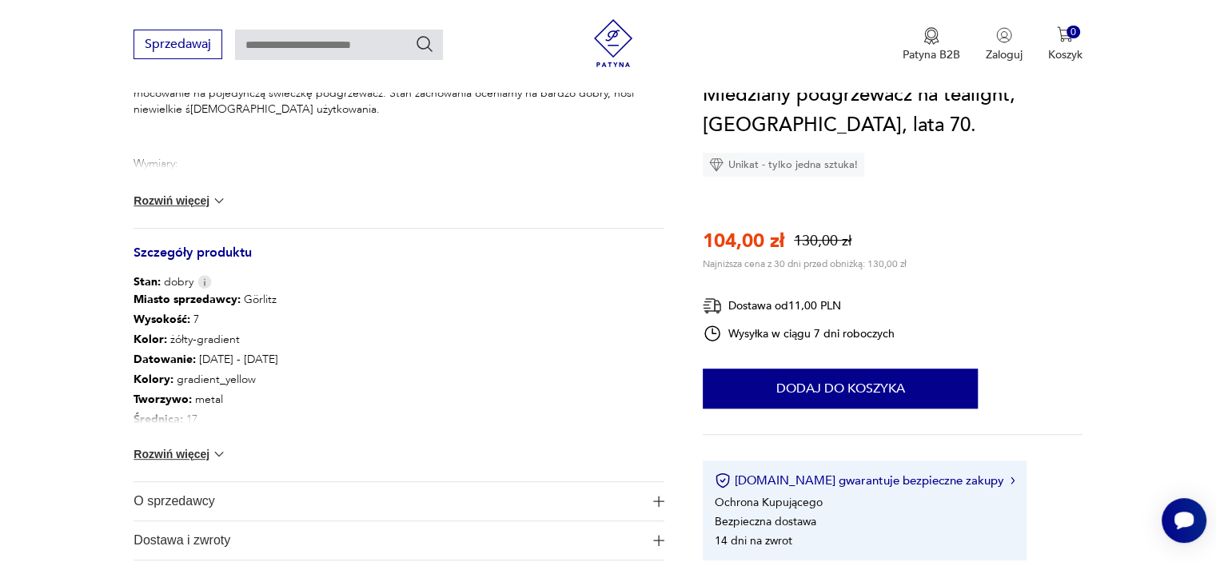
scroll to position [735, 0]
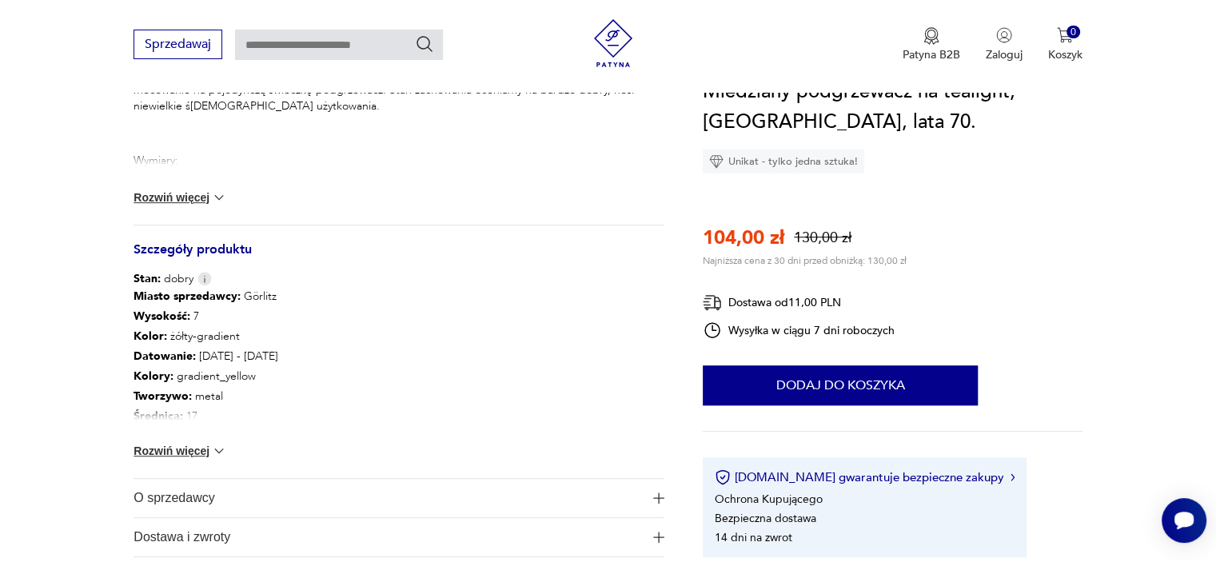
click at [152, 443] on button "Rozwiń więcej" at bounding box center [179, 451] width 93 height 16
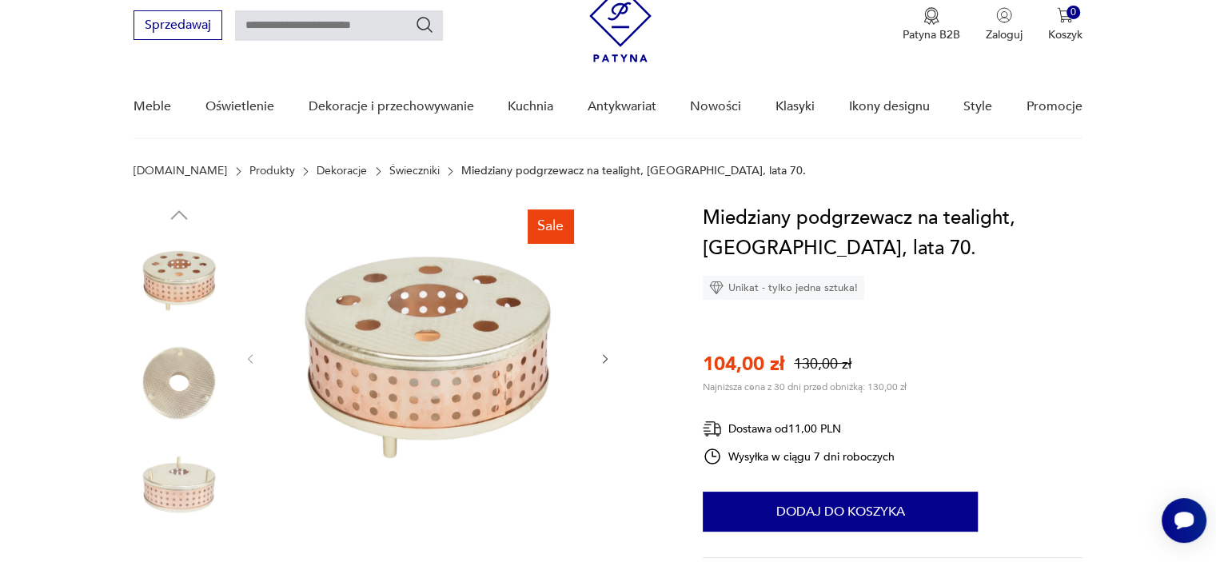
scroll to position [64, 0]
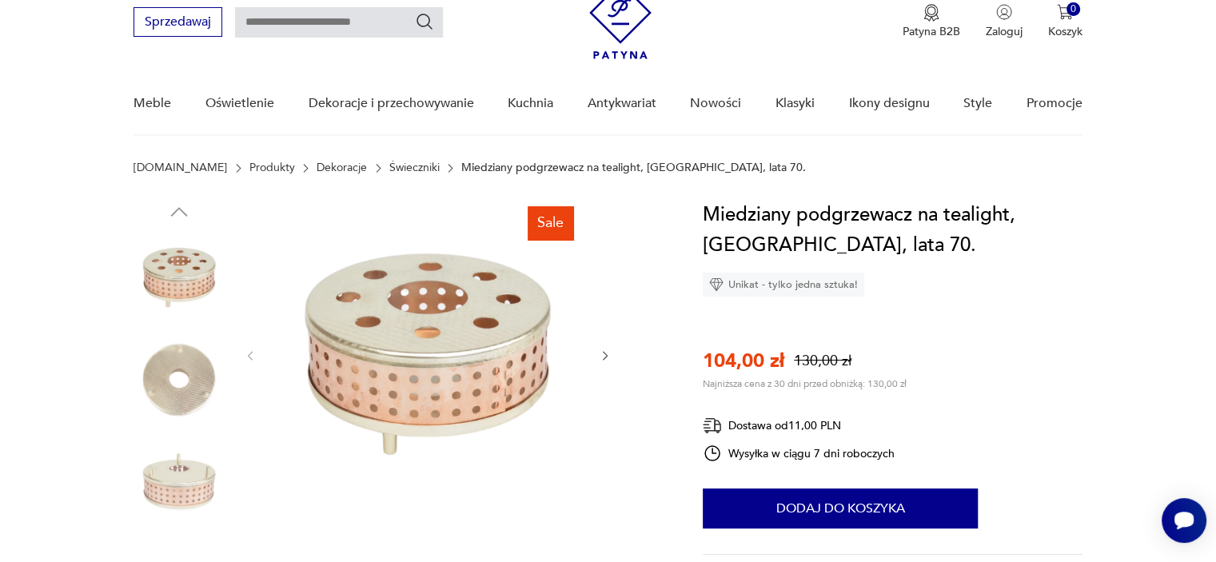
click at [603, 352] on icon "button" at bounding box center [605, 356] width 5 height 10
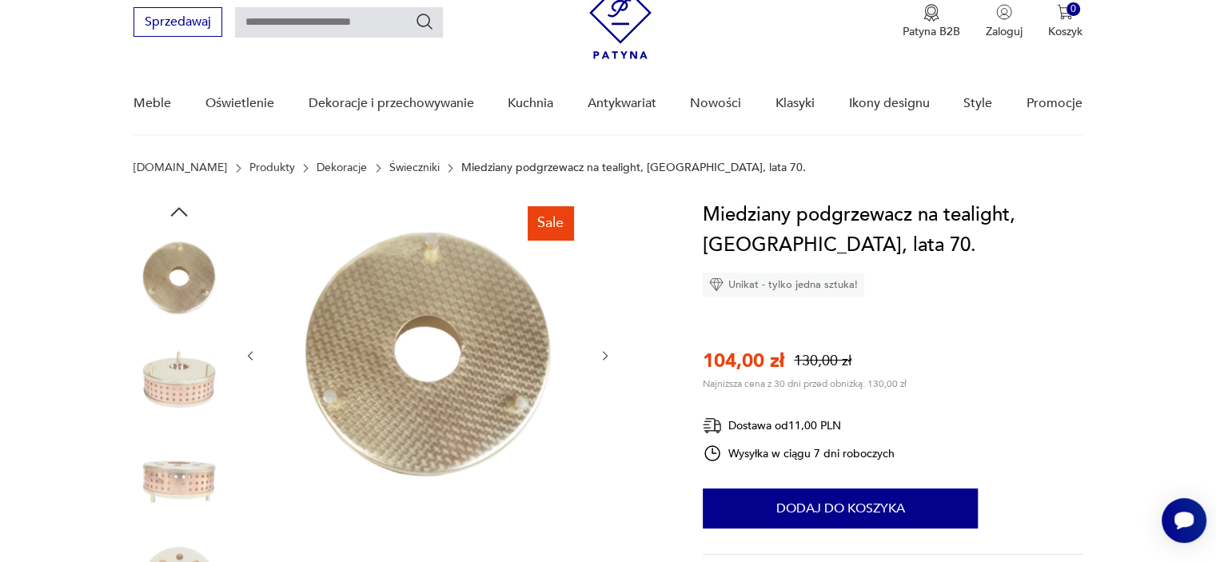
click at [603, 352] on icon "button" at bounding box center [605, 356] width 5 height 10
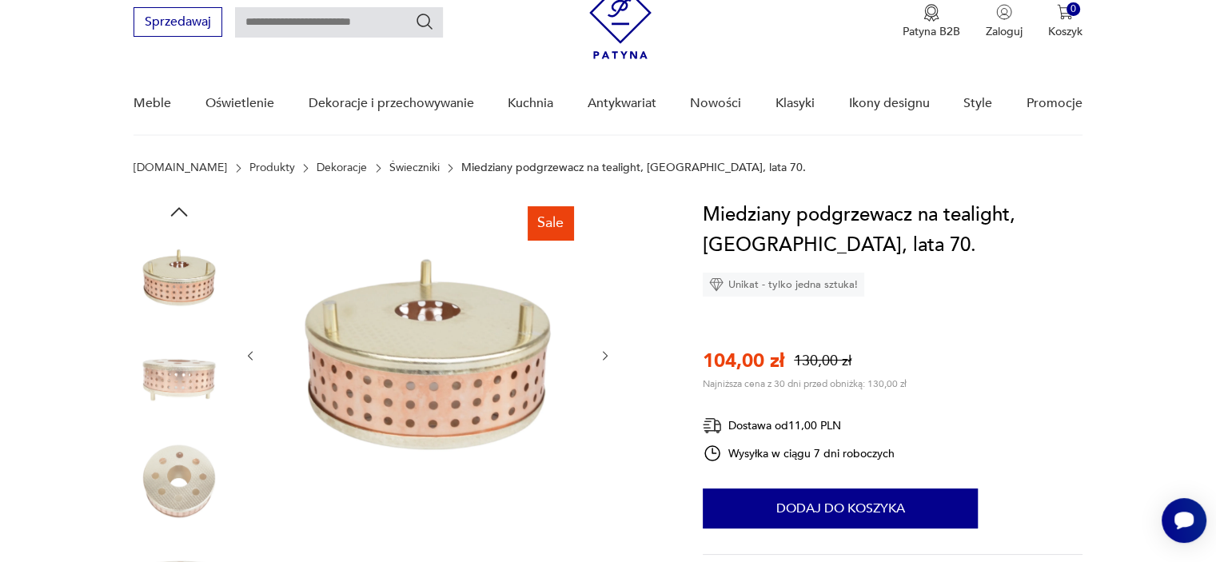
click at [603, 352] on icon "button" at bounding box center [605, 356] width 5 height 10
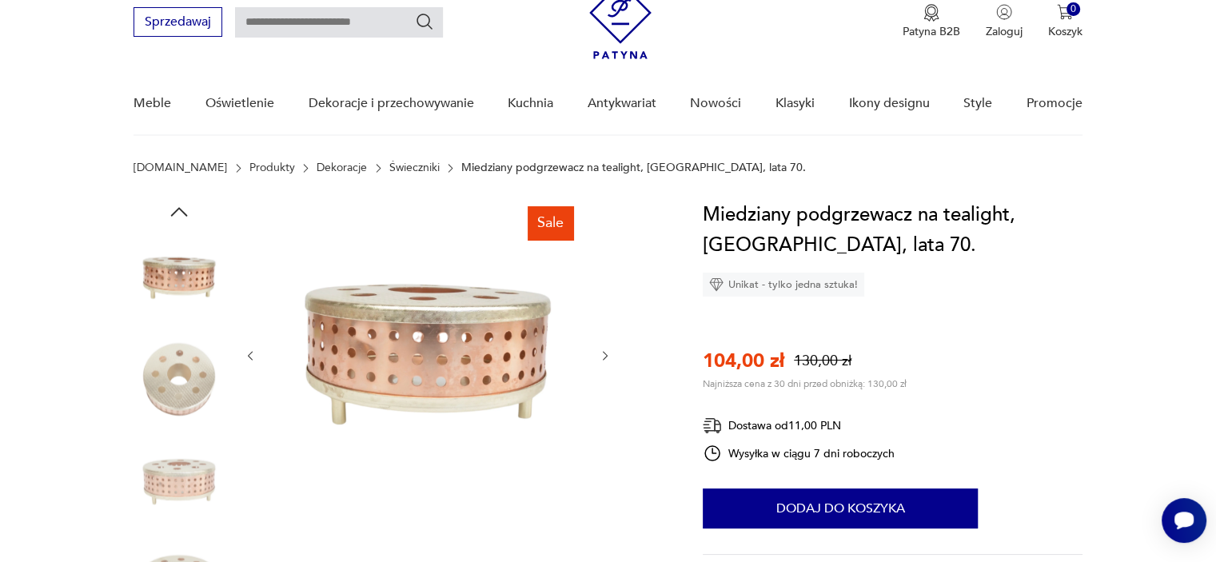
click at [603, 352] on icon "button" at bounding box center [605, 356] width 5 height 10
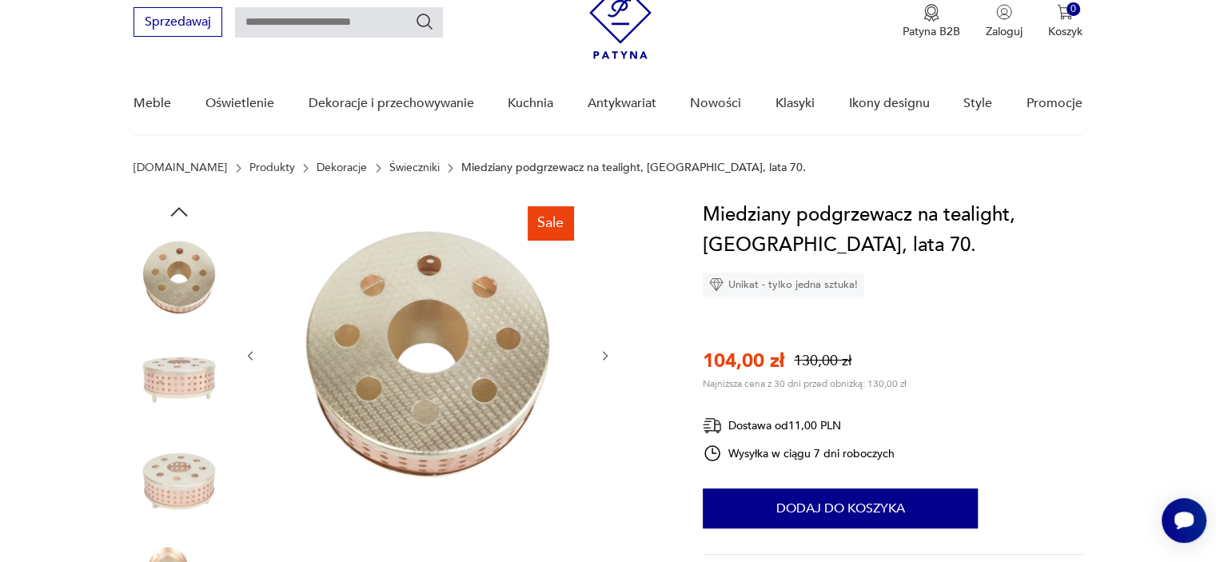
click at [603, 352] on icon "button" at bounding box center [605, 356] width 5 height 10
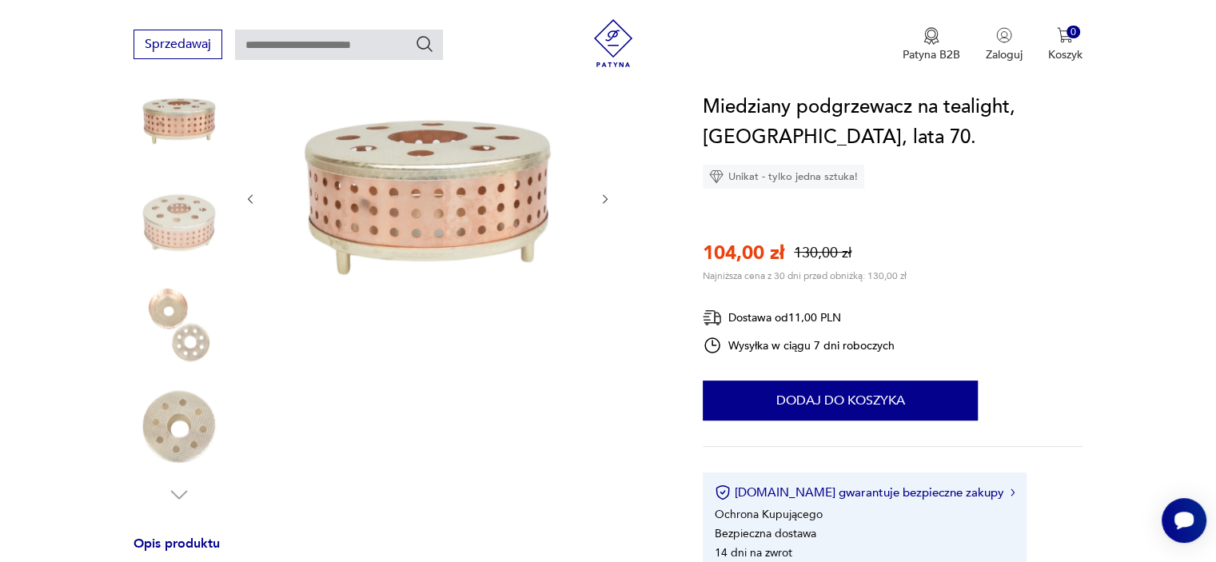
scroll to position [224, 0]
